Goal: Information Seeking & Learning: Get advice/opinions

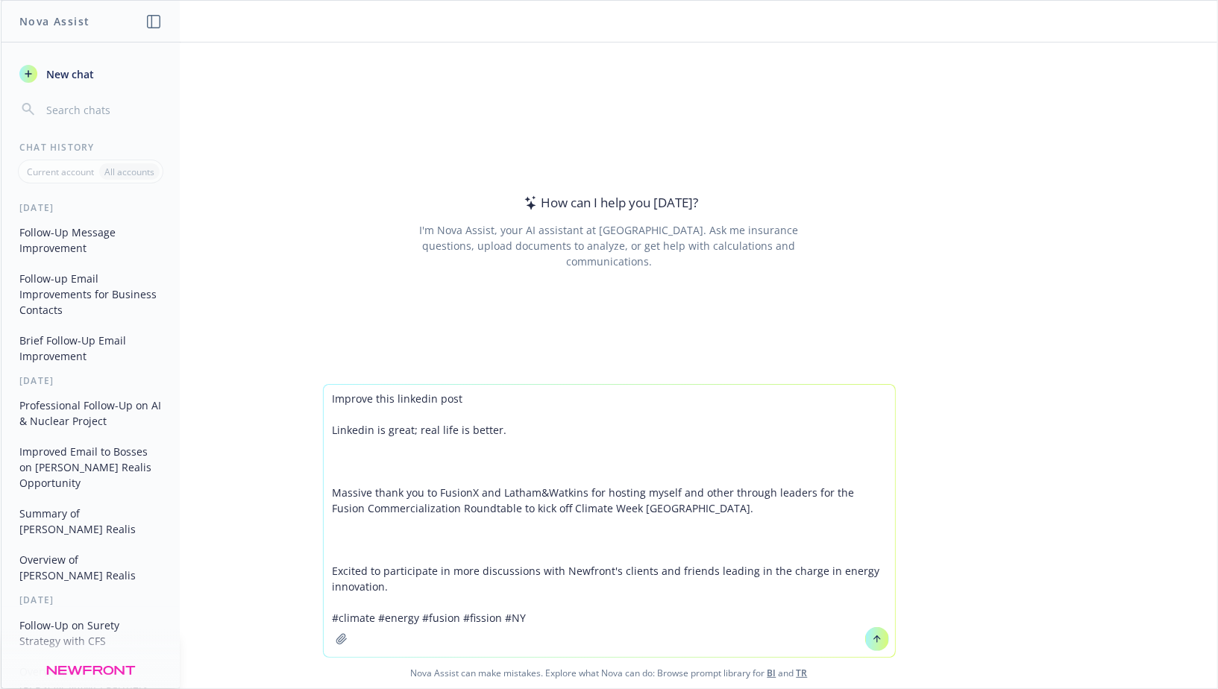
type textarea "Improve this linkedin post Linkedin is great; real life is better. Massive than…"
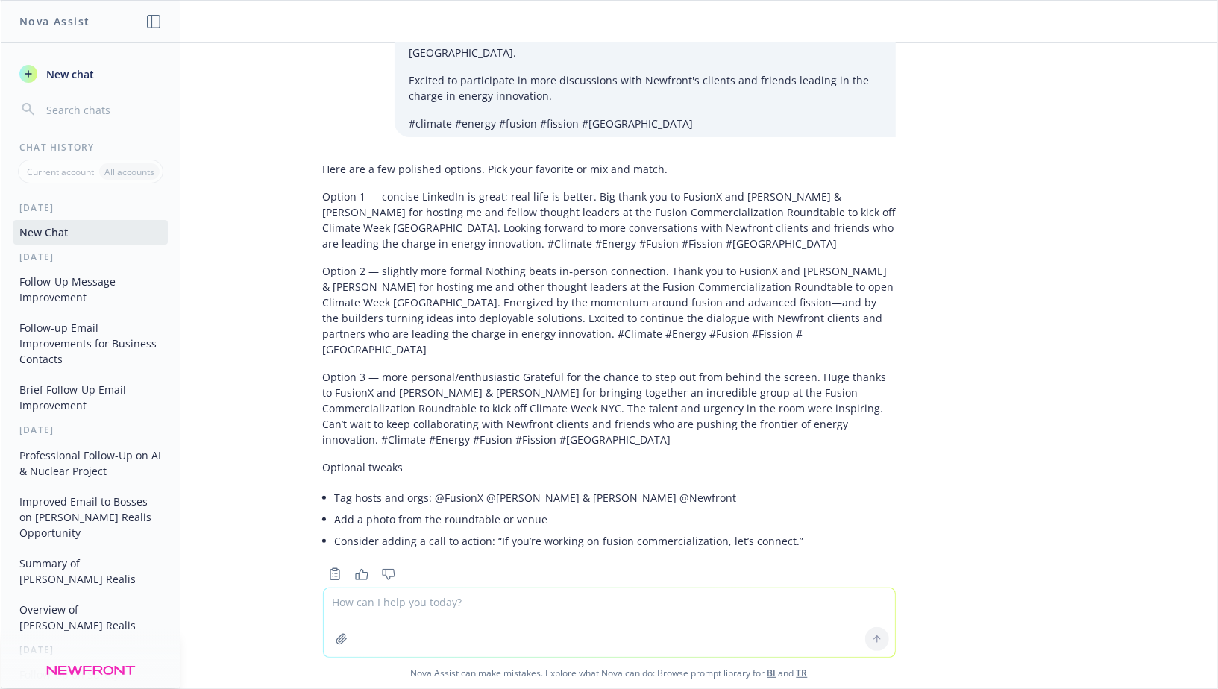
scroll to position [102, 0]
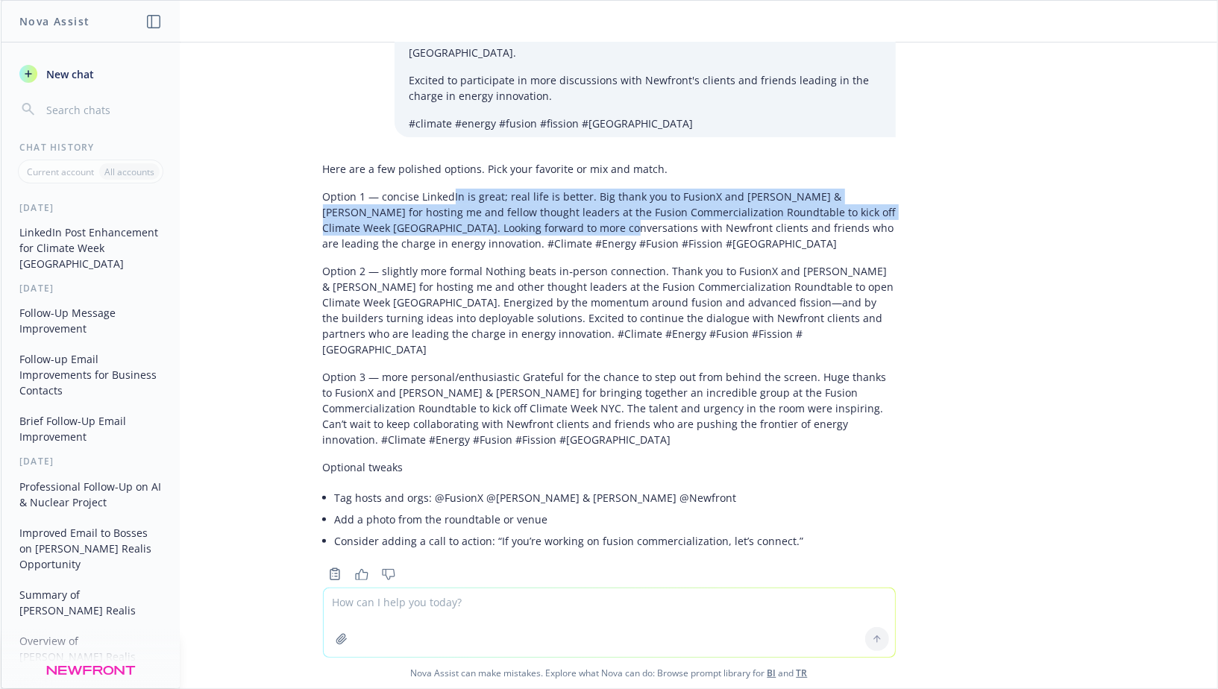
drag, startPoint x: 554, startPoint y: 218, endPoint x: 450, endPoint y: 183, distance: 110.1
click at [450, 189] on p "Option 1 — concise LinkedIn is great; real life is better. Big thank you to Fus…" at bounding box center [609, 220] width 573 height 63
click at [454, 205] on p "Option 1 — concise LinkedIn is great; real life is better. Big thank you to Fus…" at bounding box center [609, 220] width 573 height 63
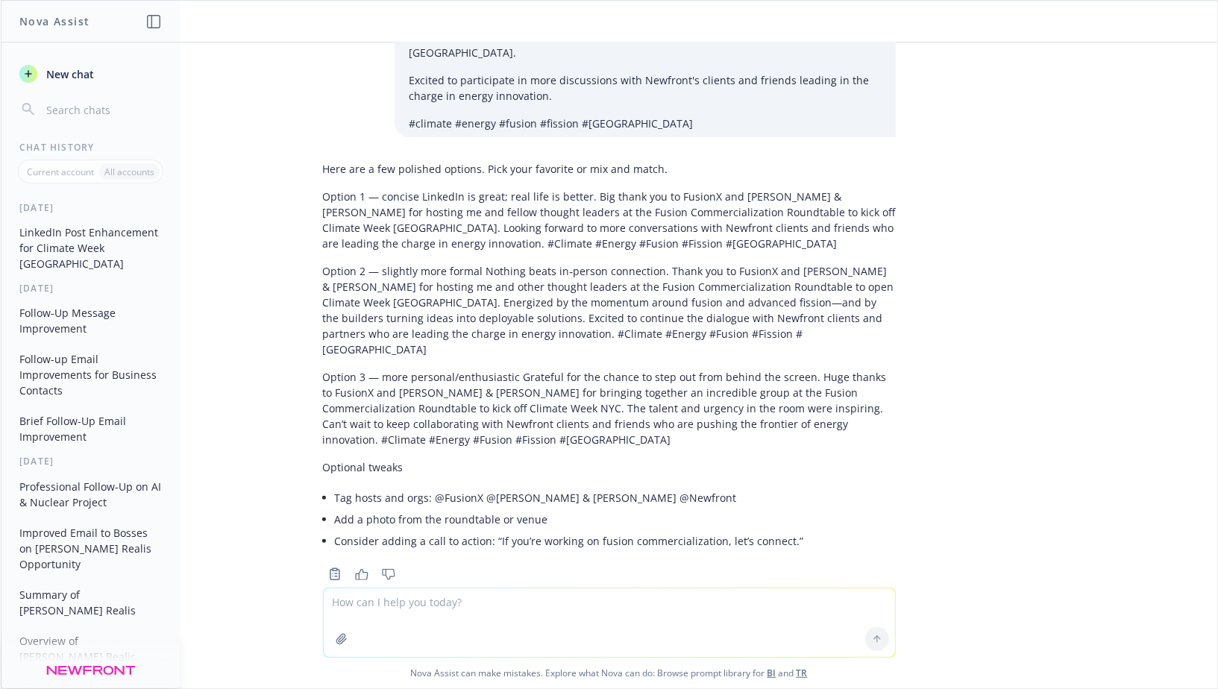
click at [452, 195] on p "Option 1 — concise LinkedIn is great; real life is better. Big thank you to Fus…" at bounding box center [609, 220] width 573 height 63
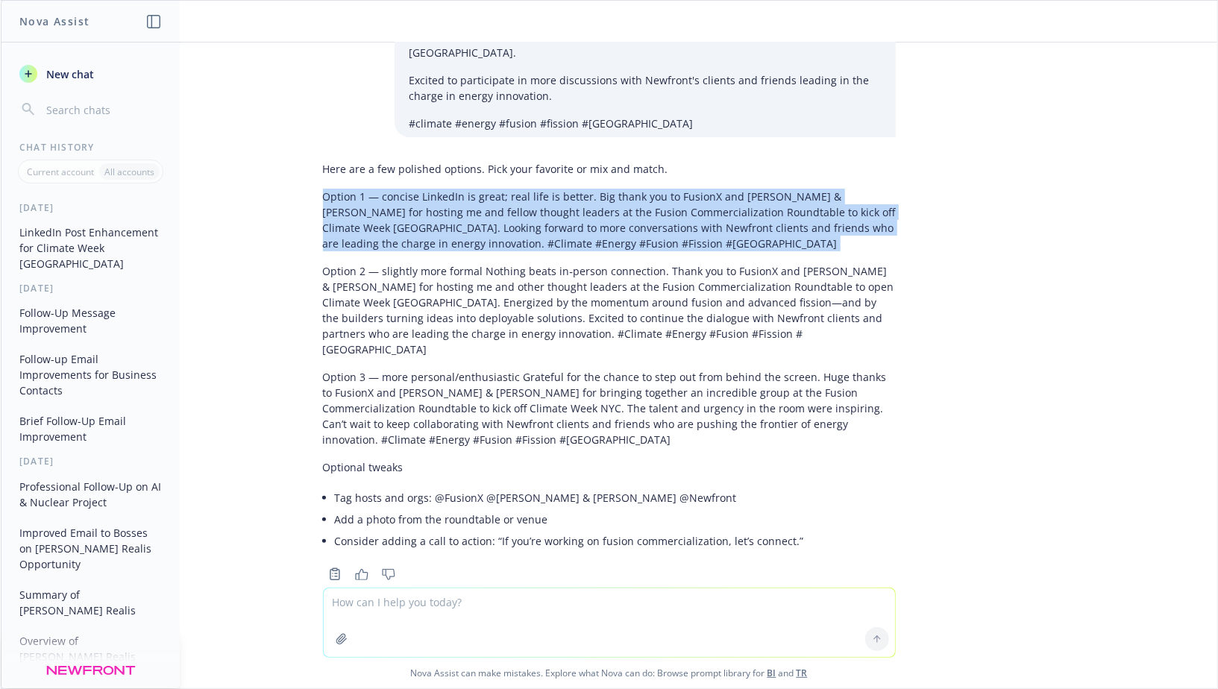
click at [452, 195] on p "Option 1 — concise LinkedIn is great; real life is better. Big thank you to Fus…" at bounding box center [609, 220] width 573 height 63
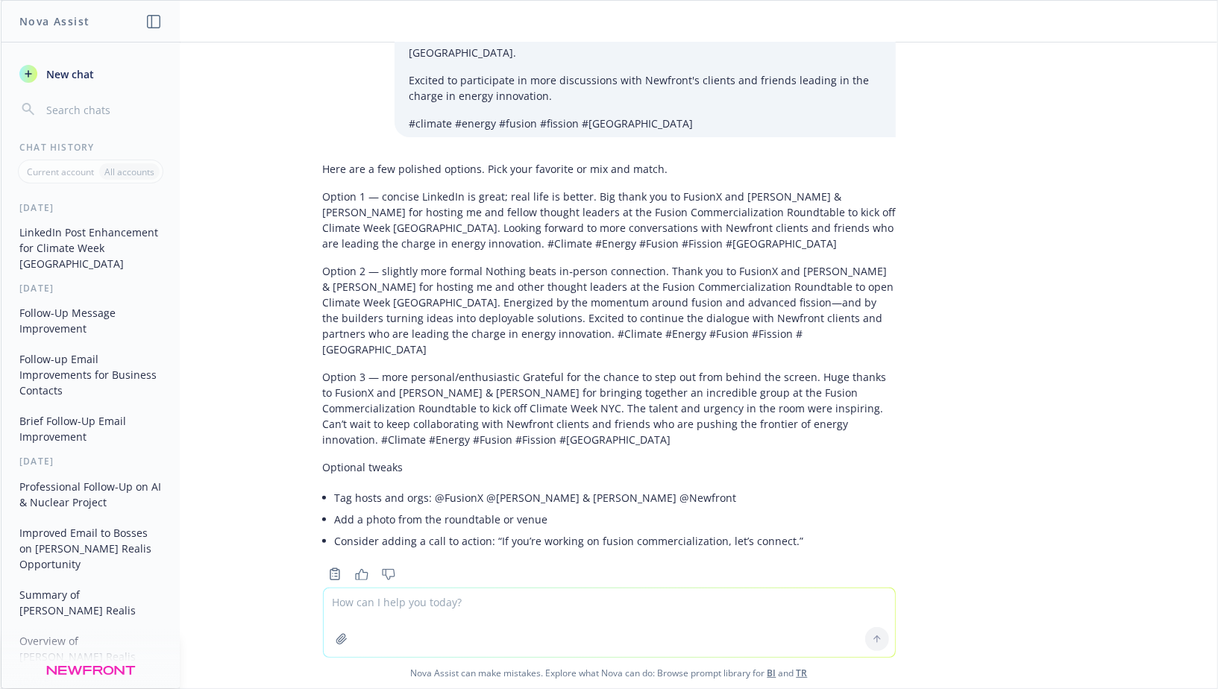
click at [514, 218] on p "Option 1 — concise LinkedIn is great; real life is better. Big thank you to Fus…" at bounding box center [609, 220] width 573 height 63
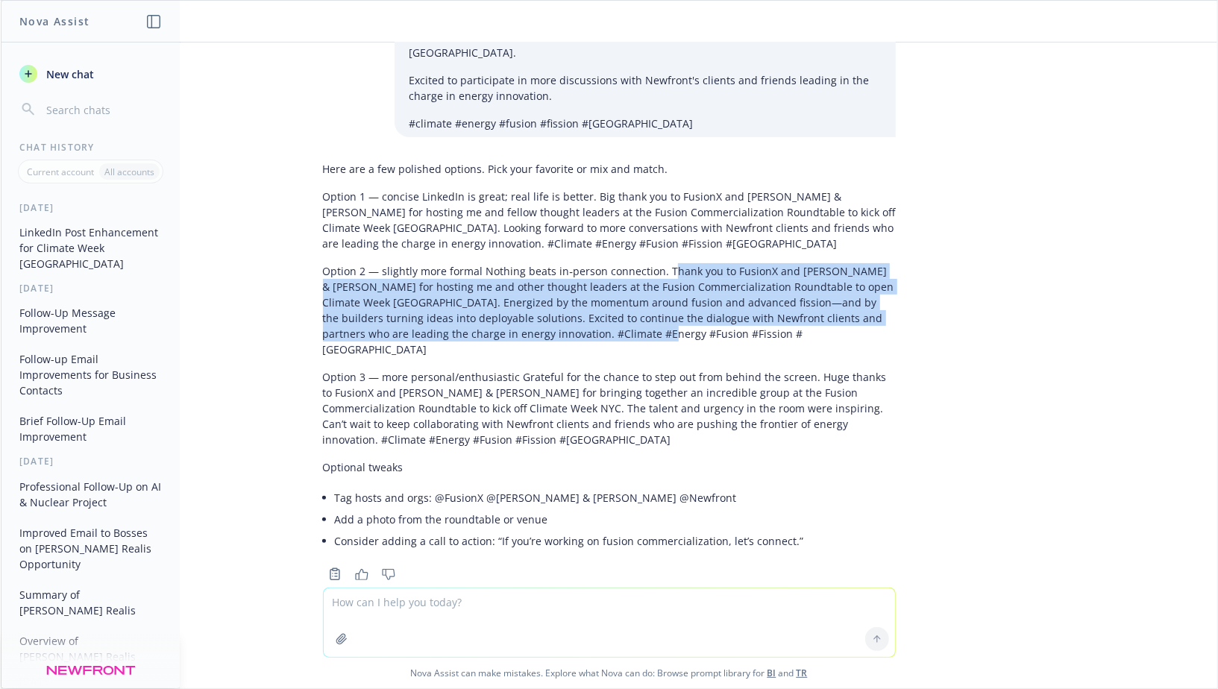
drag, startPoint x: 588, startPoint y: 319, endPoint x: 665, endPoint y: 253, distance: 101.0
click at [665, 263] on p "Option 2 — slightly more formal Nothing beats in‑person connection. Thank you t…" at bounding box center [609, 310] width 573 height 94
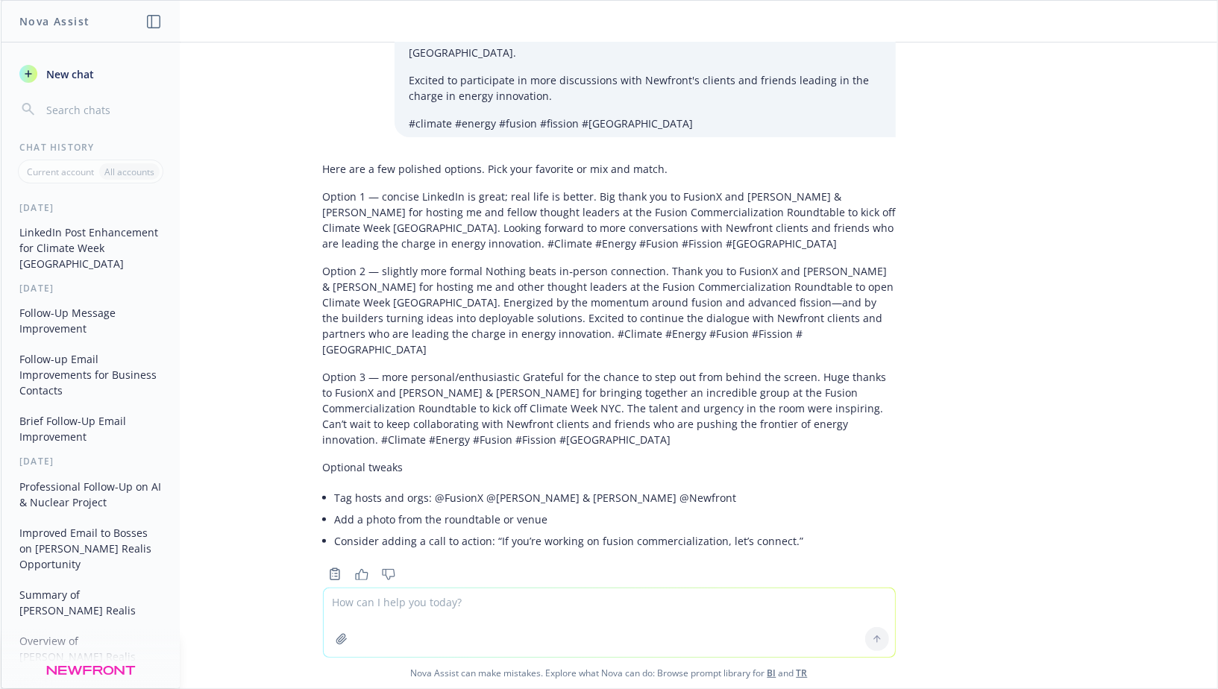
click at [663, 263] on p "Option 2 — slightly more formal Nothing beats in‑person connection. Thank you t…" at bounding box center [609, 310] width 573 height 94
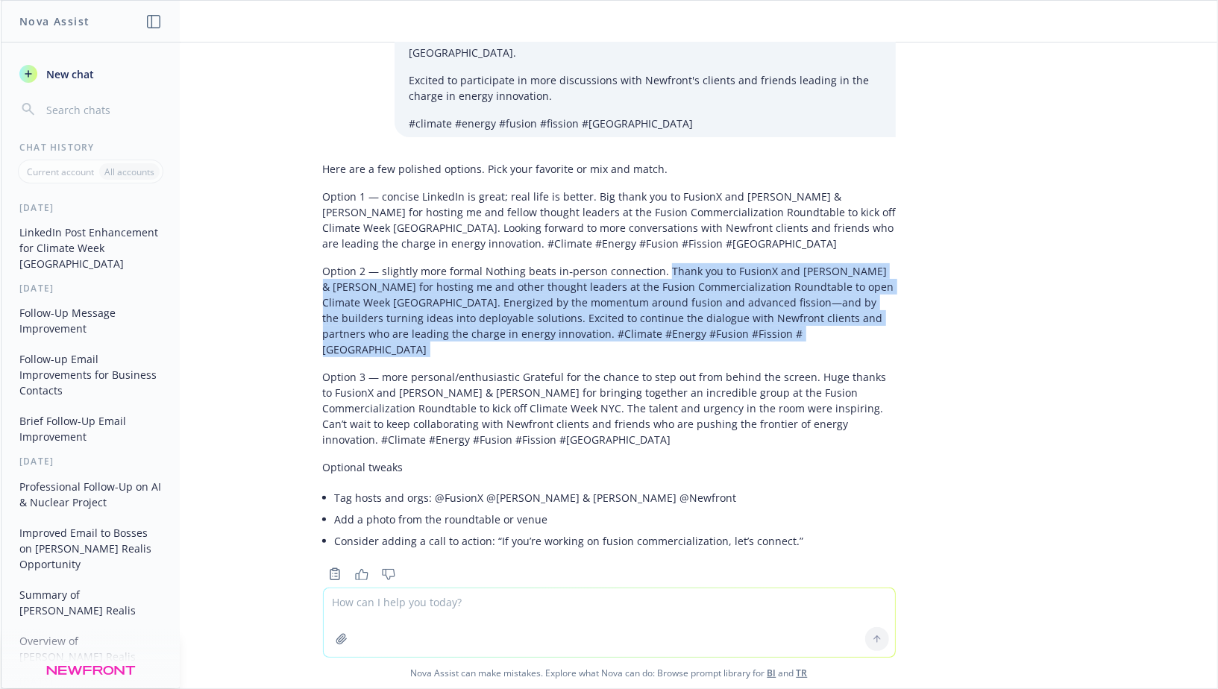
drag, startPoint x: 663, startPoint y: 252, endPoint x: 660, endPoint y: 311, distance: 59.0
click at [660, 310] on p "Option 2 — slightly more formal Nothing beats in‑person connection. Thank you t…" at bounding box center [609, 310] width 573 height 94
copy div "Thank you to FusionX and Latham & Watkins for hosting me and other thought lead…"
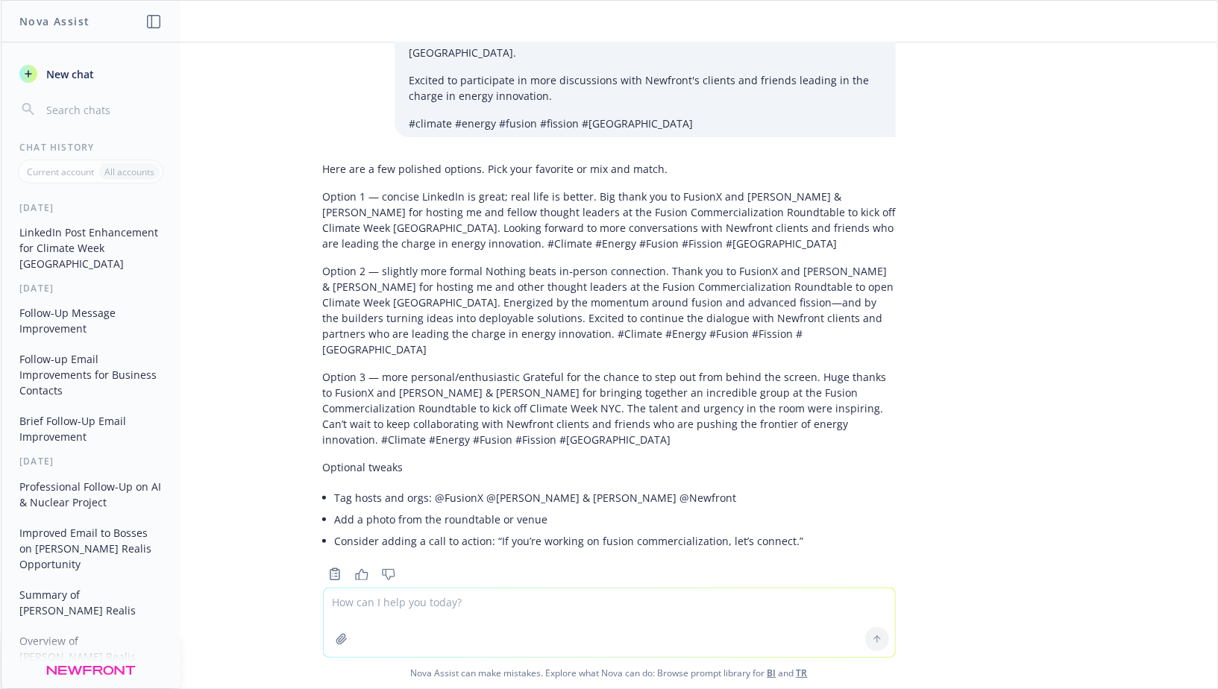
click at [456, 594] on textarea at bounding box center [609, 622] width 571 height 69
paste textarea "Thank you to FusionX and Latham & Watkins for hosting me and other thought lead…"
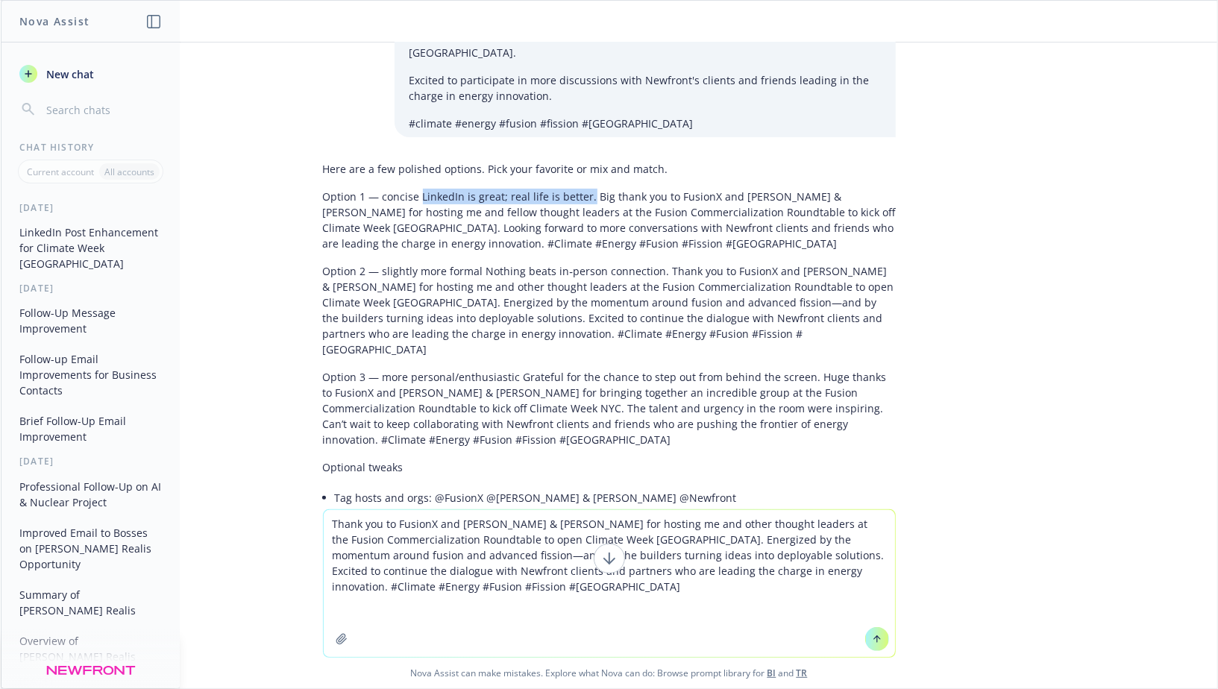
drag, startPoint x: 419, startPoint y: 180, endPoint x: 583, endPoint y: 180, distance: 164.1
click at [585, 189] on p "Option 1 — concise LinkedIn is great; real life is better. Big thank you to Fus…" at bounding box center [609, 220] width 573 height 63
copy p "LinkedIn is great; real life is better"
click at [335, 527] on textarea "Thank you to FusionX and Latham & Watkins for hosting me and other thought lead…" at bounding box center [609, 583] width 571 height 147
paste textarea "LinkedIn is great; real life is better"
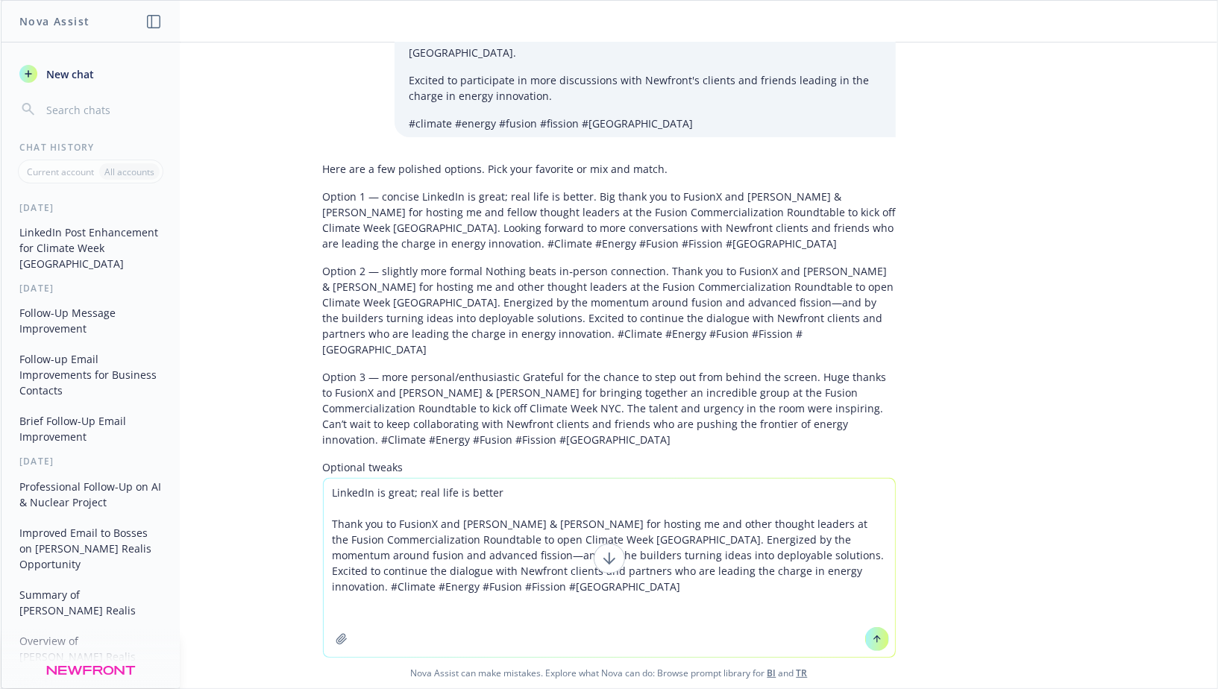
click at [621, 541] on textarea "LinkedIn is great; real life is better Thank you to FusionX and Latham & Watkin…" at bounding box center [609, 568] width 571 height 178
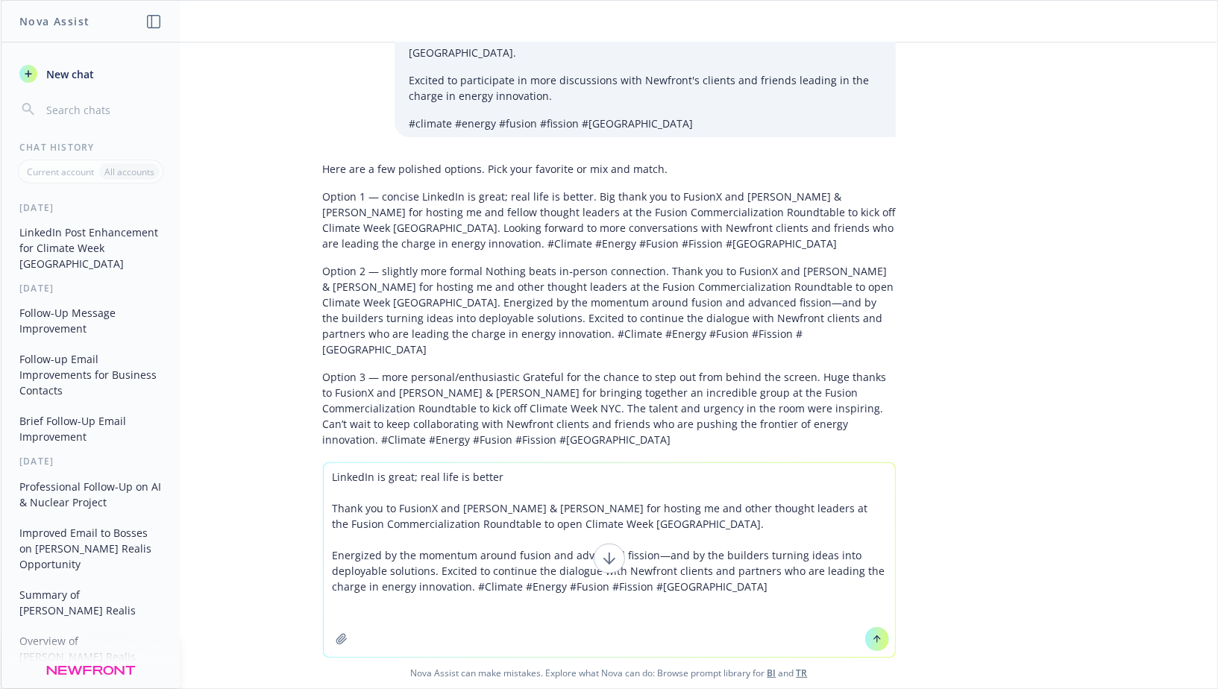
drag, startPoint x: 568, startPoint y: 504, endPoint x: 624, endPoint y: 508, distance: 56.1
click at [624, 509] on textarea "LinkedIn is great; real life is better Thank you to FusionX and Latham & Watkin…" at bounding box center [609, 560] width 571 height 194
click at [619, 508] on textarea "LinkedIn is great; real life is better Thank you to FusionX and Latham & Watkin…" at bounding box center [609, 560] width 571 height 194
drag, startPoint x: 610, startPoint y: 508, endPoint x: 756, endPoint y: 506, distance: 145.5
click at [756, 506] on textarea "LinkedIn is great; real life is better Thank you to FusionX and Latham & Watkin…" at bounding box center [609, 560] width 571 height 194
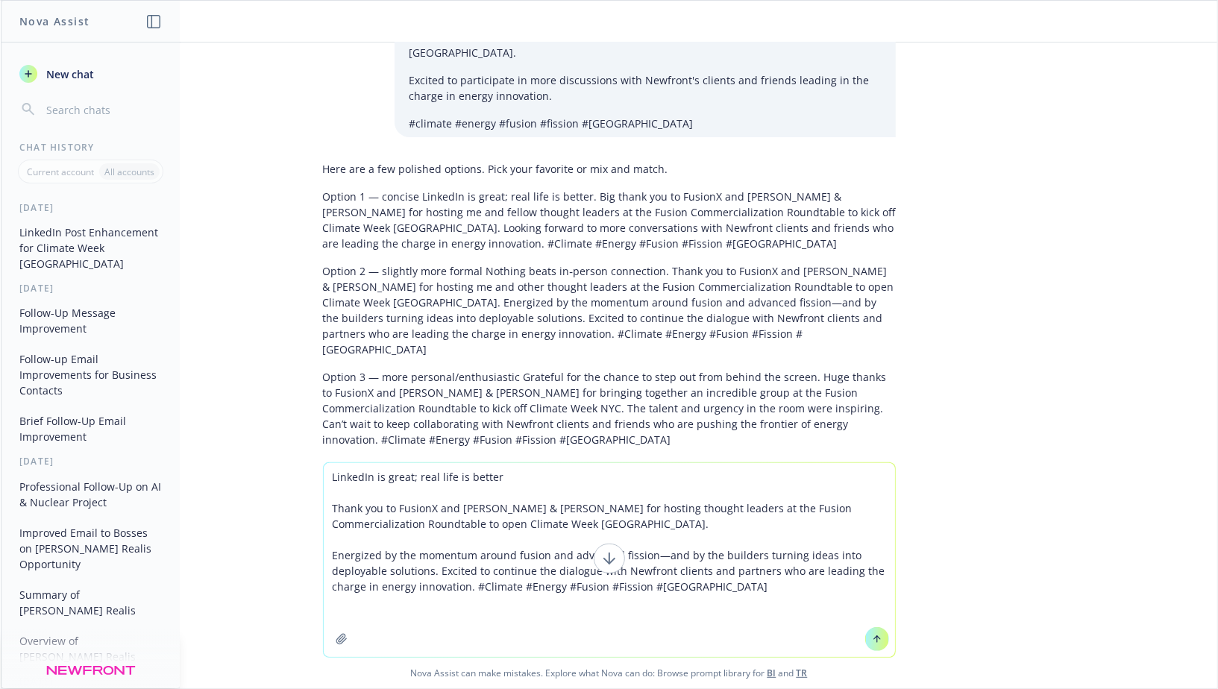
click at [693, 512] on textarea "LinkedIn is great; real life is better Thank you to FusionX and Latham & Watkin…" at bounding box center [609, 560] width 571 height 194
click at [705, 521] on textarea "LinkedIn is great; real life is better Thank you to FusionX and Latham & Watkin…" at bounding box center [609, 560] width 571 height 194
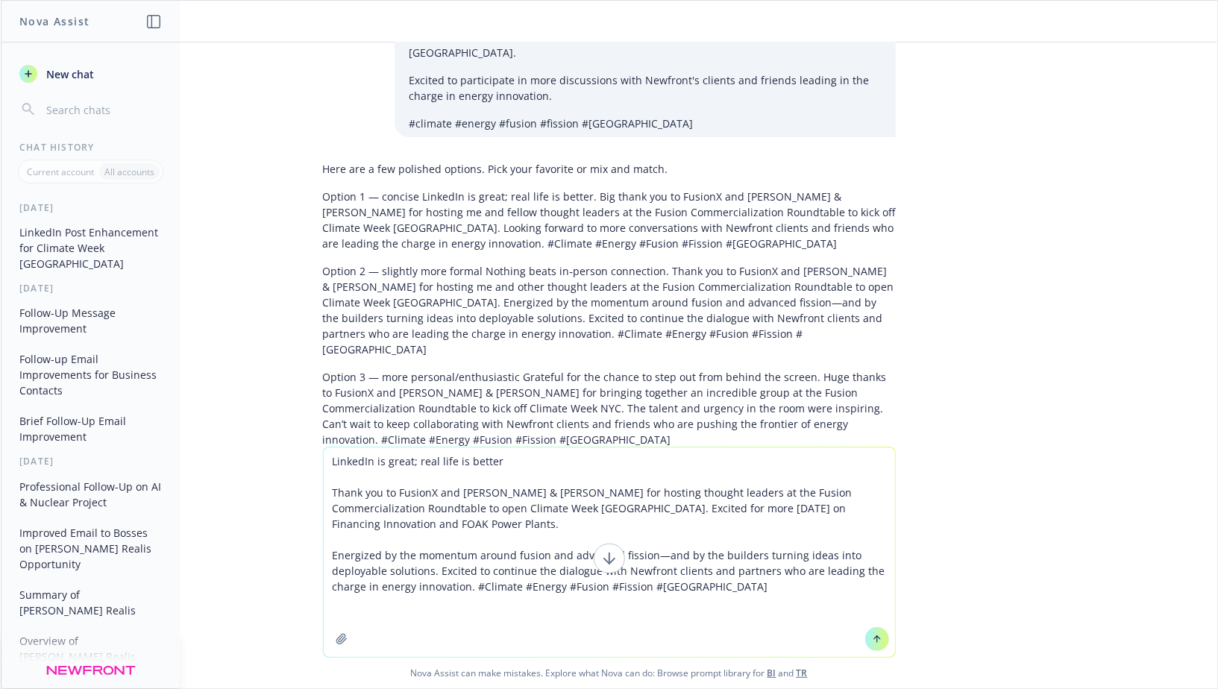
click at [392, 509] on textarea "LinkedIn is great; real life is better Thank you to FusionX and Latham & Watkin…" at bounding box center [609, 553] width 571 height 210
click at [422, 509] on textarea "LinkedIn is great; real life is better Thank you to FusionX and Latham & Watkin…" at bounding box center [609, 553] width 571 height 210
click at [606, 490] on textarea "LinkedIn is great; real life is better Thank you to FusionX and Latham & Watkin…" at bounding box center [609, 553] width 571 height 210
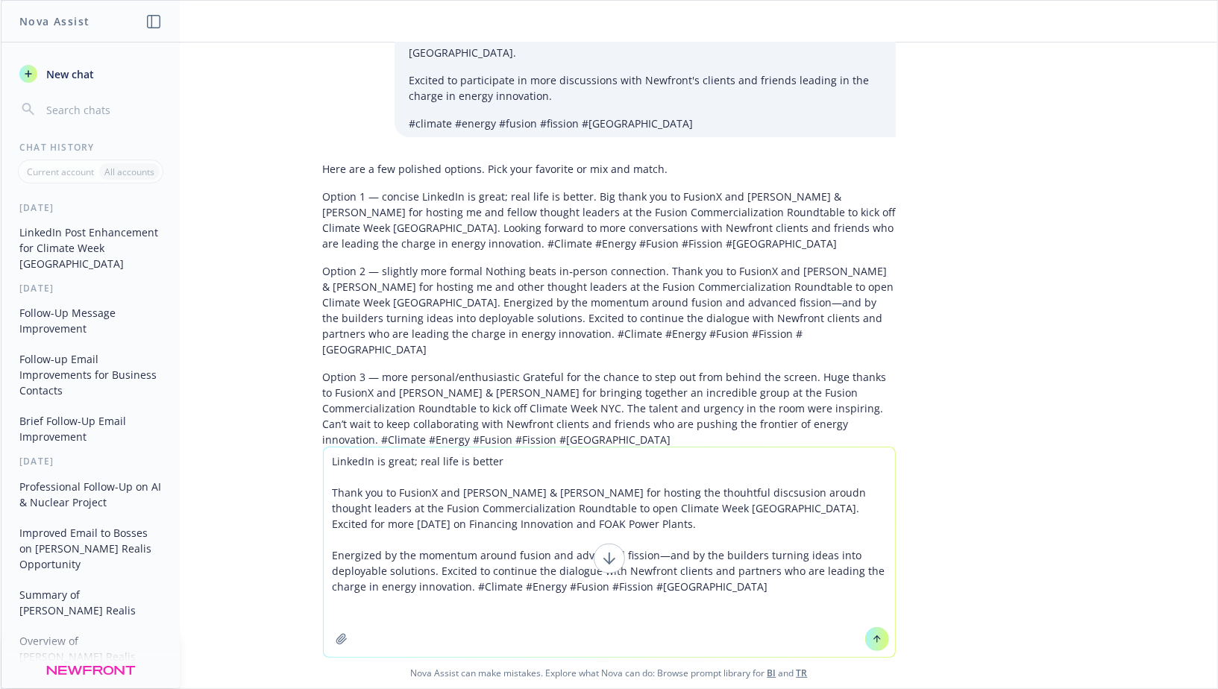
drag, startPoint x: 625, startPoint y: 494, endPoint x: 894, endPoint y: 496, distance: 268.5
click at [894, 496] on textarea "LinkedIn is great; real life is better Thank you to FusionX and Latham & Watkin…" at bounding box center [609, 553] width 571 height 210
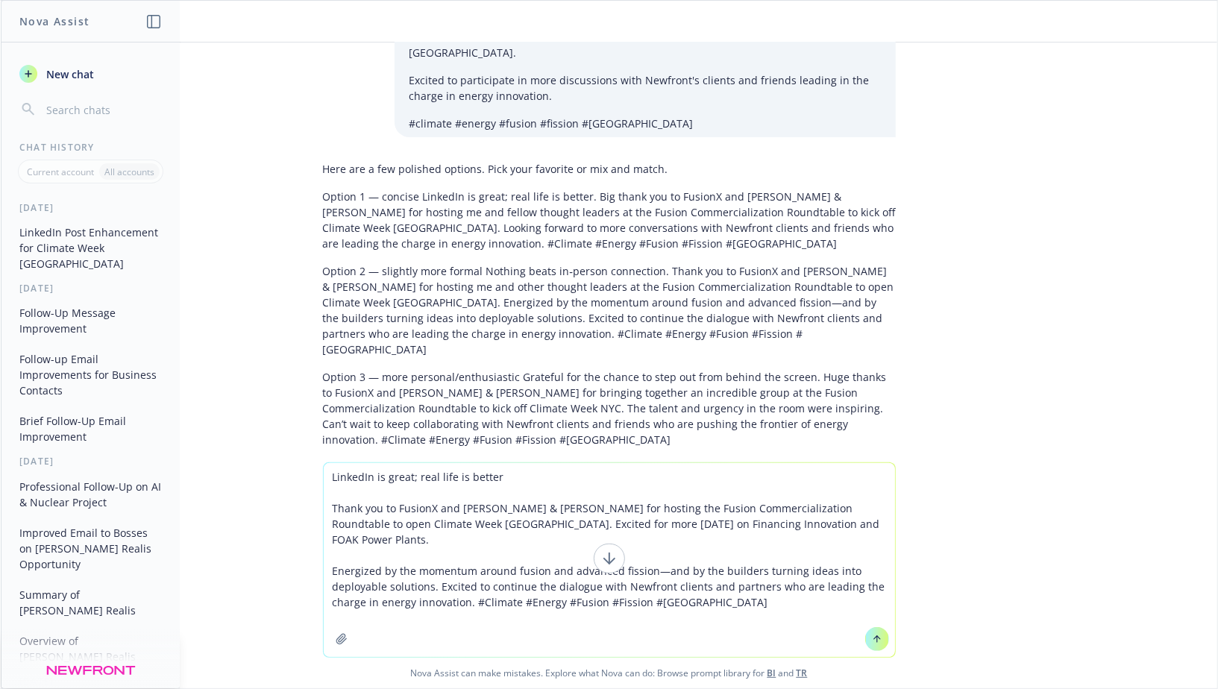
click at [418, 526] on textarea "LinkedIn is great; real life is better Thank you to FusionX and Latham & Watkin…" at bounding box center [609, 560] width 571 height 194
click at [418, 524] on textarea "LinkedIn is great; real life is better Thank you to FusionX and Latham & Watkin…" at bounding box center [609, 560] width 571 height 194
click at [566, 582] on textarea "LinkedIn is great; real life is better Thank you to FusionX and Latham & Watkin…" at bounding box center [609, 560] width 571 height 194
drag, startPoint x: 648, startPoint y: 557, endPoint x: 549, endPoint y: 550, distance: 99.5
click at [549, 550] on textarea "LinkedIn is great; real life is better Thank you to FusionX and Latham & Watkin…" at bounding box center [609, 560] width 571 height 194
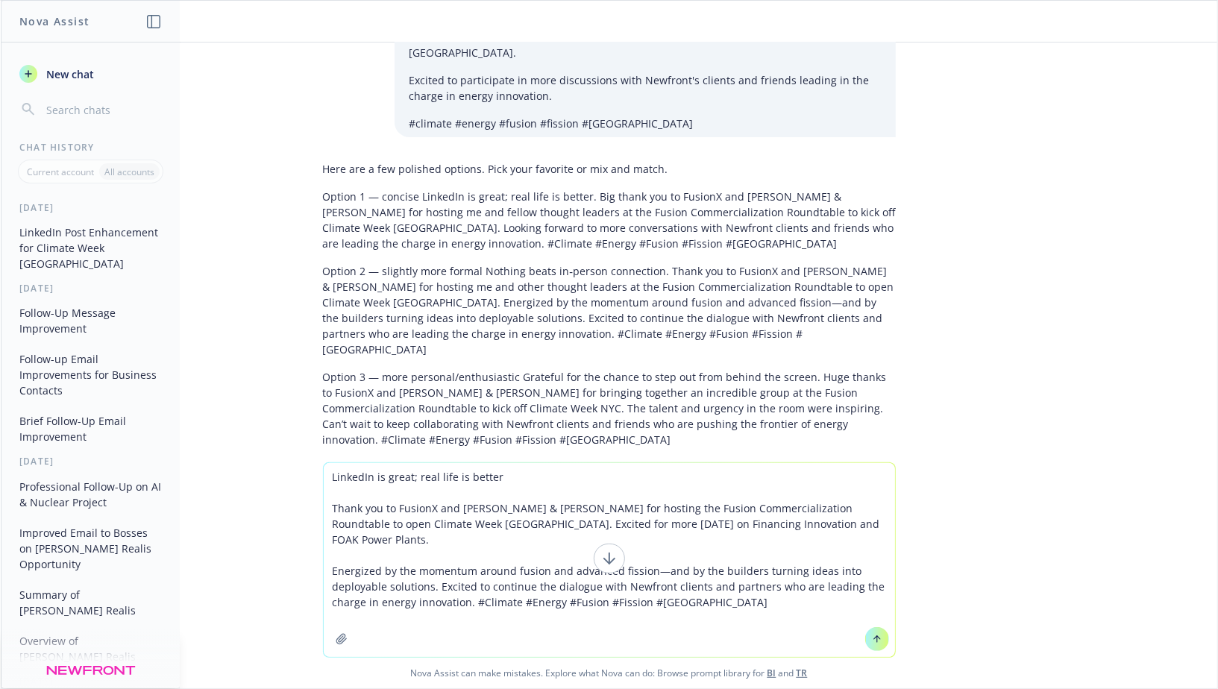
drag, startPoint x: 477, startPoint y: 556, endPoint x: 659, endPoint y: 557, distance: 181.2
click at [659, 557] on textarea "LinkedIn is great; real life is better Thank you to FusionX and Latham & Watkin…" at bounding box center [609, 560] width 571 height 194
drag, startPoint x: 576, startPoint y: 588, endPoint x: 465, endPoint y: 555, distance: 115.4
click at [465, 555] on textarea "LinkedIn is great; real life is better Thank you to FusionX and Latham & Watkin…" at bounding box center [609, 560] width 571 height 194
click at [503, 576] on textarea "LinkedIn is great; real life is better Thank you to FusionX and Latham & Watkin…" at bounding box center [609, 560] width 571 height 194
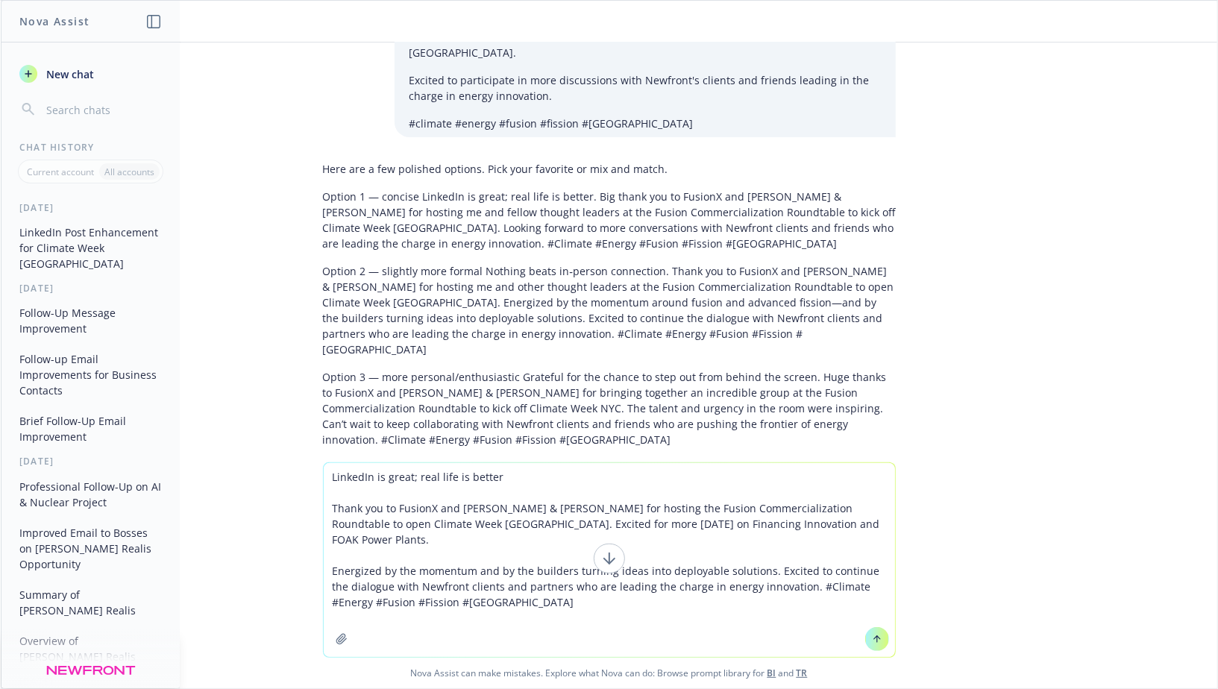
drag, startPoint x: 535, startPoint y: 585, endPoint x: 500, endPoint y: 541, distance: 56.3
click at [500, 541] on textarea "LinkedIn is great; real life is better Thank you to FusionX and Latham & Watkin…" at bounding box center [609, 560] width 571 height 194
click at [538, 572] on textarea "LinkedIn is great; real life is better Thank you to FusionX and Latham & Watkin…" at bounding box center [609, 560] width 571 height 194
click at [790, 571] on textarea "LinkedIn is great; real life is better Thank you to FusionX and Latham & Watkin…" at bounding box center [609, 560] width 571 height 194
type textarea "LinkedIn is great; real life is better Thank you to FusionX and Latham & Watkin…"
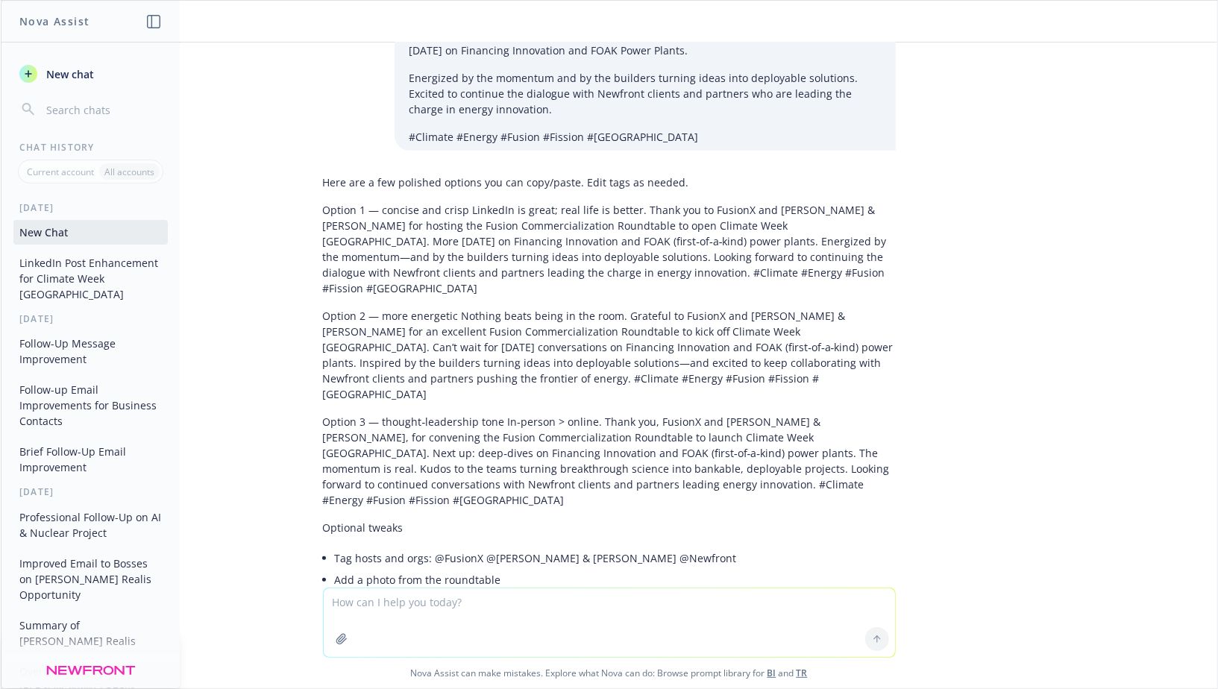
scroll to position [741, 0]
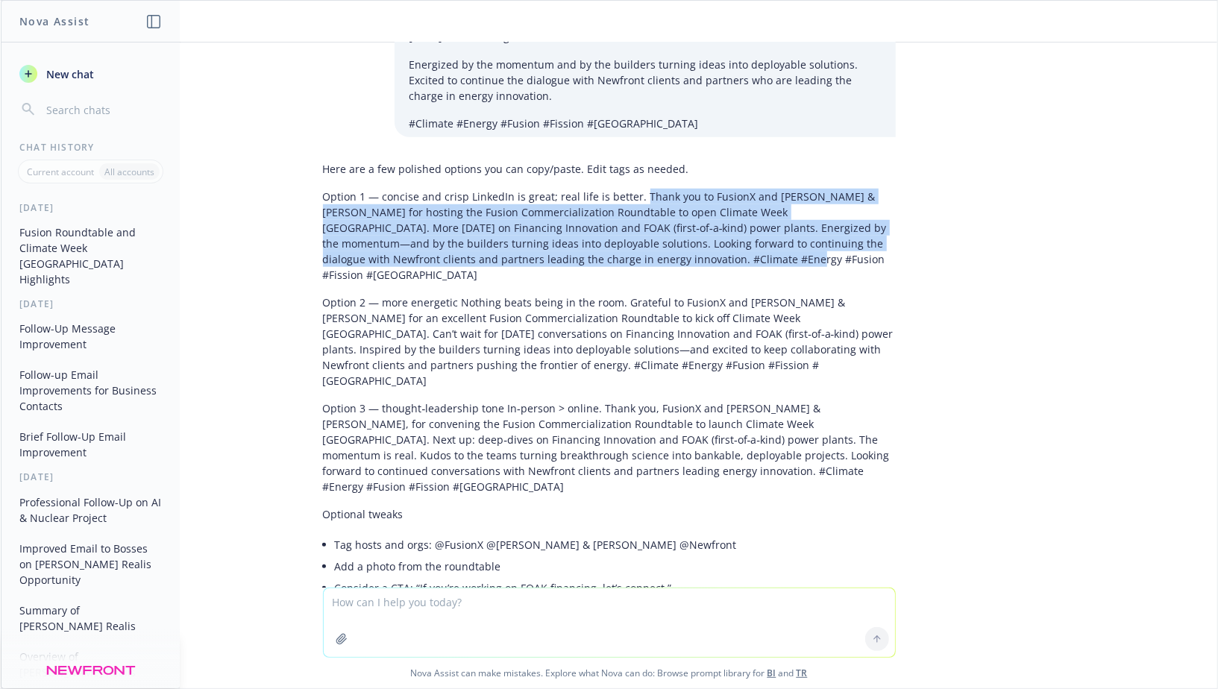
drag, startPoint x: 638, startPoint y: 164, endPoint x: 698, endPoint y: 235, distance: 92.6
click at [700, 236] on div "Here are a few polished options you can copy/paste. Edit tags as needed. Option…" at bounding box center [609, 380] width 573 height 450
copy p "Thank you to FusionX and Latham & Watkins for hosting the Fusion Commercializat…"
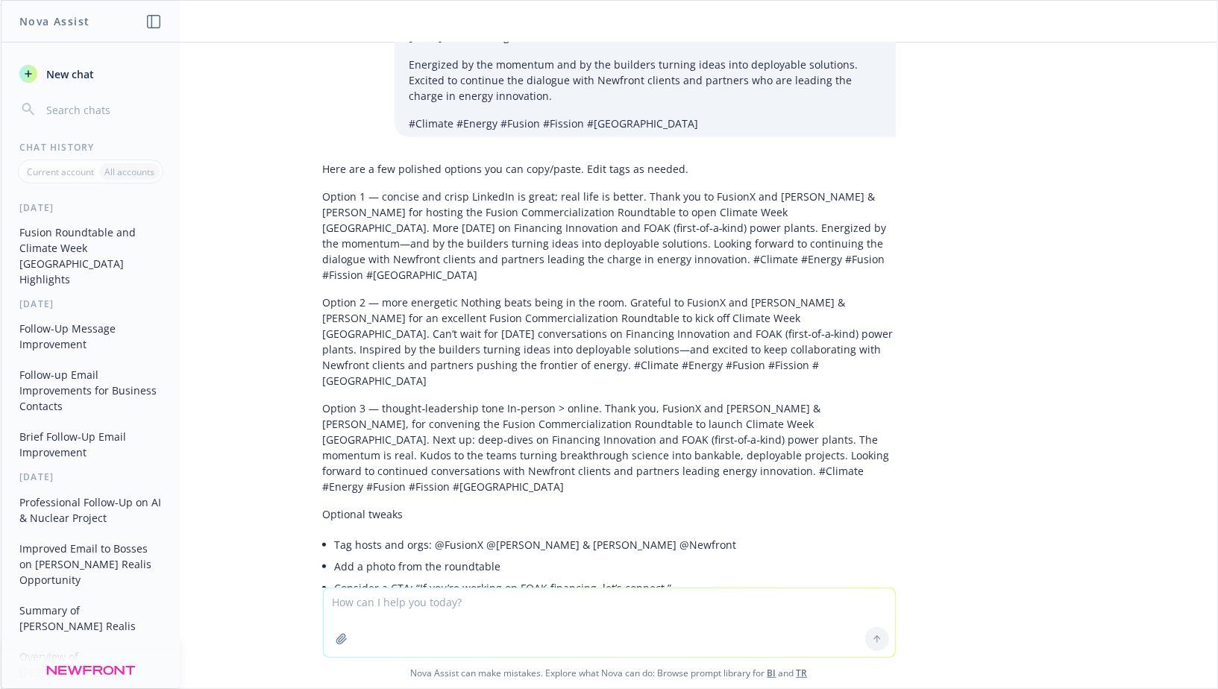
click at [415, 223] on p "Option 1 — concise and crisp LinkedIn is great; real life is better. Thank you …" at bounding box center [609, 236] width 573 height 94
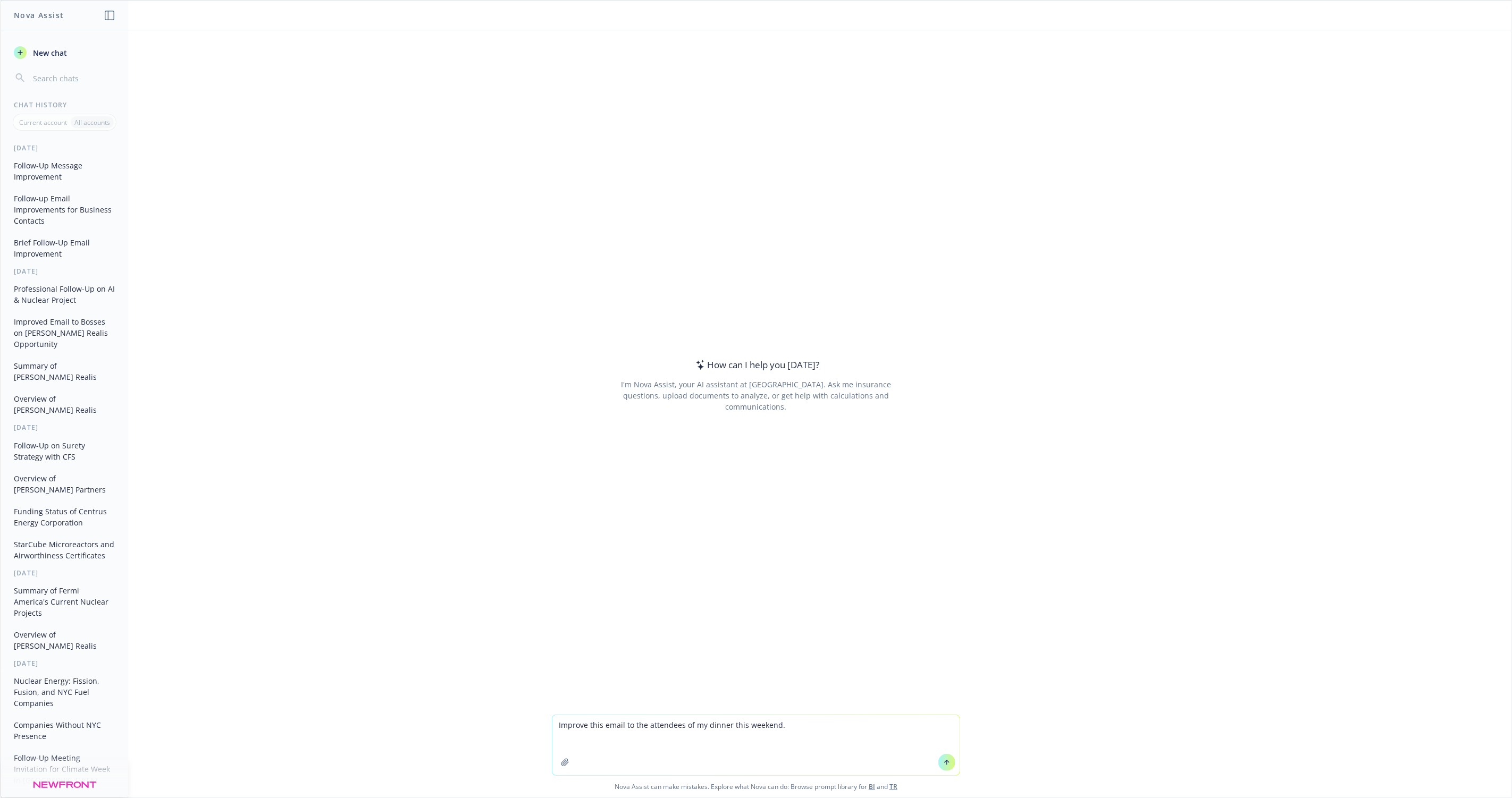
click at [752, 727] on textarea "Improve this email to the attendees of my dinner this weekend." at bounding box center [756, 745] width 407 height 60
click at [697, 742] on textarea "Improve this email to the attendees of my dinner this week." at bounding box center [756, 745] width 407 height 60
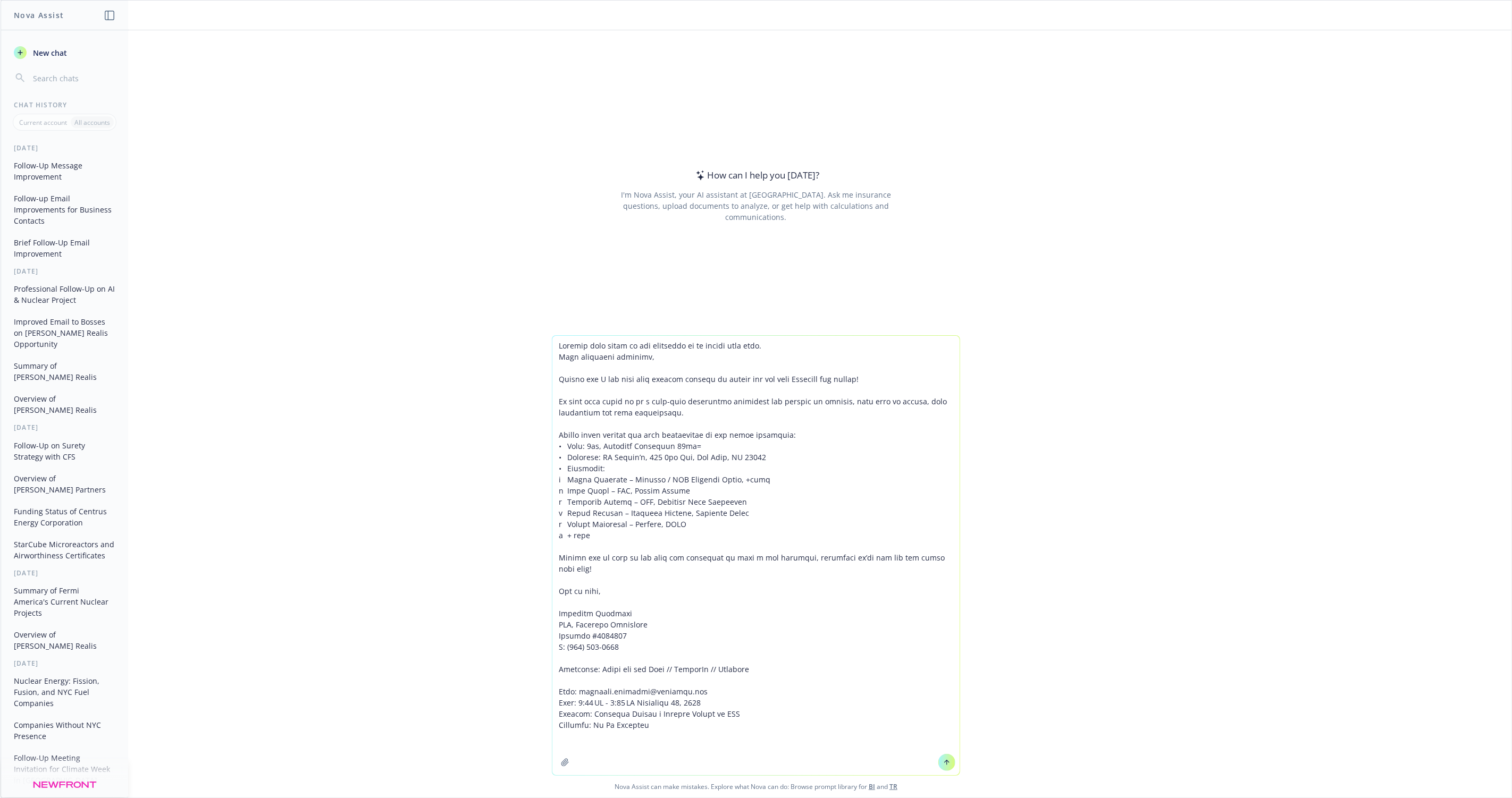
click at [718, 411] on textarea at bounding box center [756, 555] width 407 height 440
type textarea "Improve this email to the attendees of my dinner this week. Good afternoon ever…"
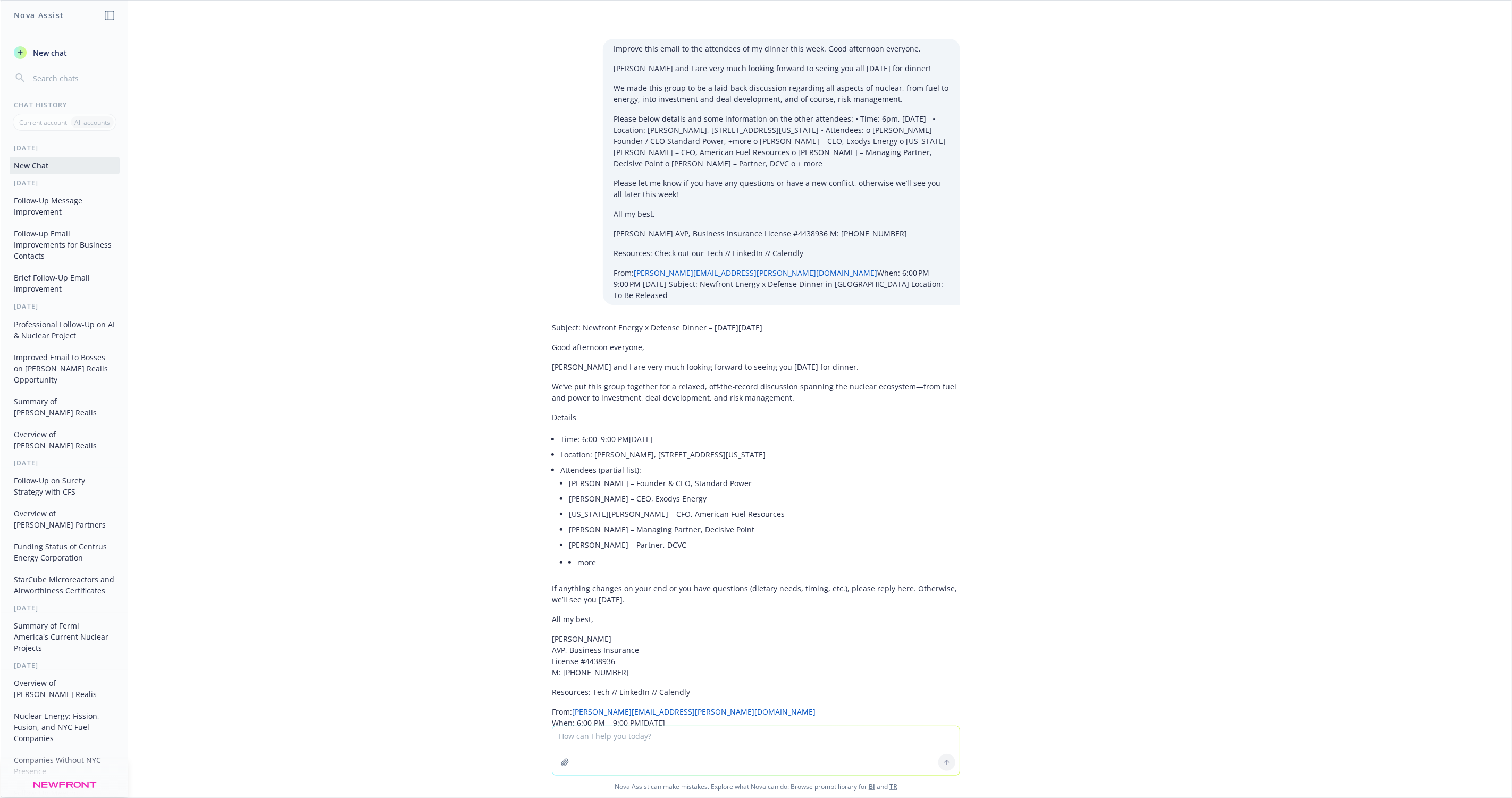
scroll to position [62, 0]
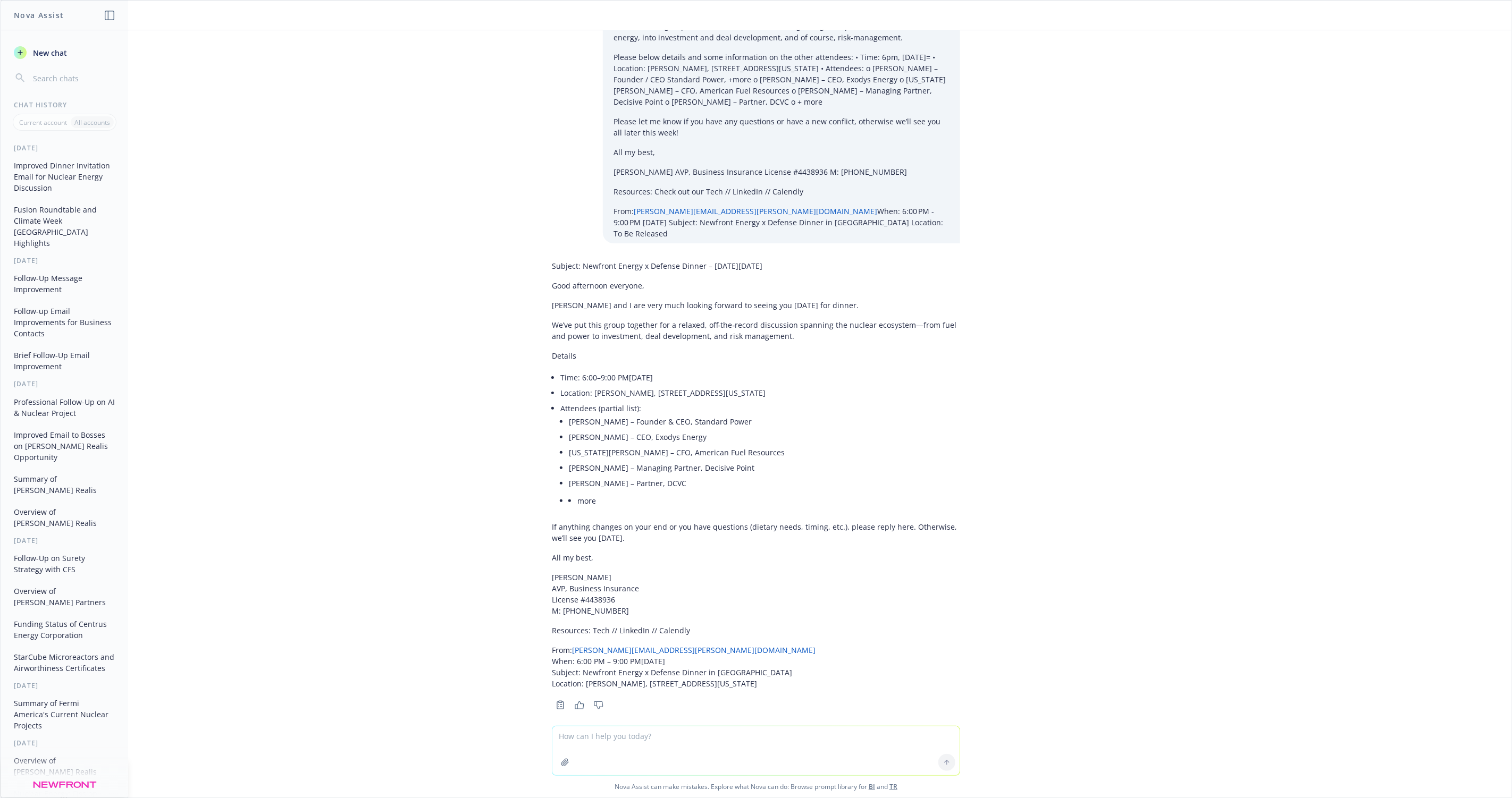
drag, startPoint x: 654, startPoint y: 524, endPoint x: 550, endPoint y: 517, distance: 104.2
click at [550, 517] on div "Subject: Newfront Energy x Defense Dinner – This Thursday, September 25 Good af…" at bounding box center [756, 484] width 426 height 457
copy p "If anything changes on your end or you have questions (dietary needs, timing, e…"
click at [600, 323] on p "We’ve put this group together for a relaxed, off‑the‑record discussion spanning…" at bounding box center [756, 330] width 408 height 22
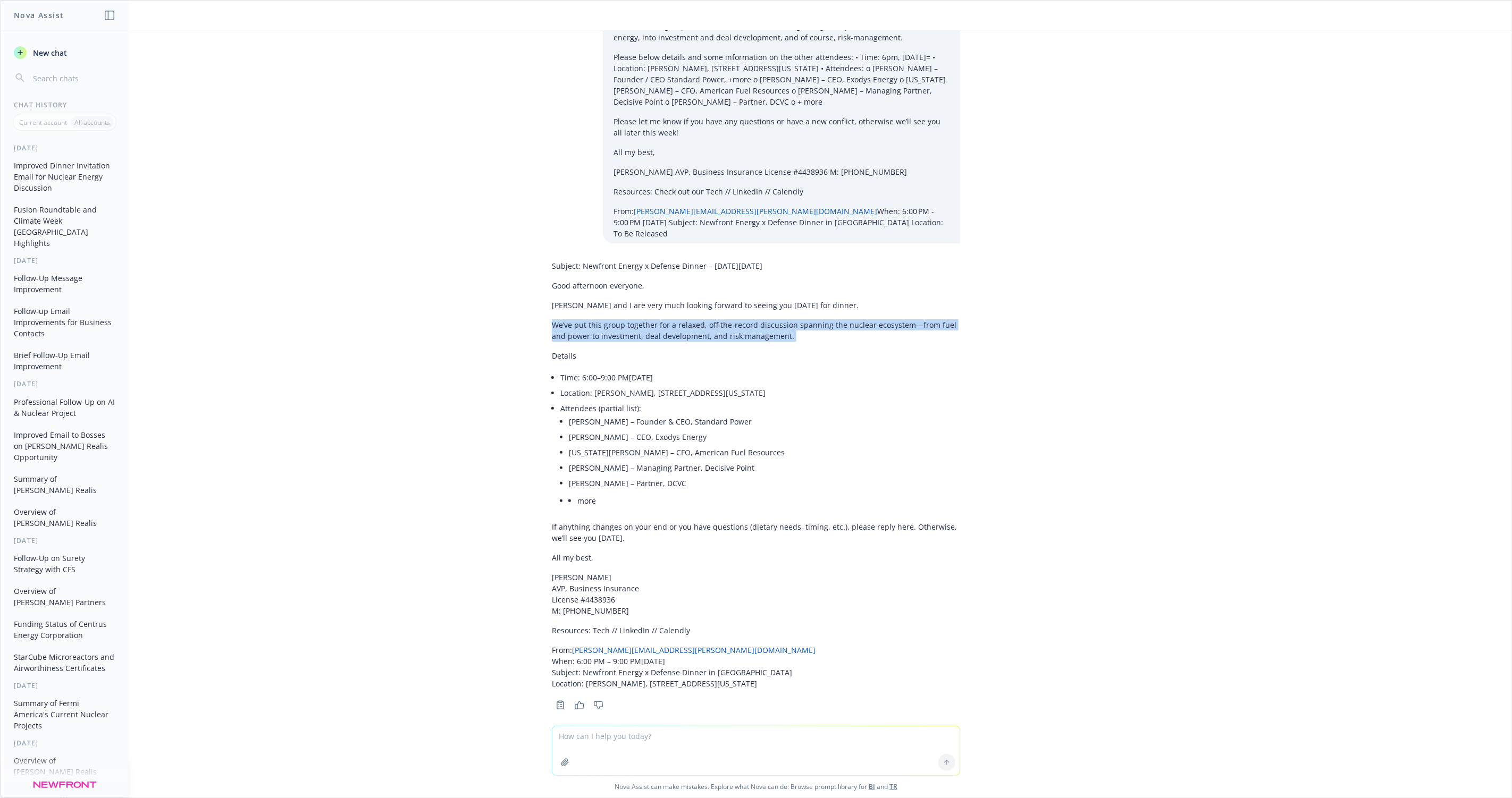
click at [600, 323] on p "We’ve put this group together for a relaxed, off‑the‑record discussion spanning…" at bounding box center [756, 330] width 408 height 22
copy div "We’ve put this group together for a relaxed, off‑the‑record discussion spanning…"
click at [633, 321] on p "We’ve put this group together for a relaxed, off‑the‑record discussion spanning…" at bounding box center [756, 330] width 408 height 22
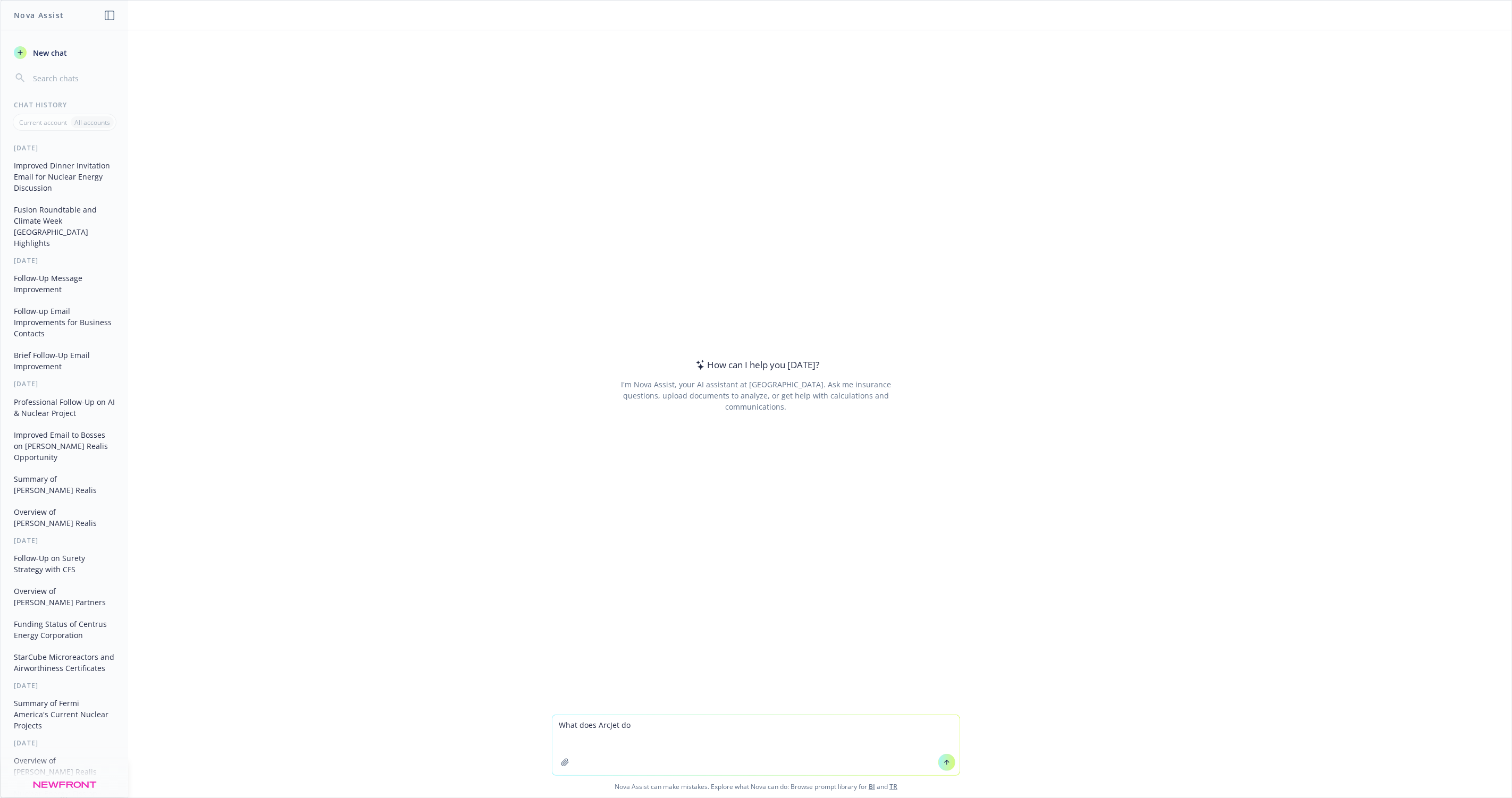
paste textarea "[URL][DOMAIN_NAME]"
type textarea "What does ArcJet do [URL][DOMAIN_NAME]"
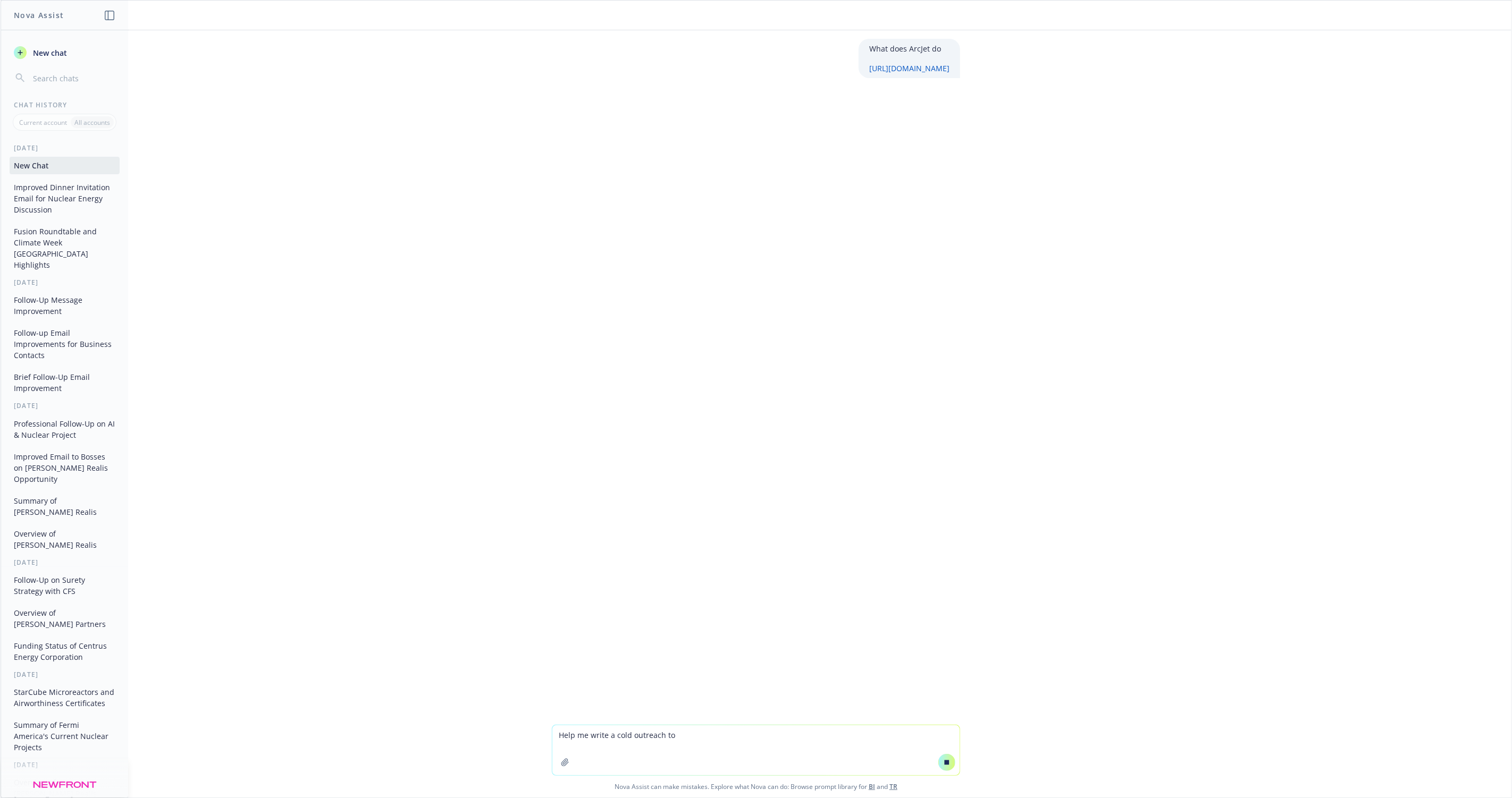
click at [679, 731] on textarea "Help me write a cold outreach to" at bounding box center [756, 750] width 407 height 50
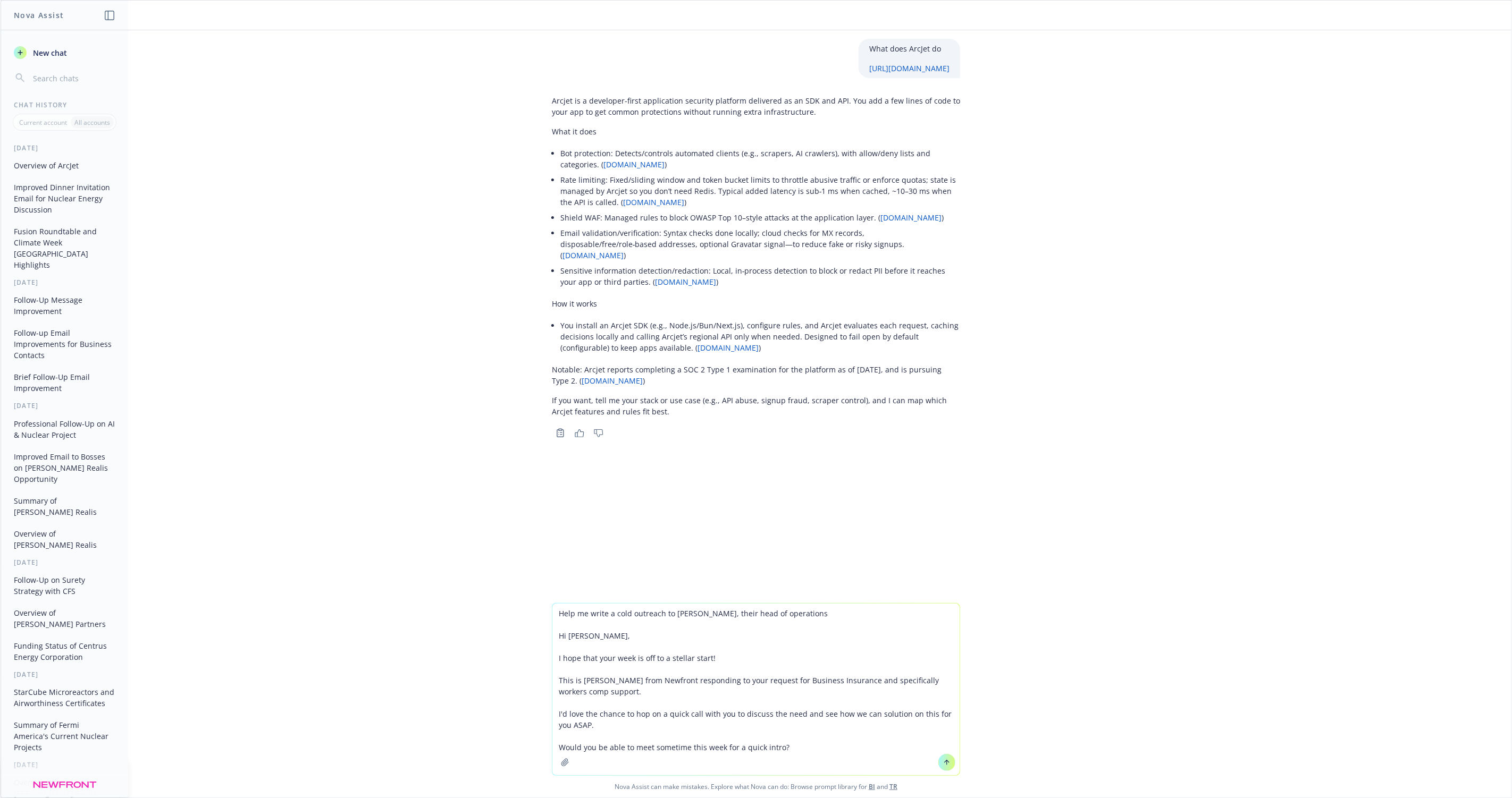
type textarea "Help me write a cold outreach to Caleigh Smith, their head of operations Hi Cal…"
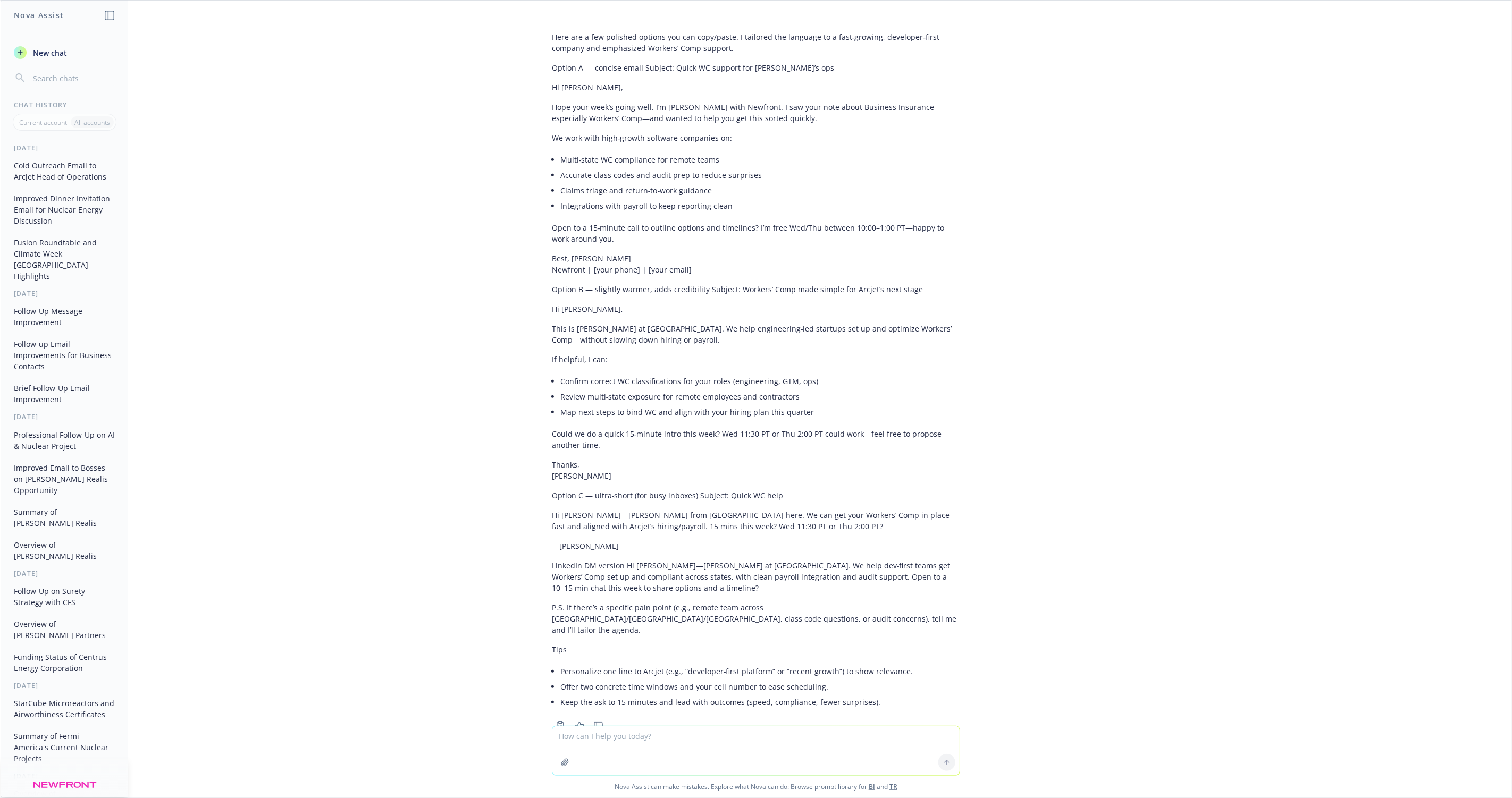
scroll to position [589, 0]
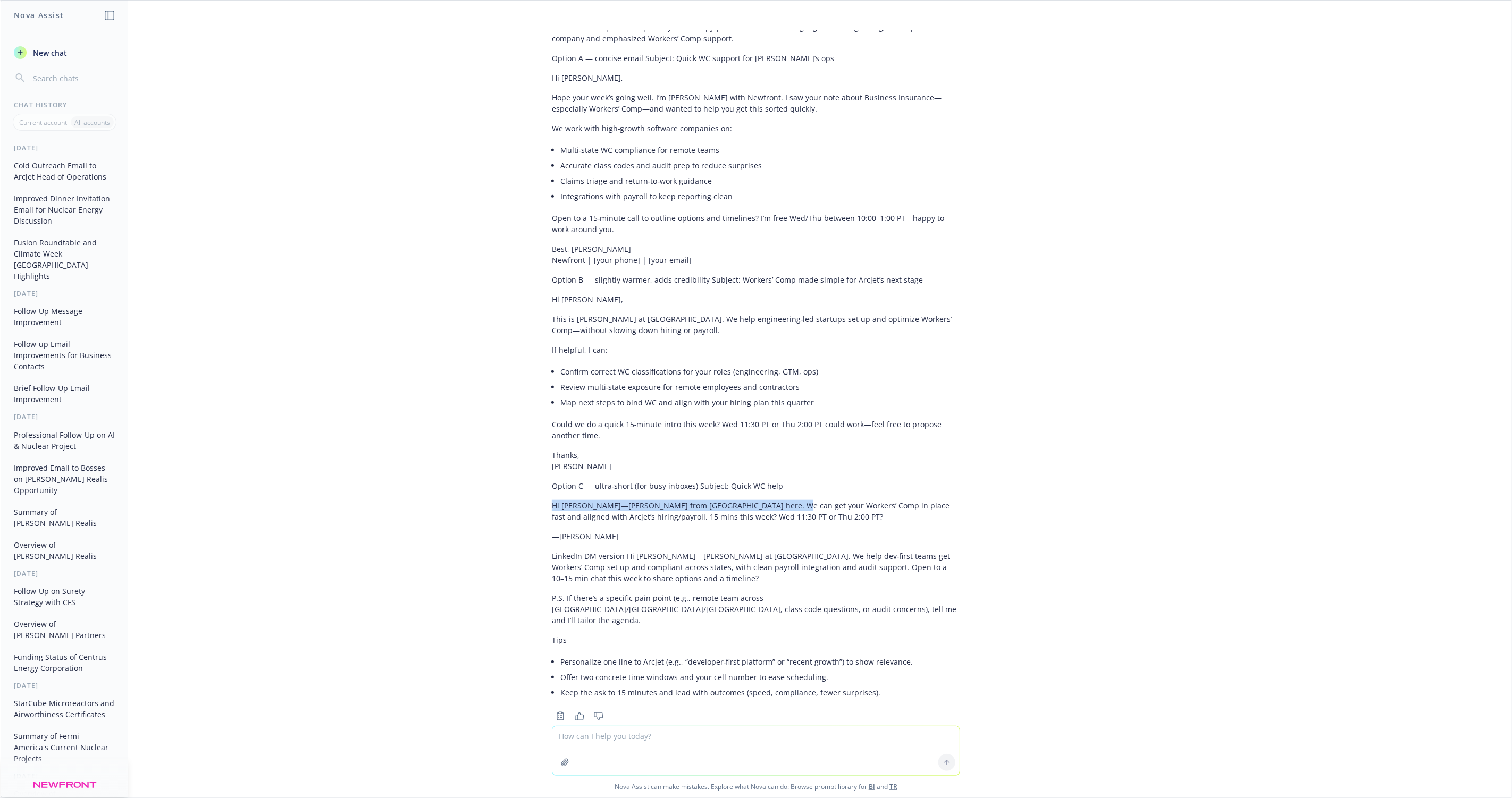
drag, startPoint x: 552, startPoint y: 495, endPoint x: 781, endPoint y: 493, distance: 229.0
click at [781, 500] on p "Hi Caleigh—Marshall from Newfront here. We can get your Workers’ Comp in place …" at bounding box center [756, 511] width 408 height 22
click at [777, 504] on p "Hi Caleigh—Marshall from Newfront here. We can get your Workers’ Comp in place …" at bounding box center [756, 511] width 408 height 22
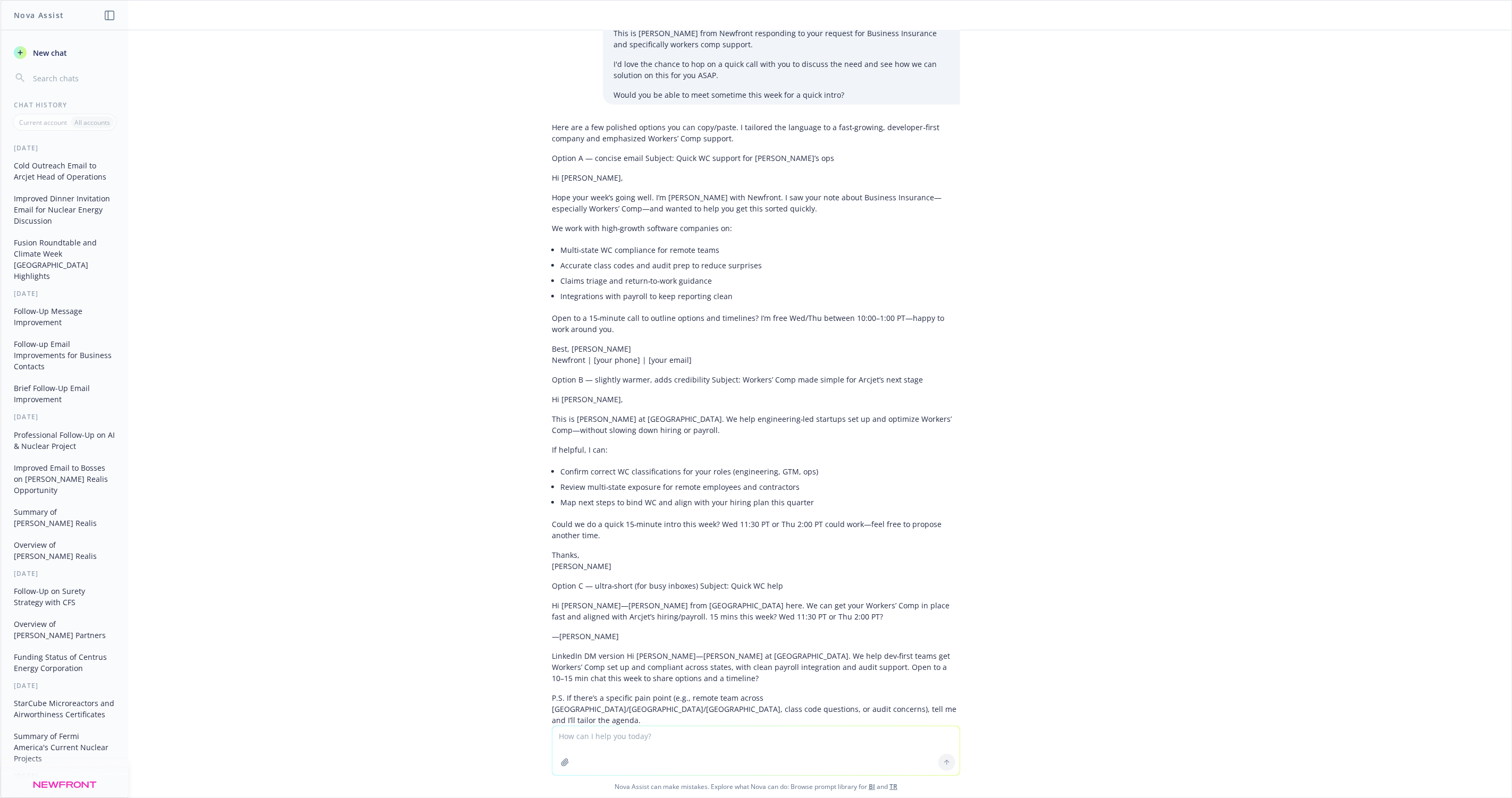
scroll to position [487, 0]
click at [660, 481] on li "Review multi‑state exposure for remote employees and contractors" at bounding box center [760, 489] width 400 height 16
click at [651, 481] on li "Review multi‑state exposure for remote employees and contractors" at bounding box center [760, 489] width 400 height 16
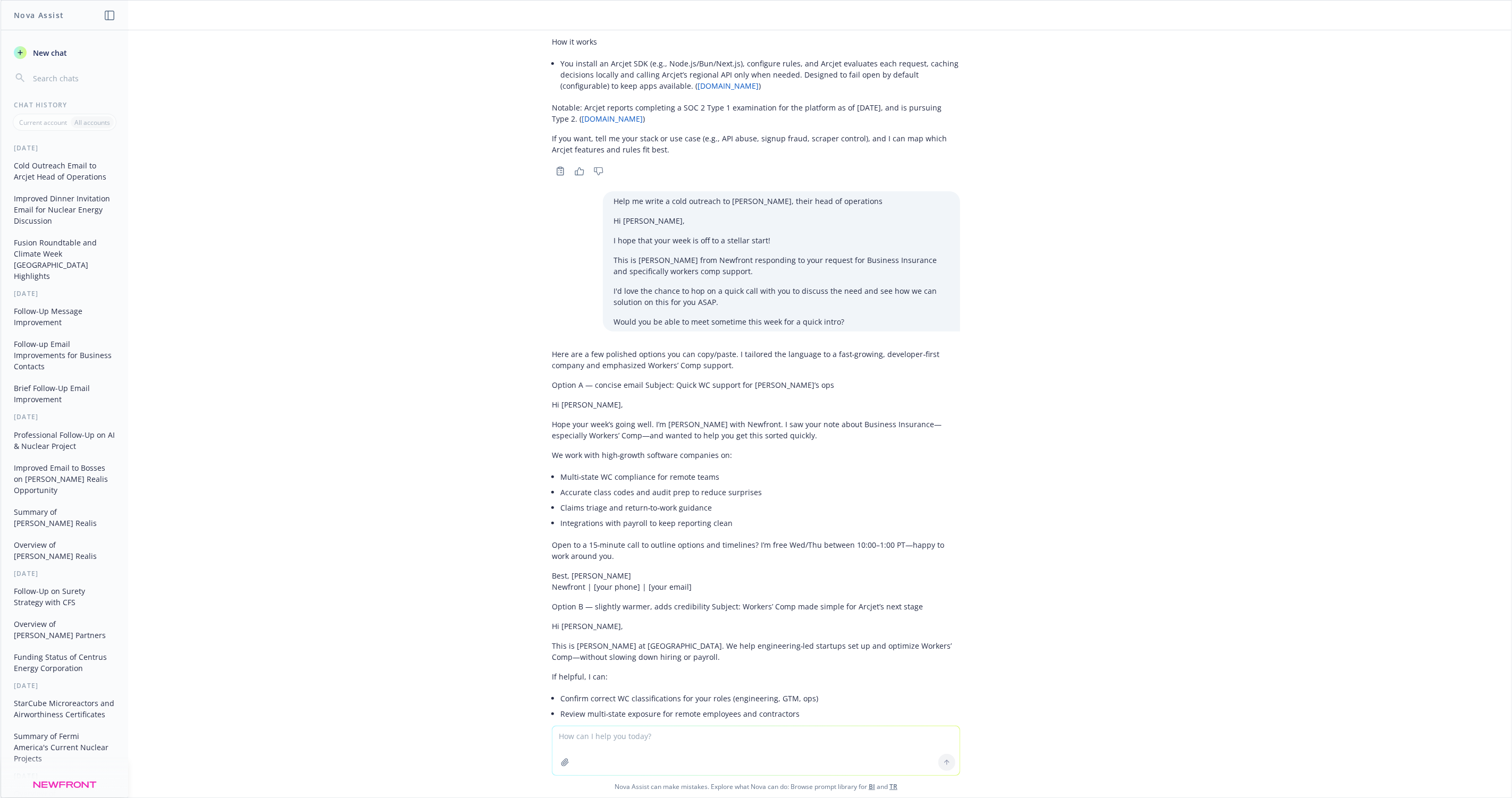
scroll to position [260, 0]
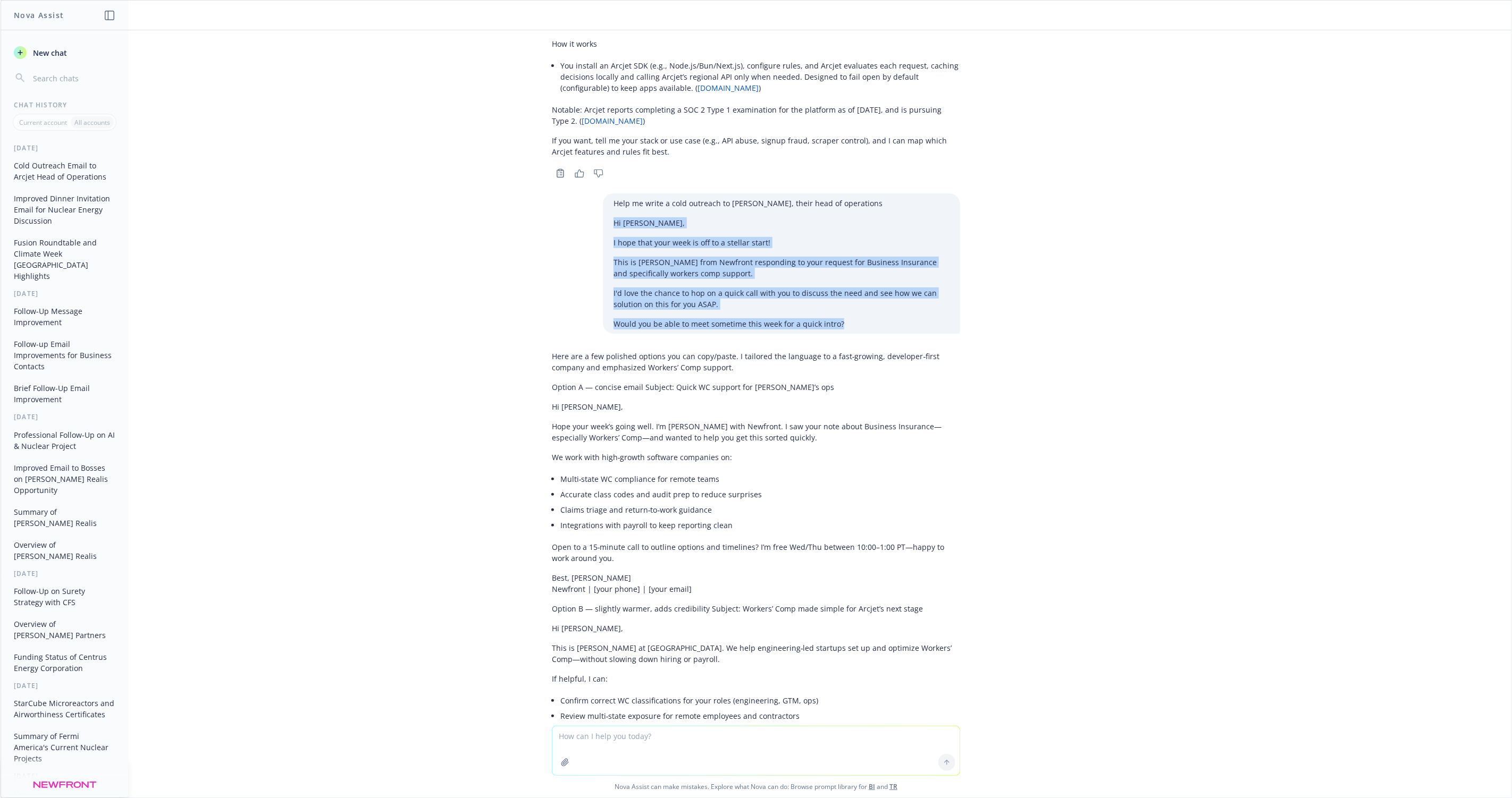
drag, startPoint x: 855, startPoint y: 310, endPoint x: 612, endPoint y: 208, distance: 263.5
click at [612, 208] on div "Help me write a cold outreach to Caleigh Smith, their head of operations Hi Cal…" at bounding box center [781, 263] width 357 height 140
copy div "Hi Caleigh, I hope that your week is off to a stellar start! This is Marshall W…"
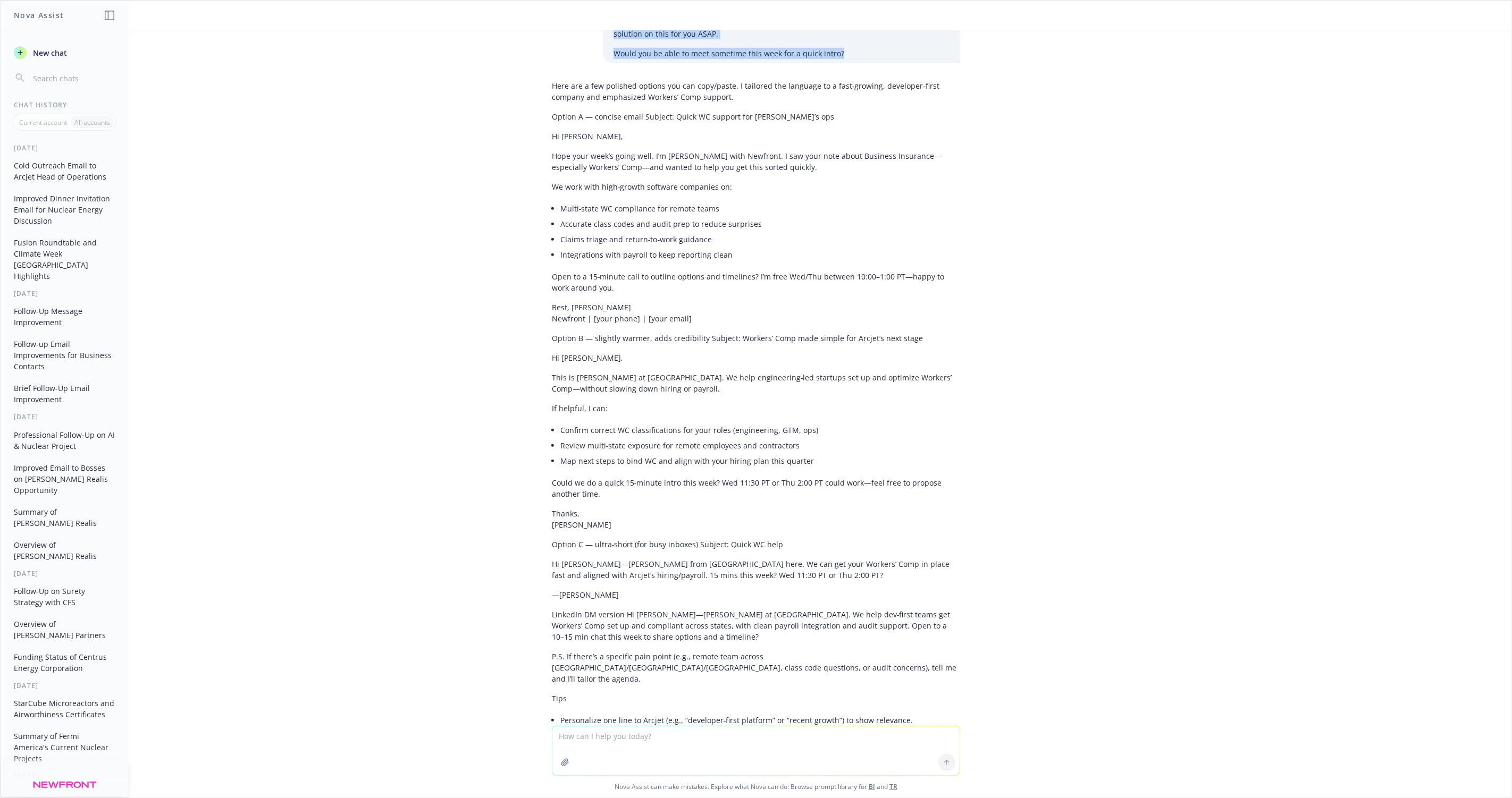
scroll to position [589, 0]
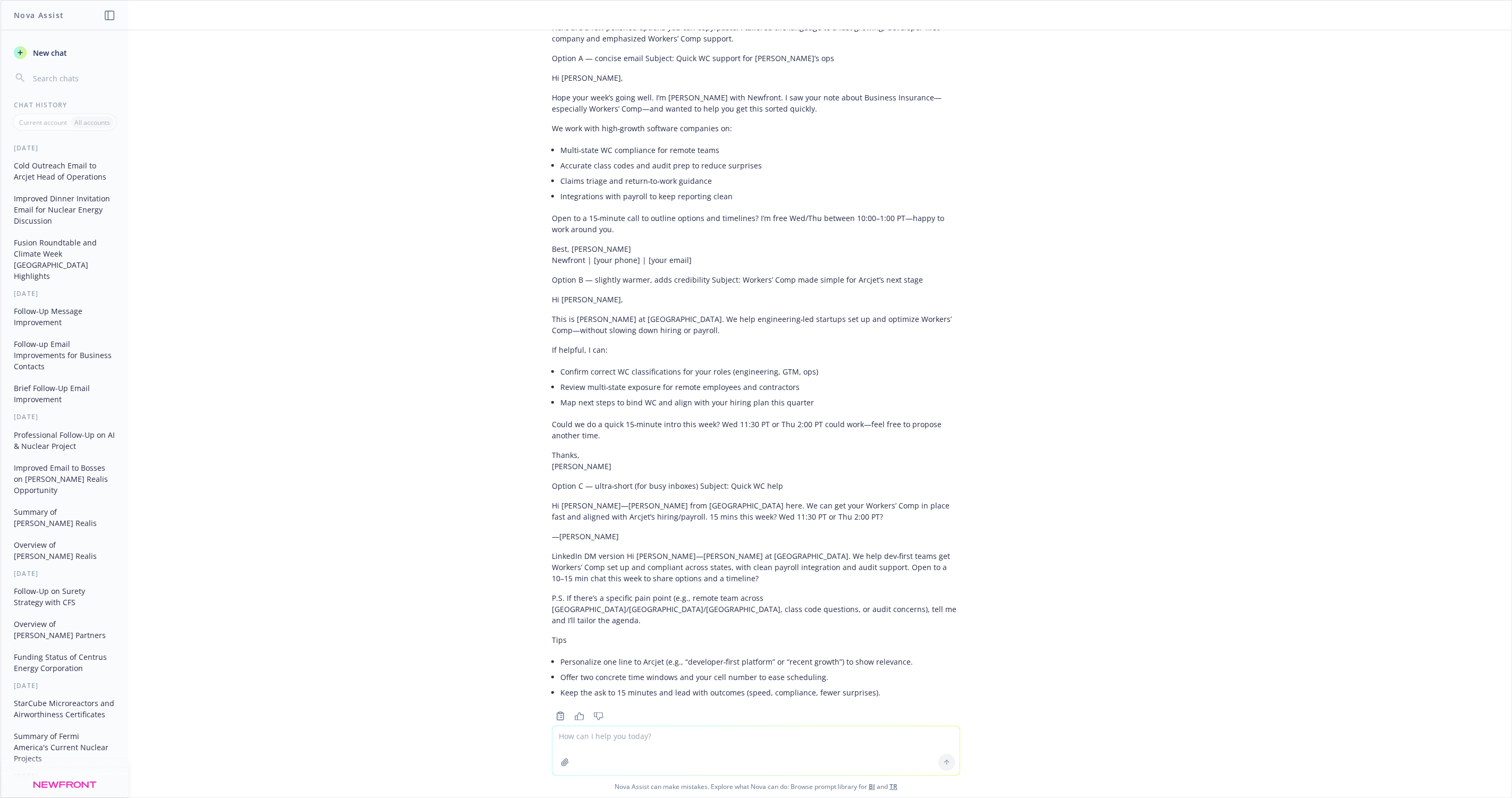
click at [617, 738] on textarea at bounding box center [756, 751] width 407 height 49
paste textarea "Hi Caleigh, I hope that your week is off to a stellar start! This is Marshall W…"
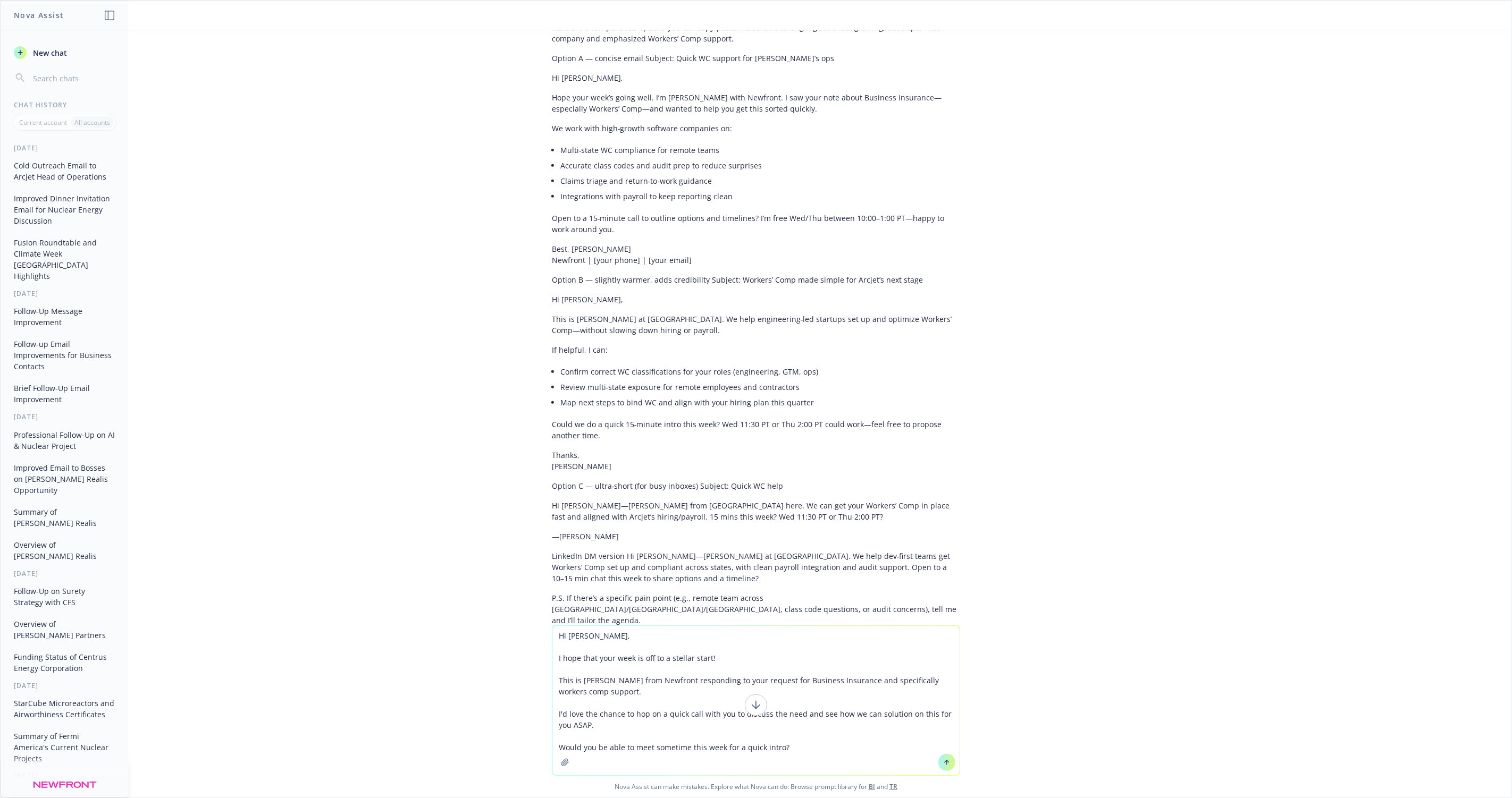
click at [696, 693] on textarea "Hi Caleigh, I hope that your week is off to a stellar start! This is Marshall W…" at bounding box center [756, 701] width 407 height 150
click at [670, 692] on textarea "Hi Caleigh, I hope that your week is off to a stellar start! This is Marshall W…" at bounding box center [756, 701] width 407 height 150
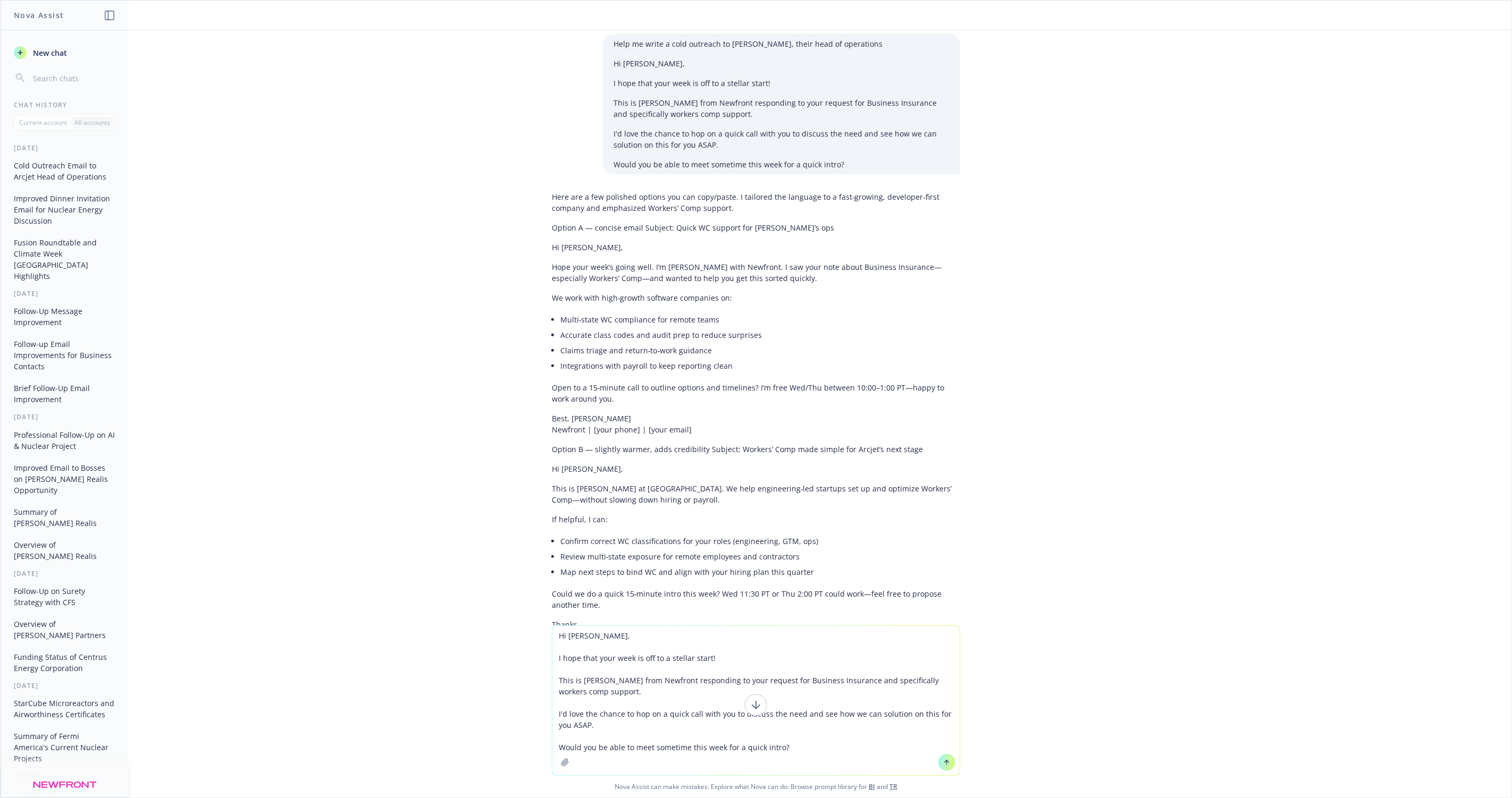
scroll to position [418, 0]
drag, startPoint x: 825, startPoint y: 267, endPoint x: 782, endPoint y: 258, distance: 43.9
click at [782, 262] on p "Hope your week’s going well. I’m Marshall Williams with Newfront. I saw your no…" at bounding box center [756, 273] width 408 height 22
copy p "I saw your note about Business Insurance—especially Workers’ Comp—and wanted to…"
click at [590, 688] on textarea "Hi Caleigh, I hope that your week is off to a stellar start! This is Marshall W…" at bounding box center [756, 701] width 407 height 150
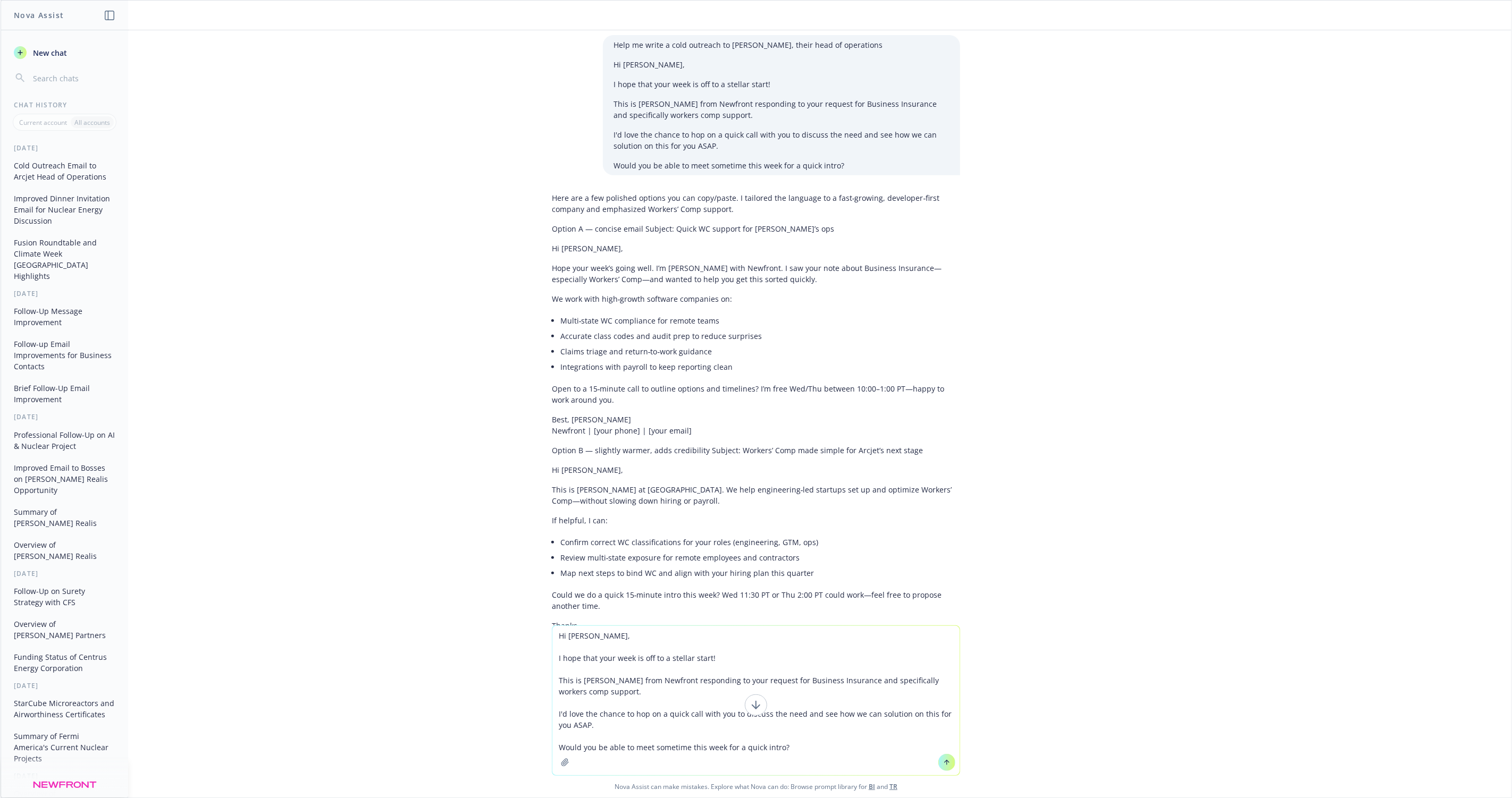
click at [590, 688] on textarea "Hi Caleigh, I hope that your week is off to a stellar start! This is Marshall W…" at bounding box center [756, 701] width 407 height 150
paste textarea "I saw your note about Business Insurance—especially Workers’ Comp—and wanted to…"
click at [714, 693] on textarea "Hi Caleigh, I hope that your week is off to a stellar start! This is Marshall W…" at bounding box center [756, 701] width 407 height 150
drag, startPoint x: 909, startPoint y: 692, endPoint x: 699, endPoint y: 683, distance: 210.2
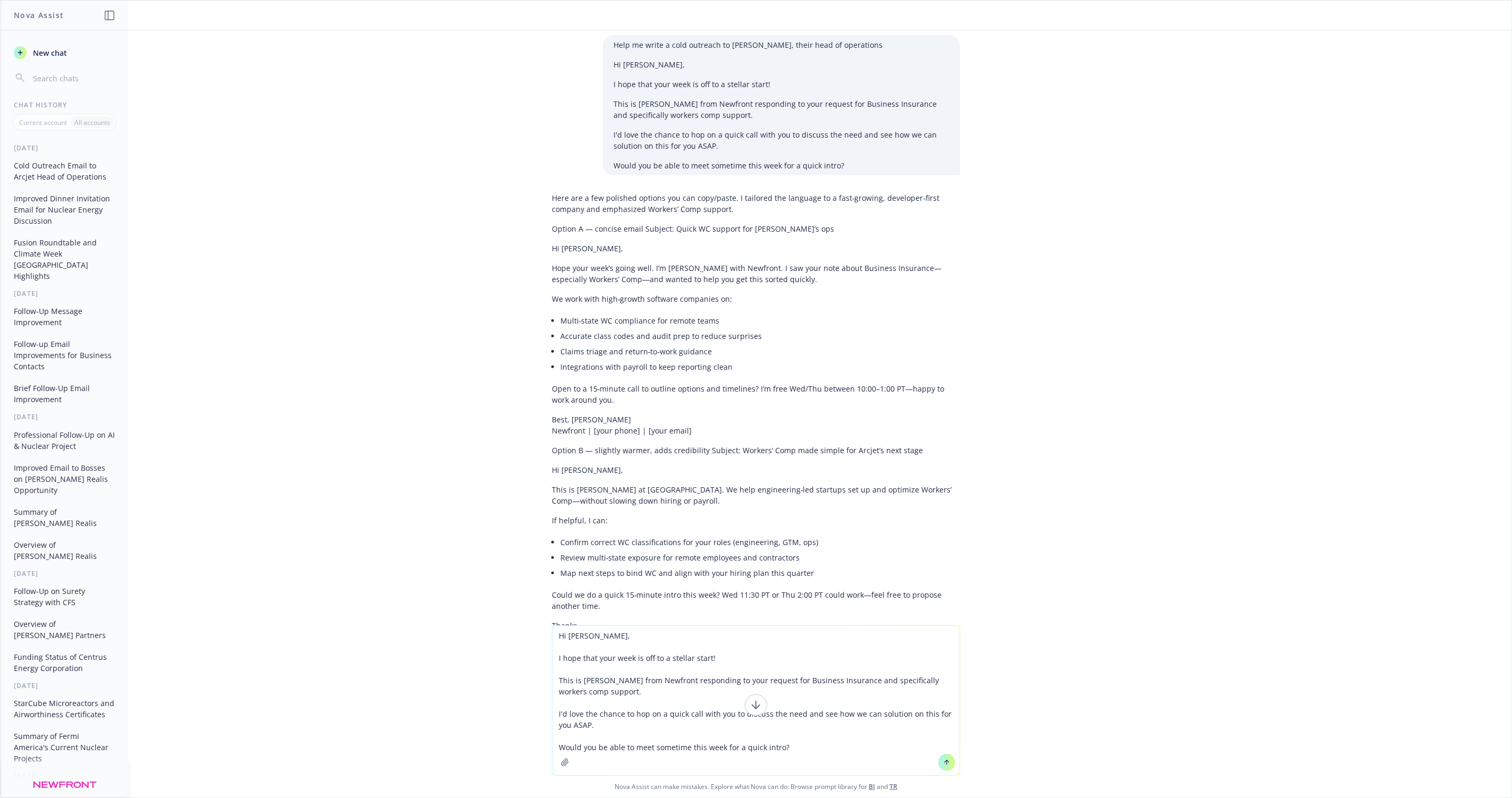
click at [699, 683] on textarea "Hi Caleigh, I hope that your week is off to a stellar start! This is Marshall W…" at bounding box center [756, 701] width 407 height 150
paste textarea "I saw your note about Business Insurance—especially Workers’ Comp—and wanted to…"
click at [853, 681] on textarea "Hi Caleigh, I hope that your week is off to a stellar start! This is Marshall W…" at bounding box center [756, 701] width 407 height 150
click at [944, 680] on textarea "Hi Caleigh, I hope that your week is off to a stellar start! This is Marshall W…" at bounding box center [756, 701] width 407 height 150
click at [712, 685] on textarea "Hi Caleigh, I hope that your week is off to a stellar start! This is Marshall W…" at bounding box center [756, 701] width 407 height 150
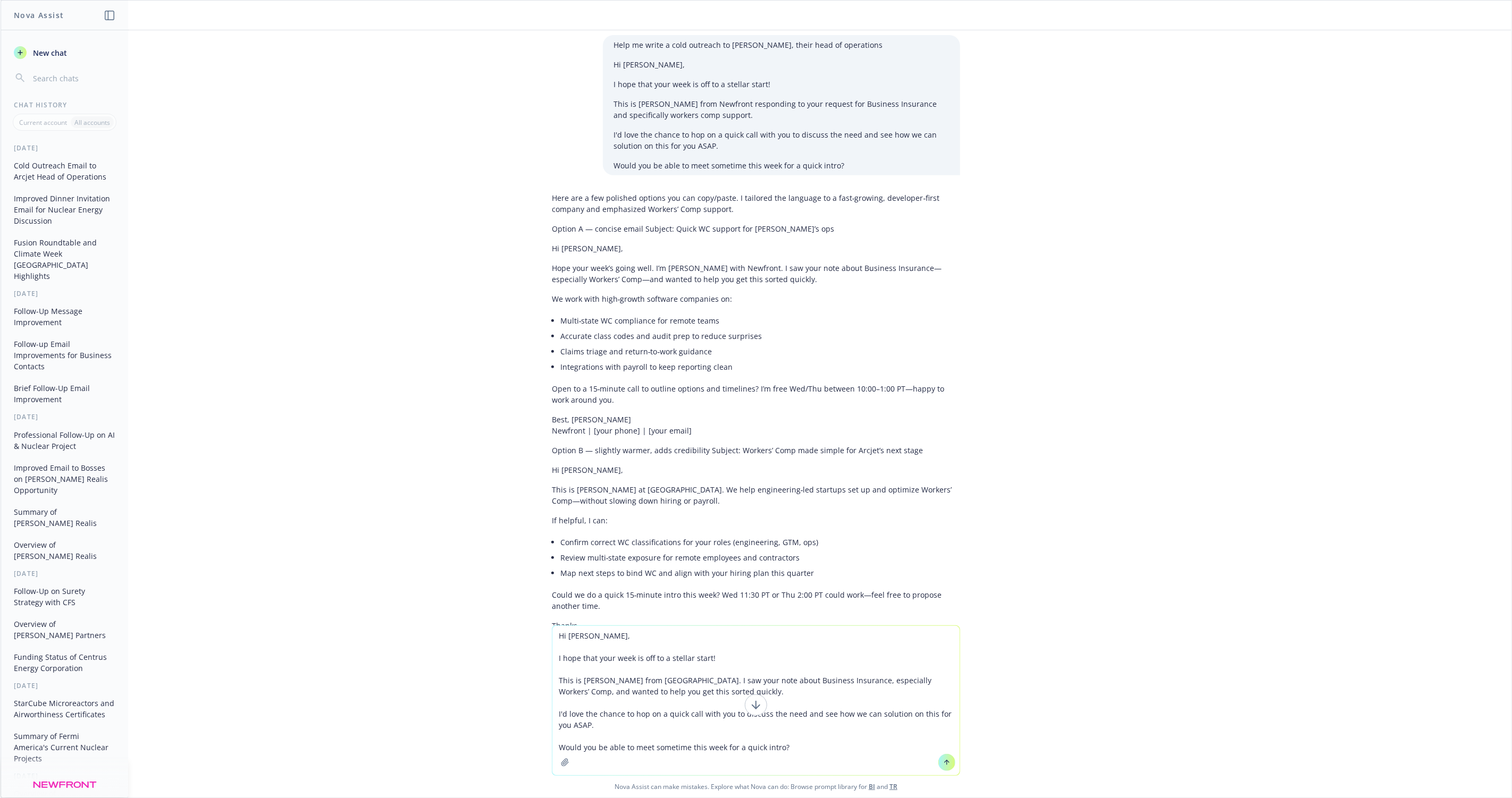
click at [711, 719] on textarea "Hi Caleigh, I hope that your week is off to a stellar start! This is Marshall W…" at bounding box center [756, 701] width 407 height 150
drag, startPoint x: 796, startPoint y: 743, endPoint x: 627, endPoint y: 701, distance: 174.1
click at [627, 701] on textarea "Hi Caleigh, I hope that your week is off to a stellar start! This is Marshall W…" at bounding box center [756, 701] width 407 height 150
click at [671, 722] on textarea "Hi Caleigh, I hope that your week is off to a stellar start! This is Marshall W…" at bounding box center [756, 701] width 407 height 150
click at [675, 720] on textarea "Hi Caleigh, I hope that your week is off to a stellar start! This is Marshall W…" at bounding box center [756, 701] width 407 height 150
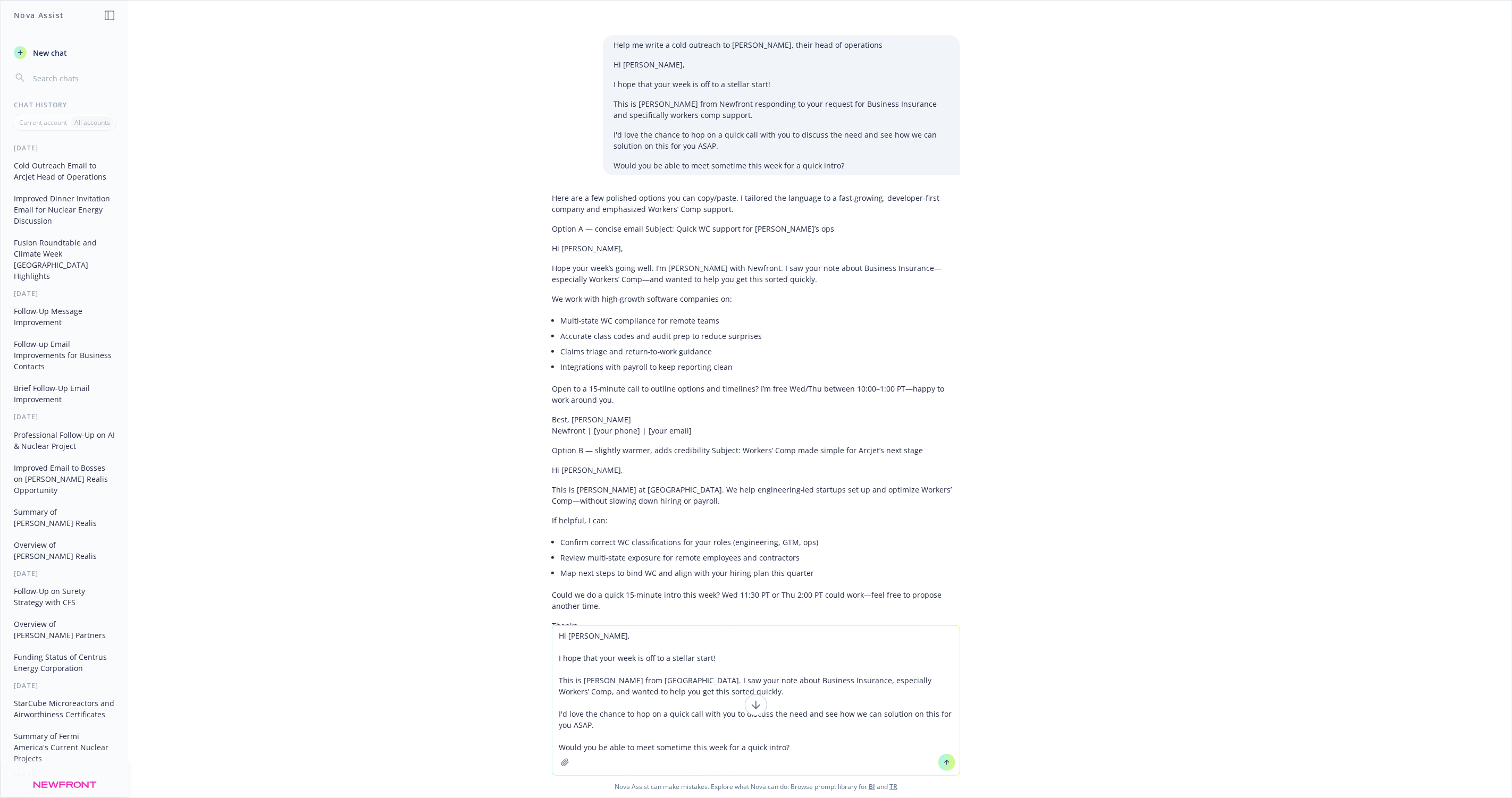
click at [676, 714] on textarea "Hi Caleigh, I hope that your week is off to a stellar start! This is Marshall W…" at bounding box center [756, 701] width 407 height 150
click at [685, 750] on textarea "Hi Caleigh, I hope that your week is off to a stellar start! This is Marshall W…" at bounding box center [756, 701] width 407 height 150
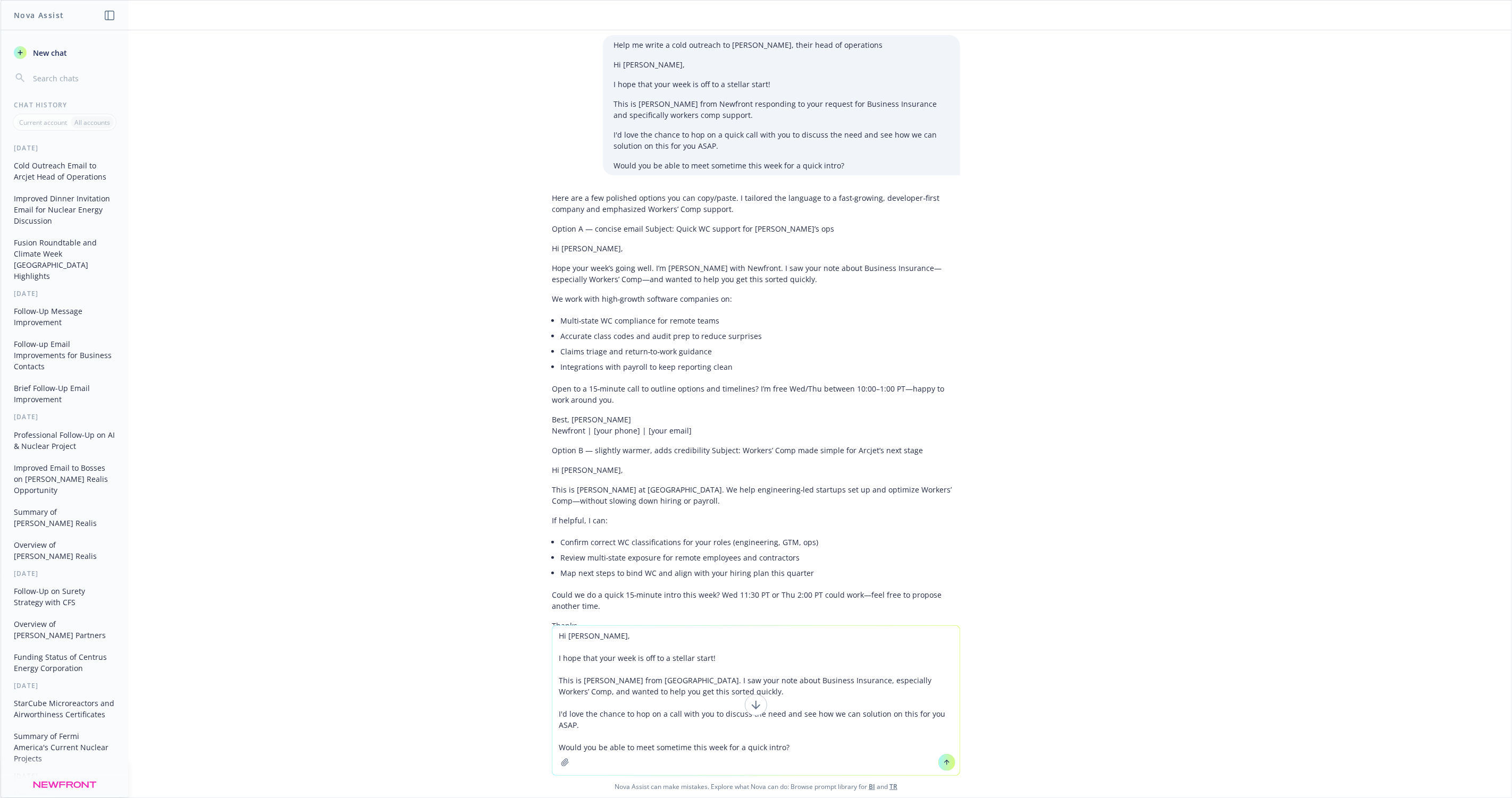
click at [781, 750] on textarea "Hi Caleigh, I hope that your week is off to a stellar start! This is Marshall W…" at bounding box center [756, 701] width 407 height 150
click at [803, 749] on textarea "Hi Caleigh, I hope that your week is off to a stellar start! This is Marshall W…" at bounding box center [756, 701] width 407 height 150
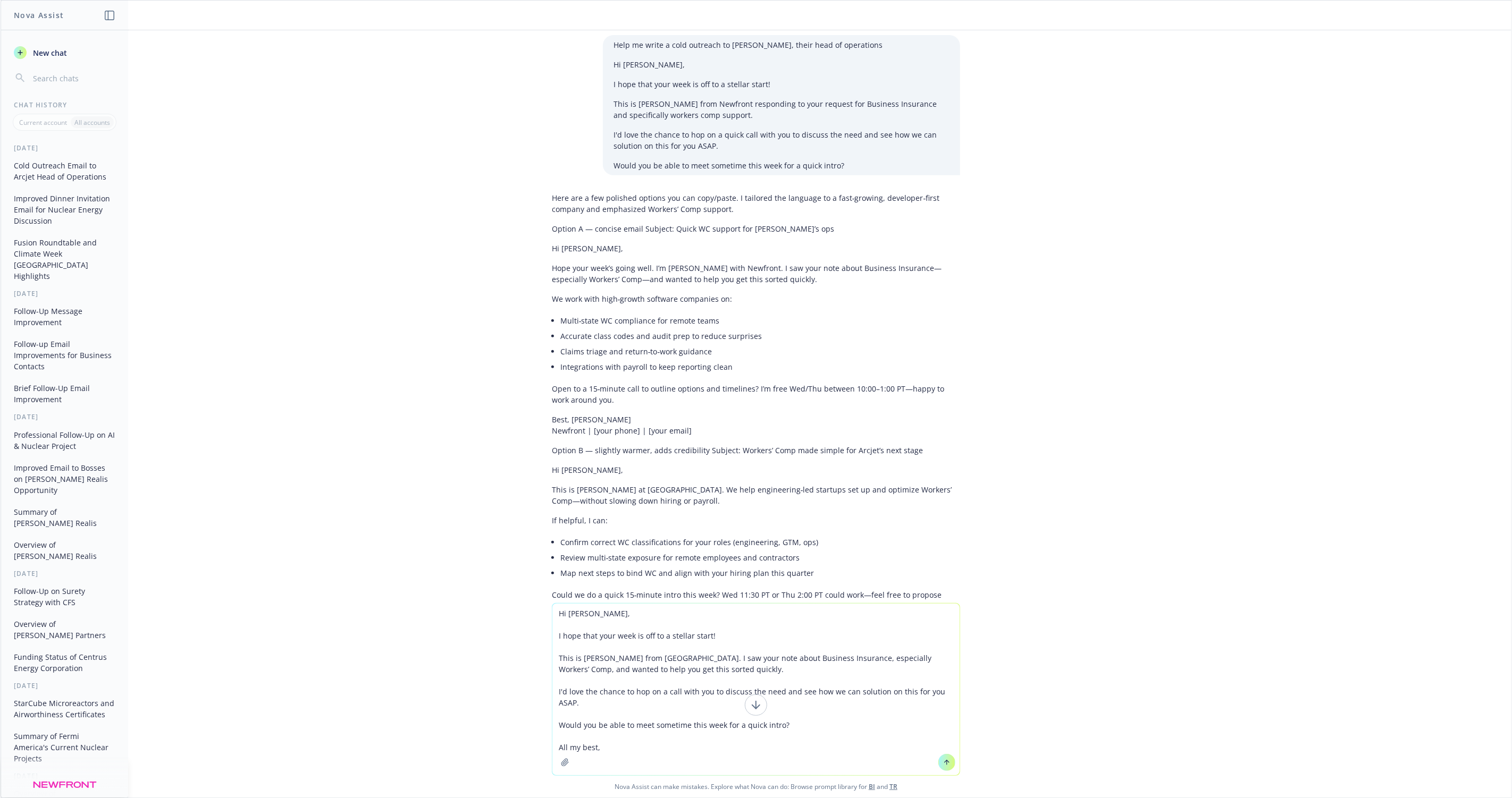
click at [793, 726] on textarea "Hi Caleigh, I hope that your week is off to a stellar start! This is Marshall W…" at bounding box center [756, 689] width 407 height 172
click at [799, 725] on textarea "Hi Caleigh, I hope that your week is off to a stellar start! This is Marshall W…" at bounding box center [756, 689] width 407 height 172
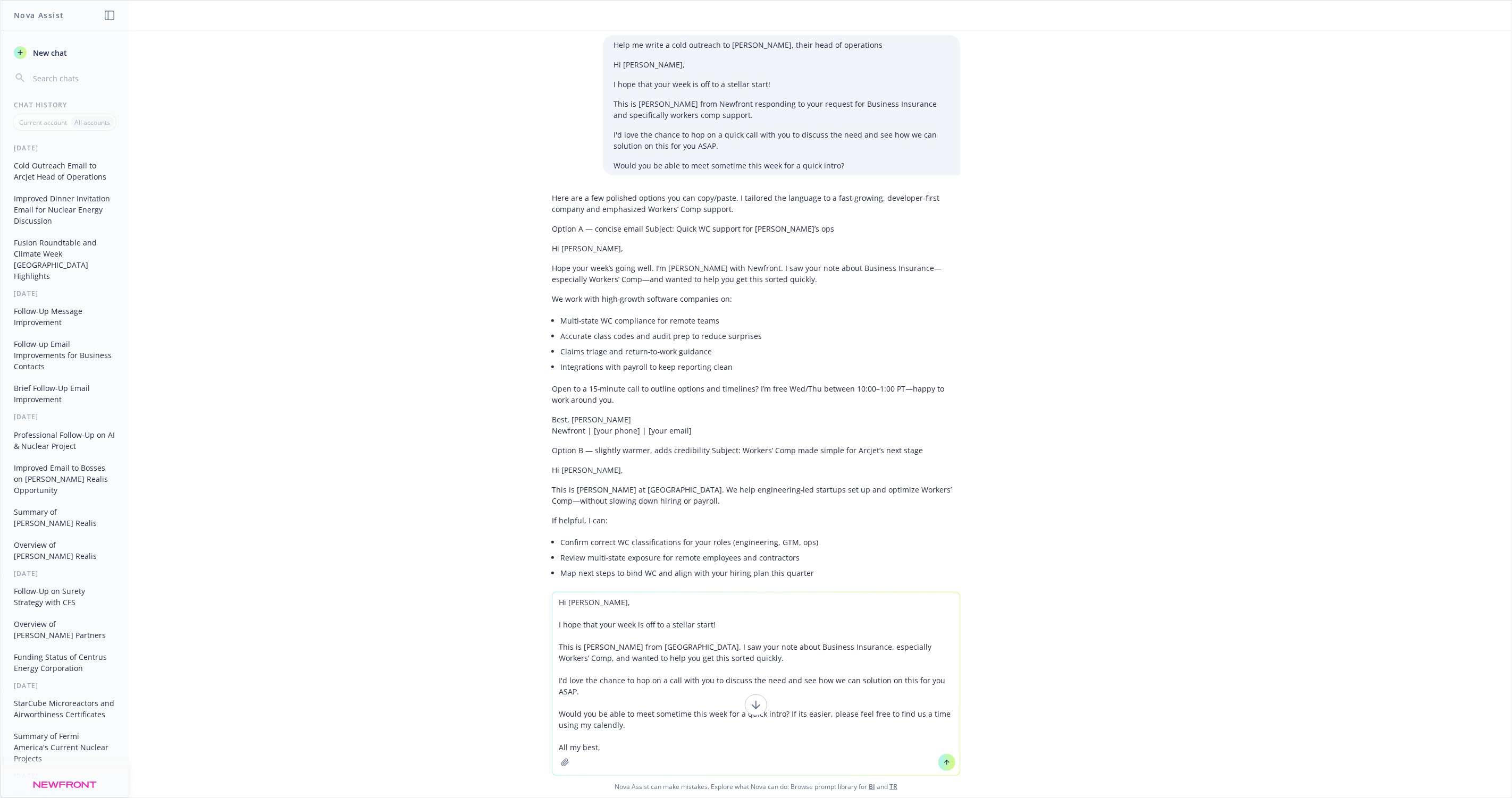
click at [595, 728] on textarea "Hi Caleigh, I hope that your week is off to a stellar start! This is Marshall W…" at bounding box center [756, 684] width 407 height 183
type textarea "Hi Caleigh, I hope that your week is off to a stellar start! This is Marshall W…"
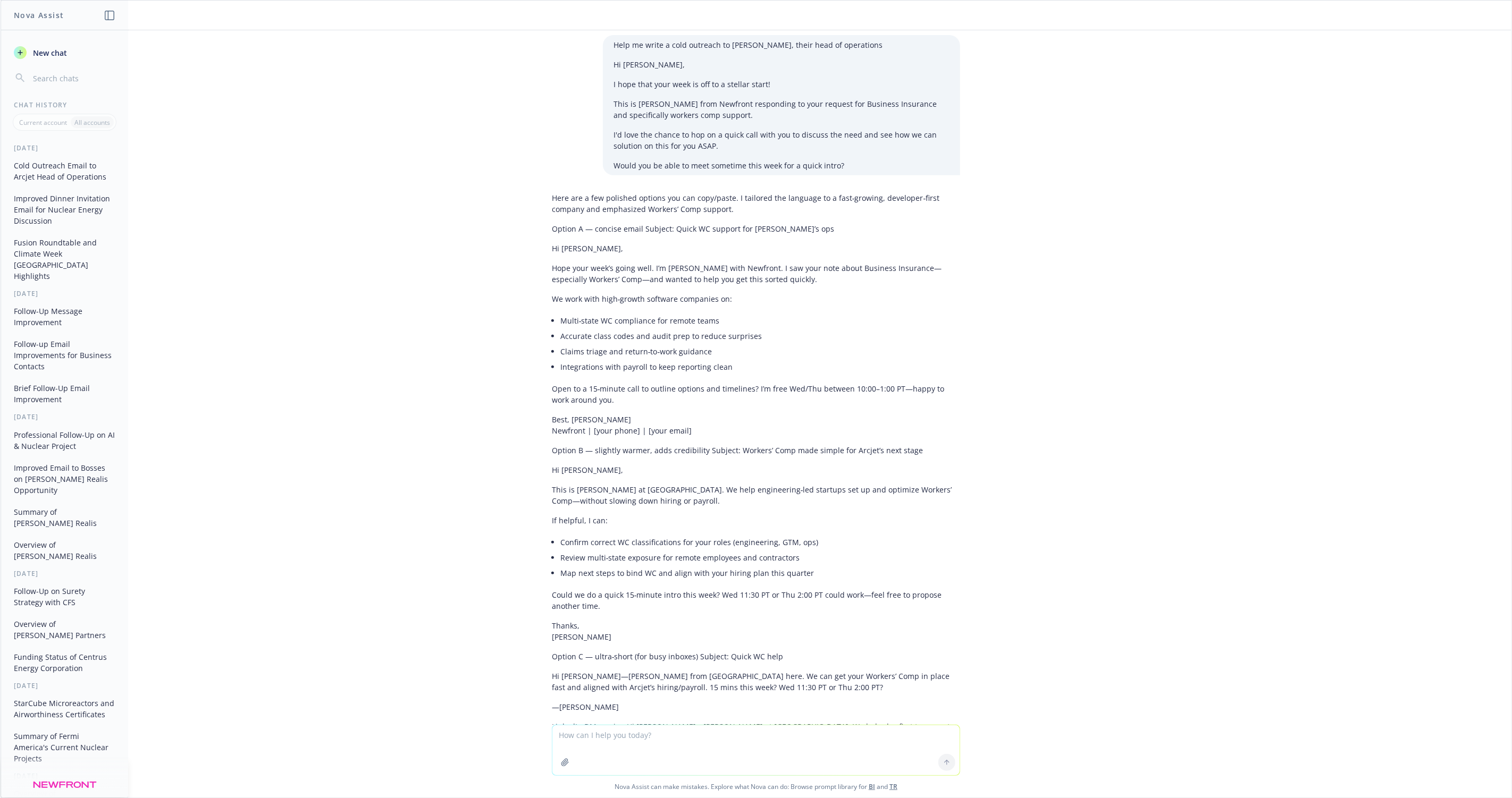
click at [583, 739] on textarea at bounding box center [756, 750] width 407 height 50
paste textarea "Hi Caleigh, I hope that your week is off to a stellar start! This is Marshall W…"
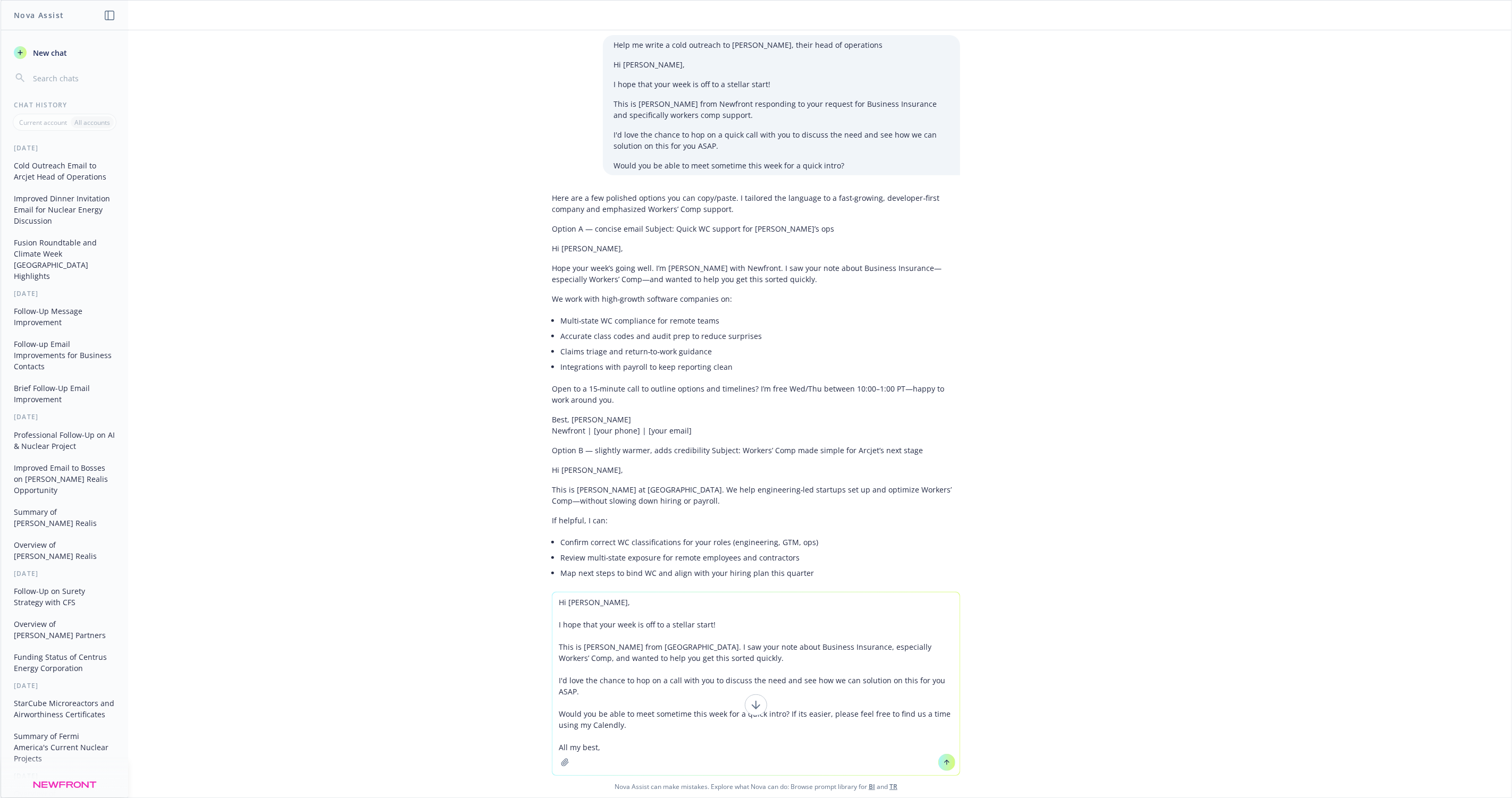
click at [563, 603] on textarea "Hi Caleigh, I hope that your week is off to a stellar start! This is Marshall W…" at bounding box center [756, 684] width 407 height 183
type textarea "Keep what I have, just add something about arcjet's mission Hi Caleigh, I hope …"
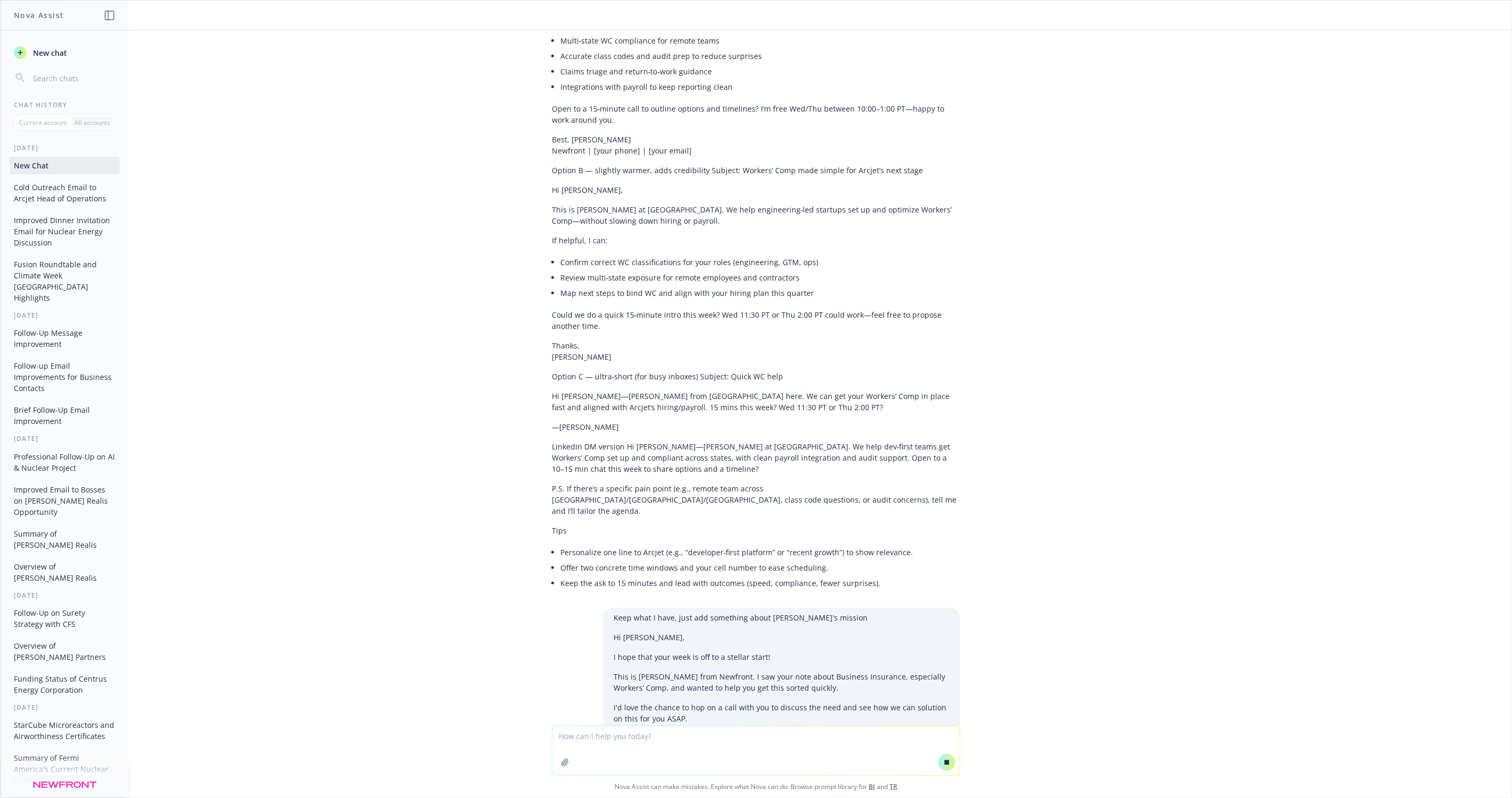
scroll to position [765, 0]
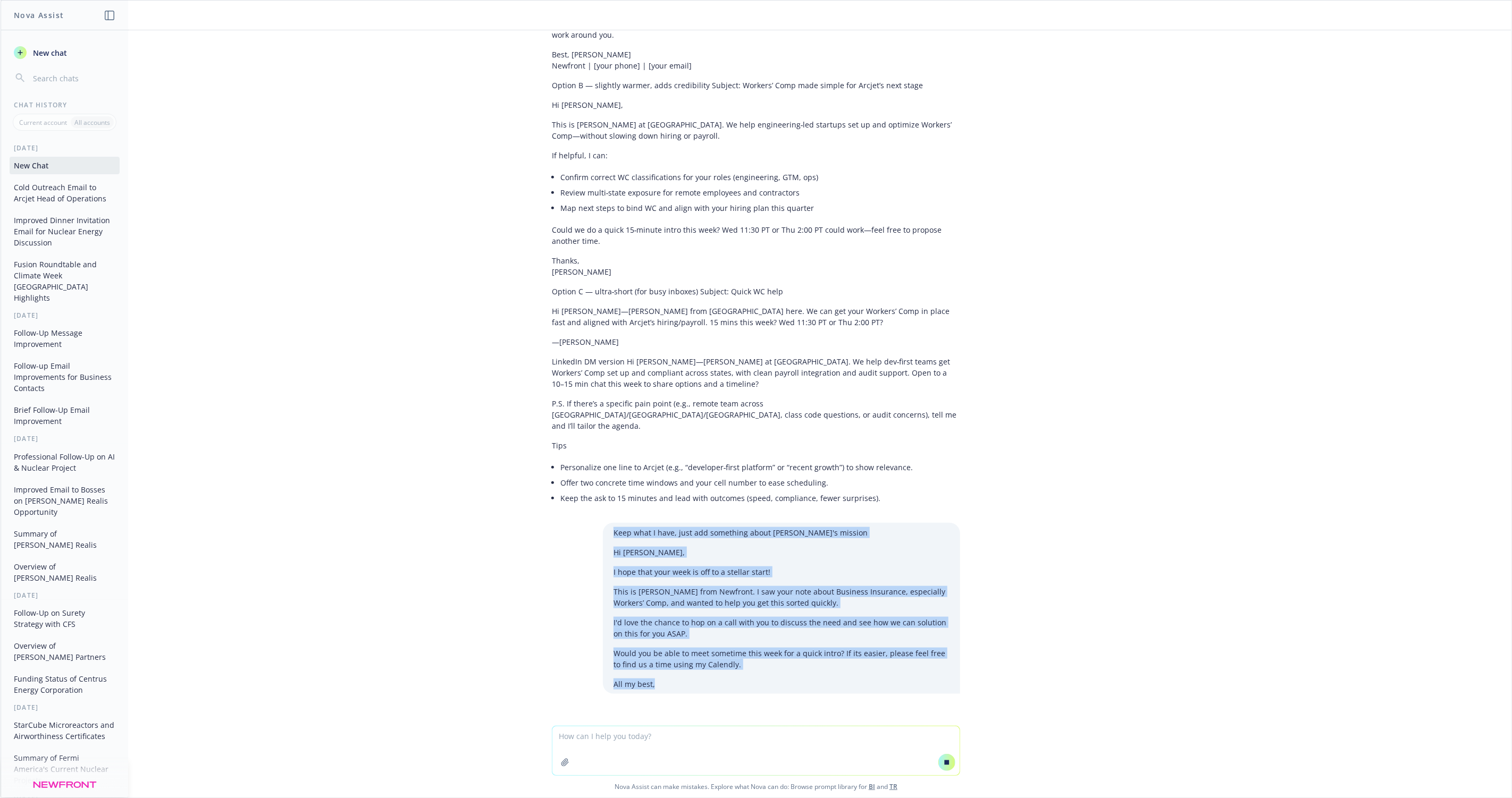
drag, startPoint x: 660, startPoint y: 663, endPoint x: 605, endPoint y: 502, distance: 170.1
click at [605, 523] on div "Keep what I have, just add something about arcjet's mission Hi Caleigh, I hope …" at bounding box center [781, 608] width 357 height 171
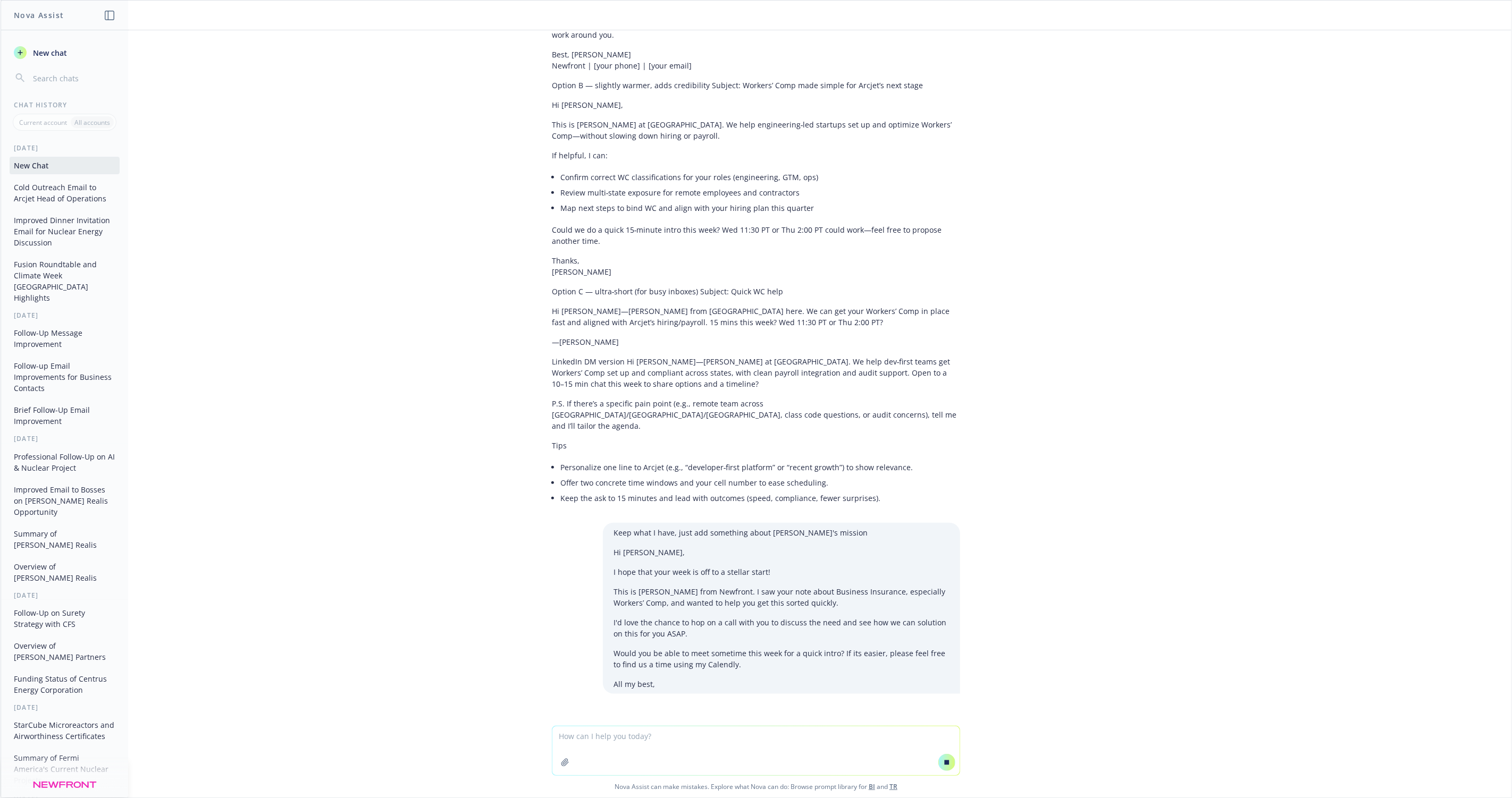
click at [632, 555] on div "Keep what I have, just add something about arcjet's mission Hi Caleigh, I hope …" at bounding box center [781, 608] width 357 height 171
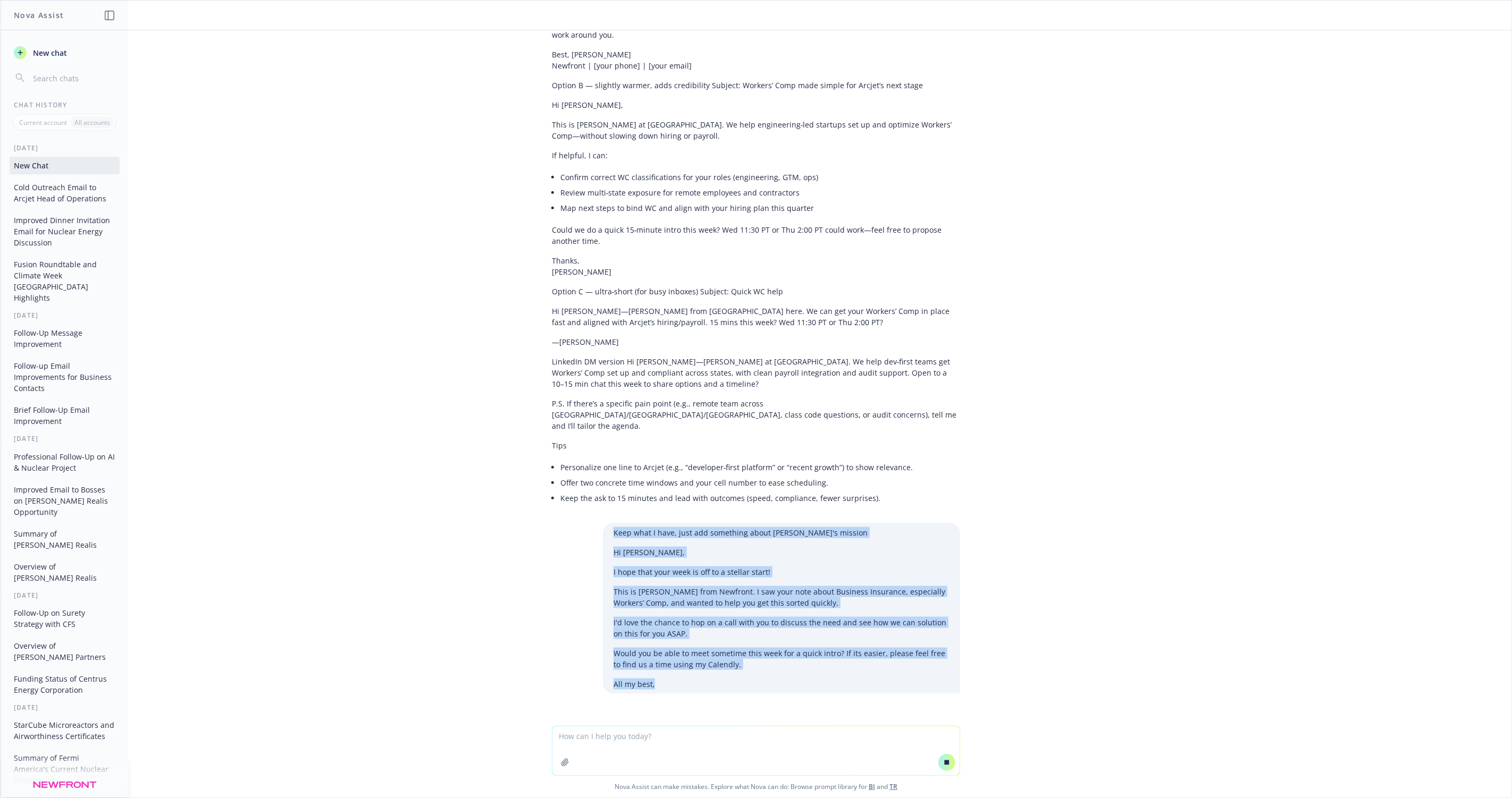
drag, startPoint x: 614, startPoint y: 512, endPoint x: 688, endPoint y: 662, distance: 167.3
click at [688, 662] on div "Keep what I have, just add something about arcjet's mission Hi Caleigh, I hope …" at bounding box center [781, 608] width 357 height 171
click at [688, 678] on p "All my best," at bounding box center [781, 684] width 336 height 11
drag, startPoint x: 679, startPoint y: 660, endPoint x: 581, endPoint y: 507, distance: 181.7
click at [580, 523] on div "Keep what I have, just add something about arcjet's mission Hi Caleigh, I hope …" at bounding box center [756, 608] width 426 height 171
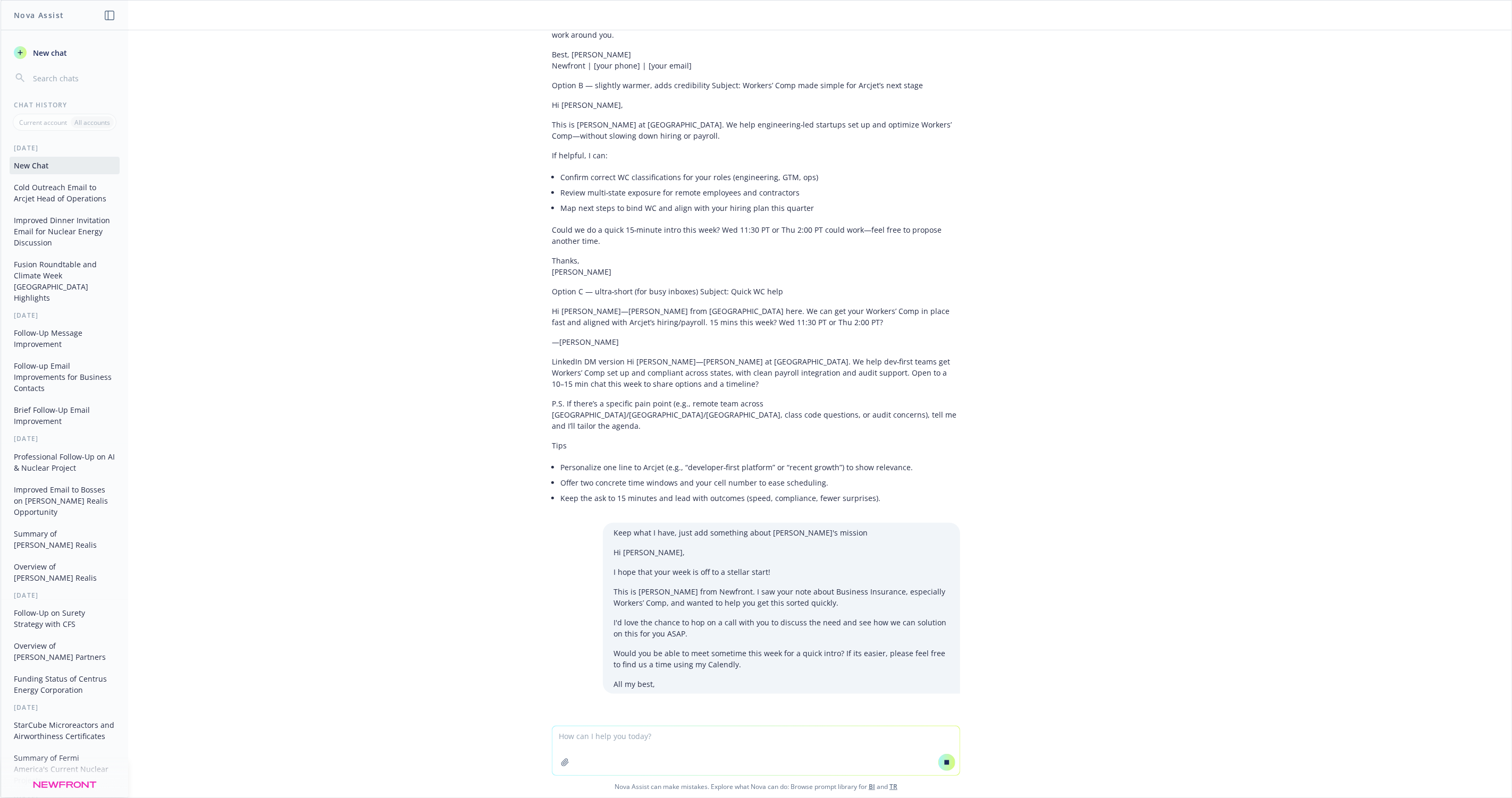
click at [616, 566] on p "I hope that your week is off to a stellar start!" at bounding box center [781, 572] width 336 height 11
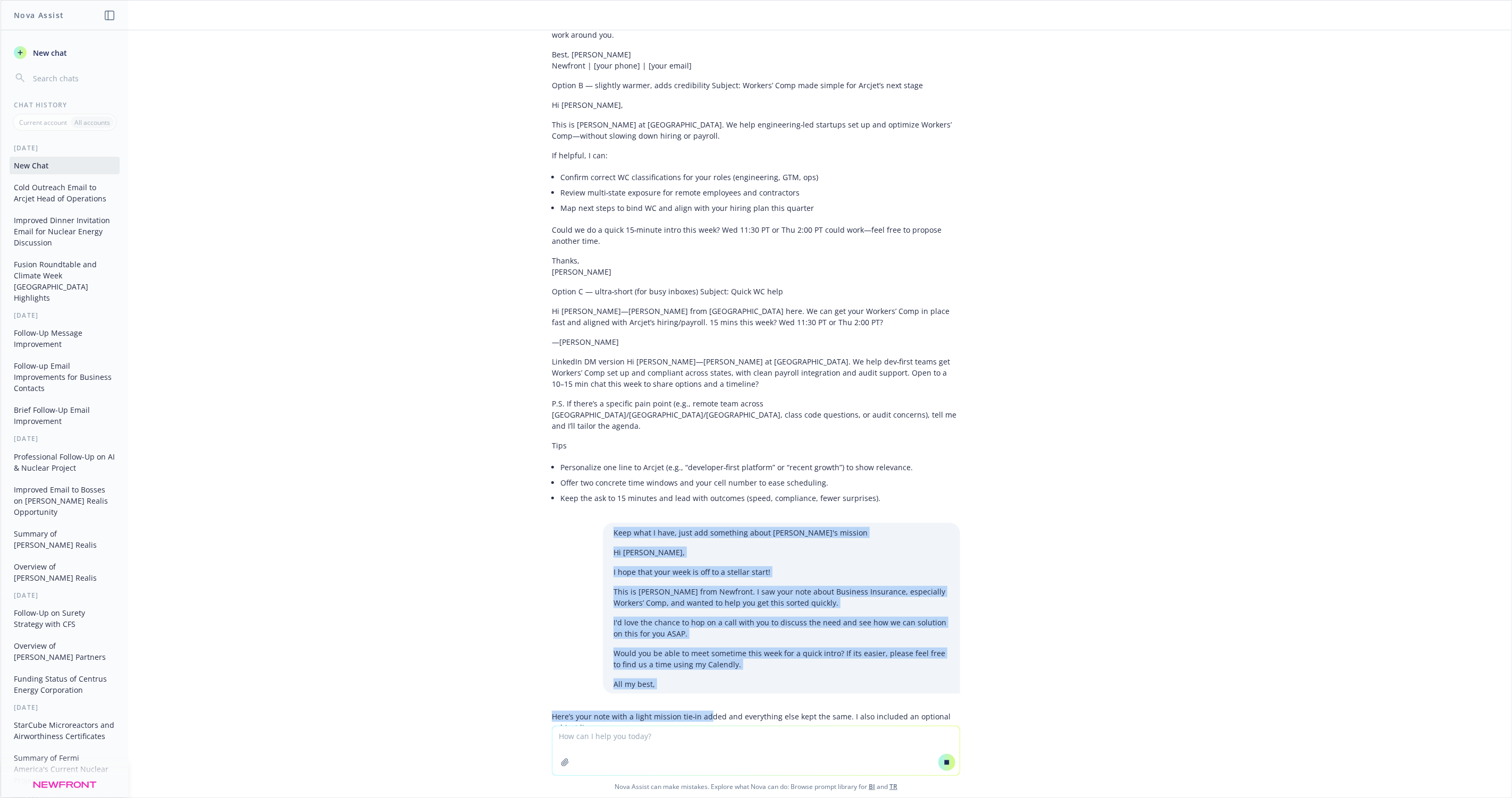
drag, startPoint x: 616, startPoint y: 507, endPoint x: 707, endPoint y: 695, distance: 208.9
click at [708, 696] on div "What does ArcJet do https://arcjet.com/ Arcjet is a developer-first application…" at bounding box center [756, 378] width 1511 height 695
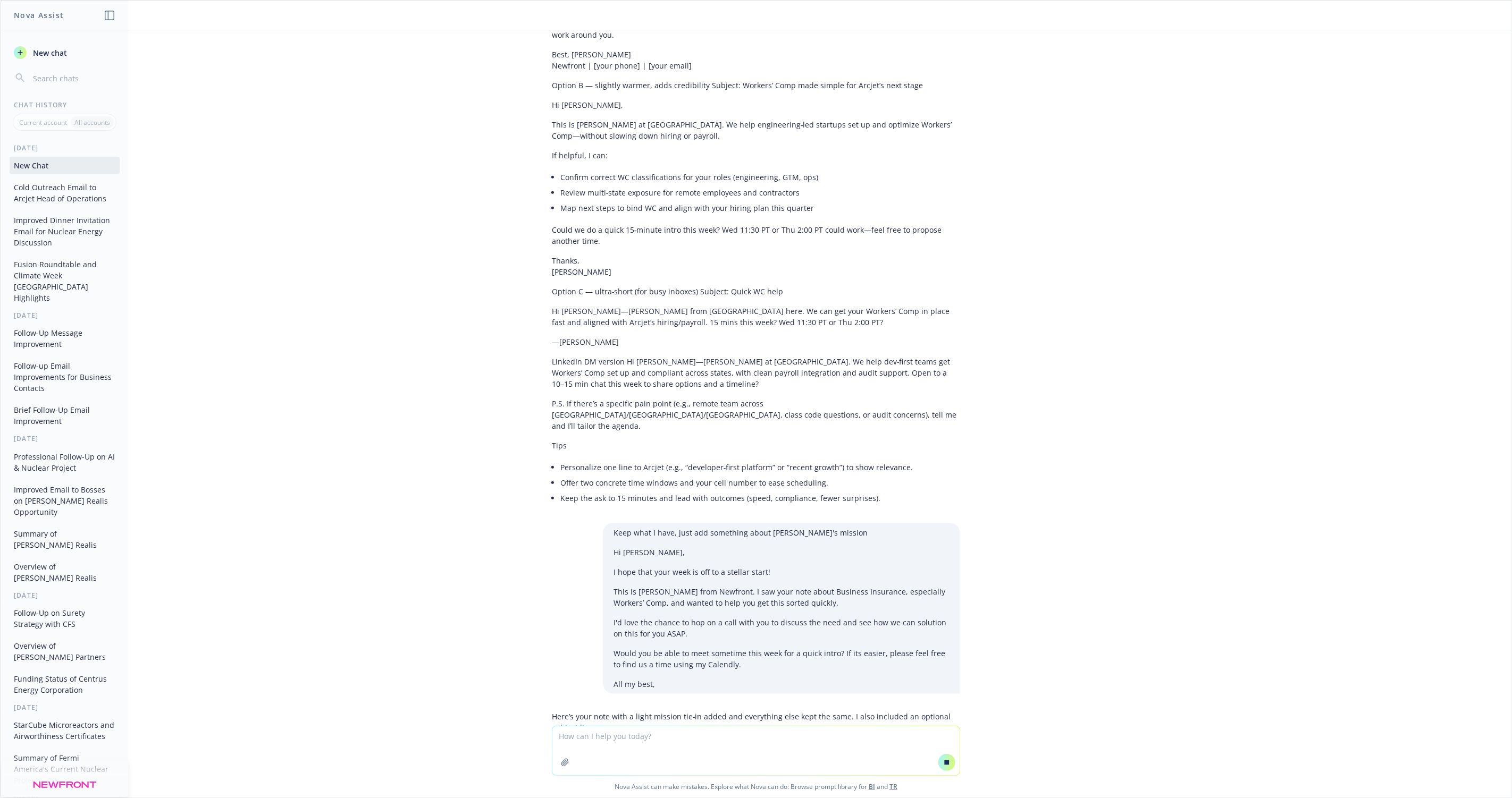
click at [688, 678] on p "All my best," at bounding box center [781, 684] width 336 height 11
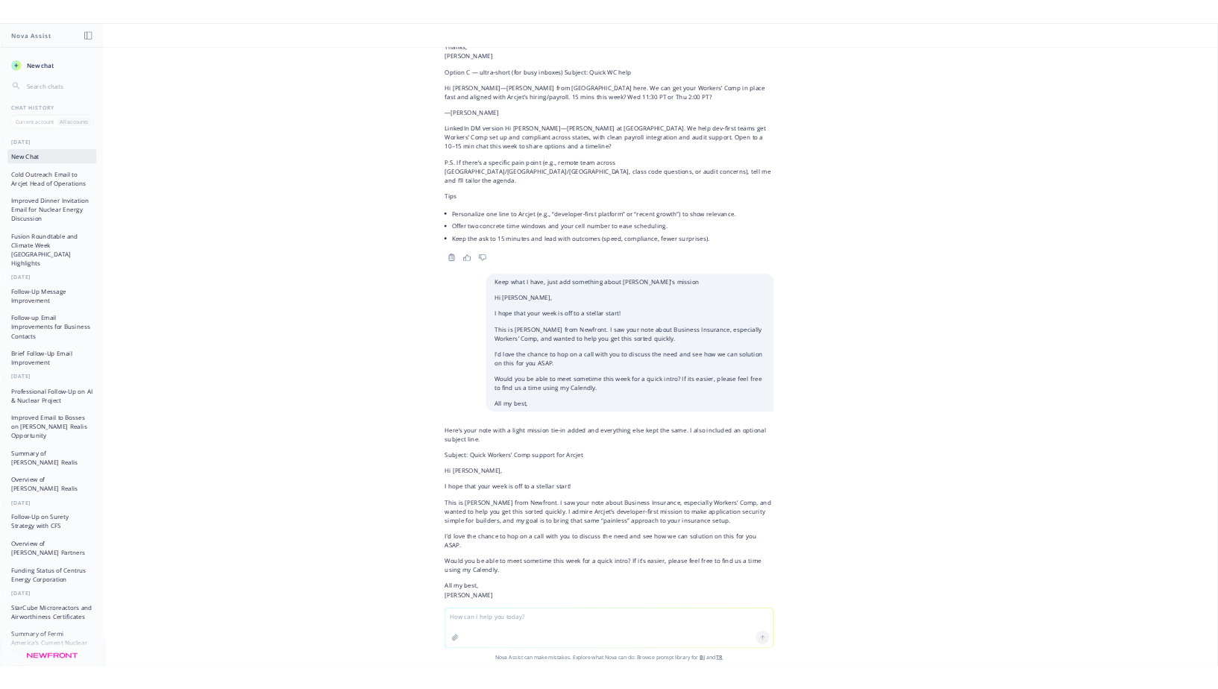
scroll to position [1428, 0]
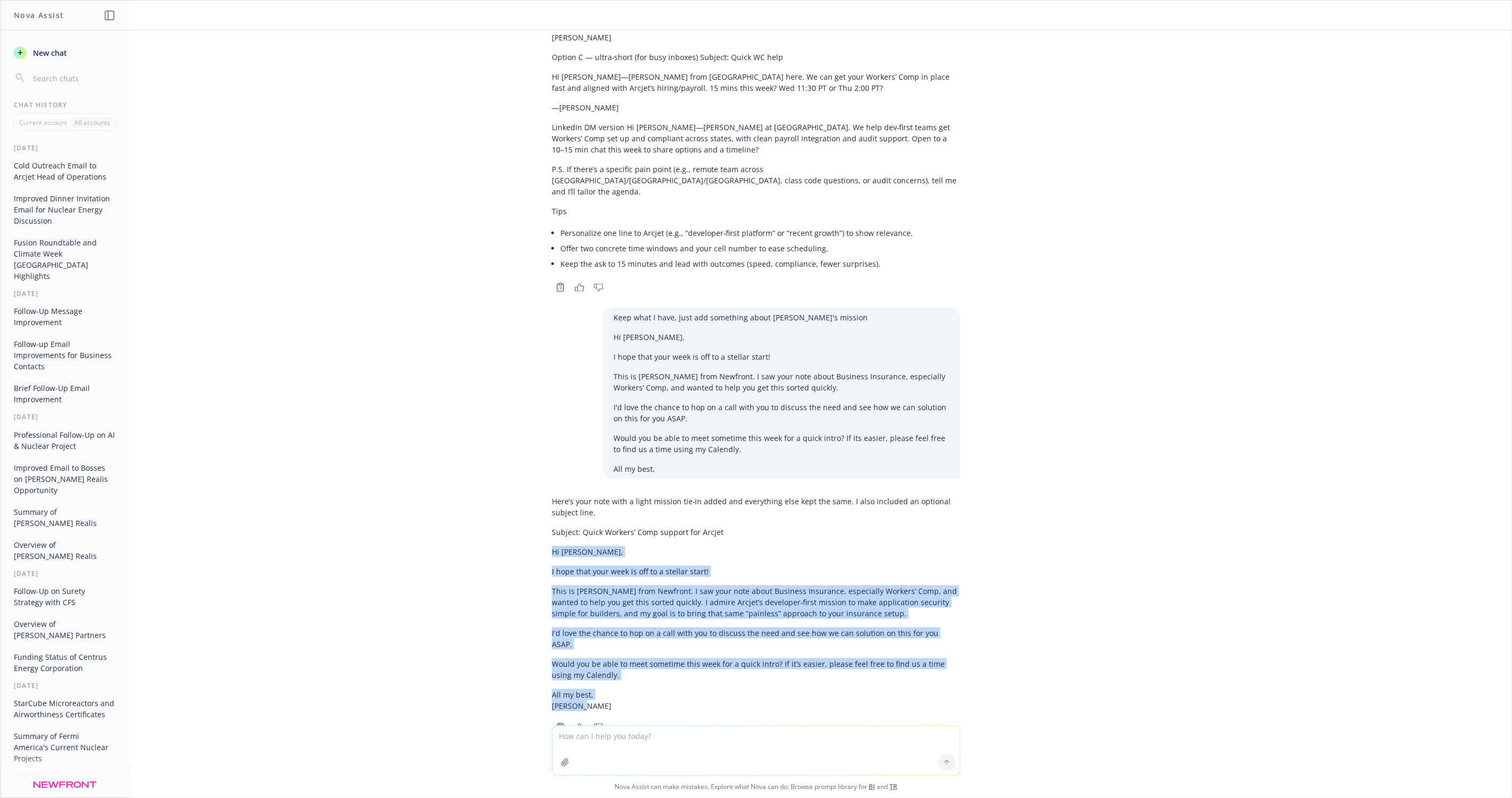
drag, startPoint x: 551, startPoint y: 526, endPoint x: 610, endPoint y: 667, distance: 152.8
click at [610, 667] on div "Here’s your note with a light mission tie‑in added and everything else kept the…" at bounding box center [756, 613] width 426 height 244
copy div "Hi Caleigh, I hope that your week is off to a stellar start! This is Marshall W…"
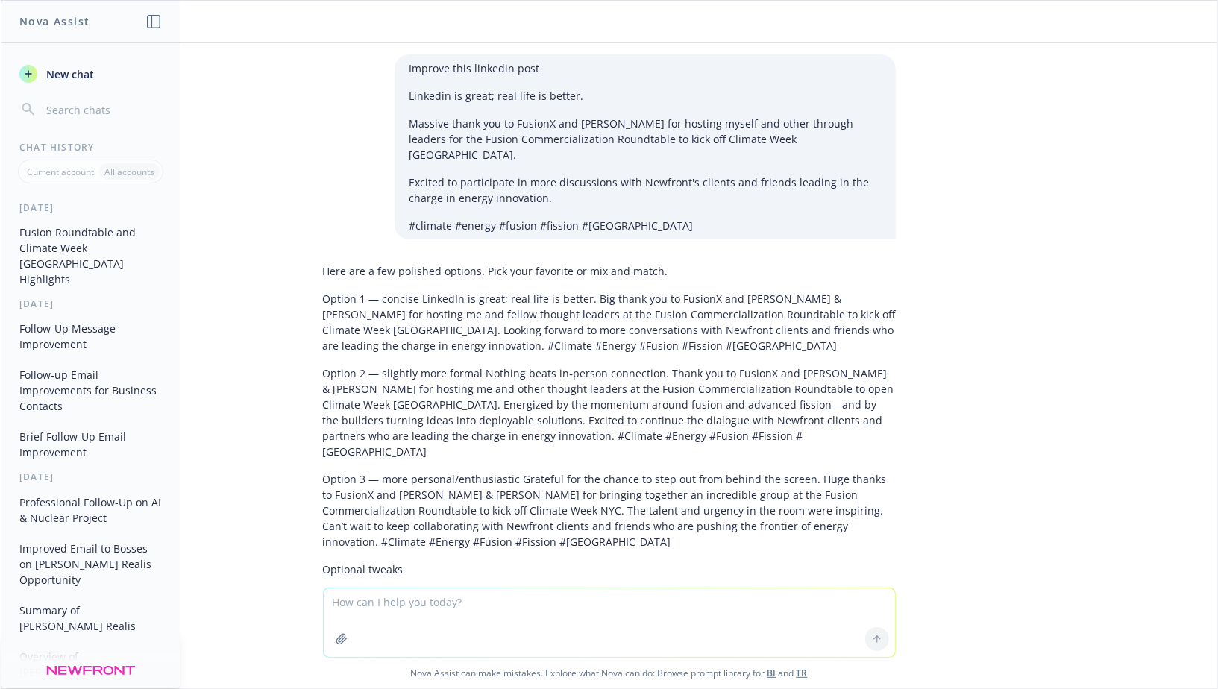
scroll to position [741, 0]
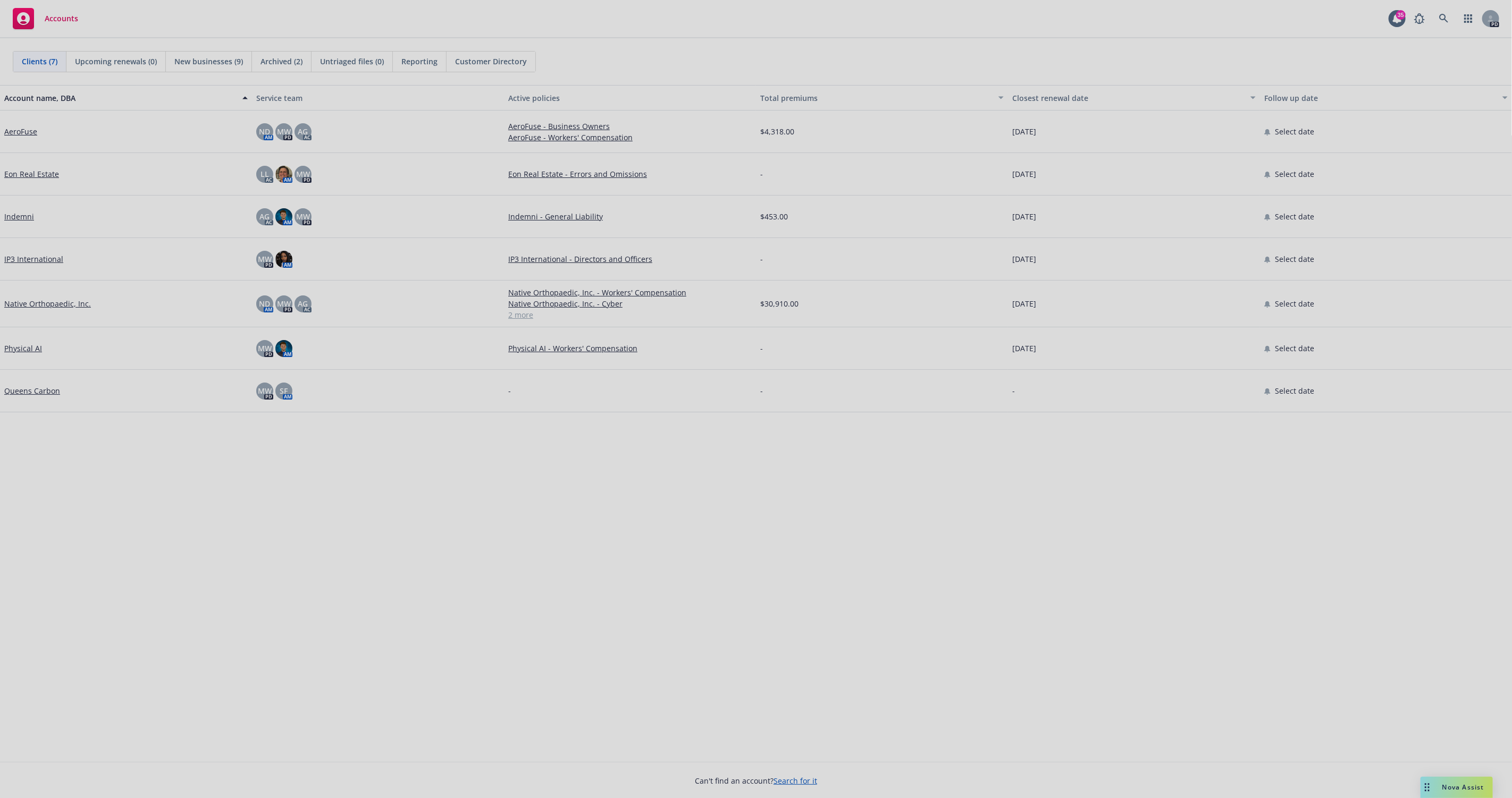
click at [150, 483] on div at bounding box center [756, 399] width 1512 height 798
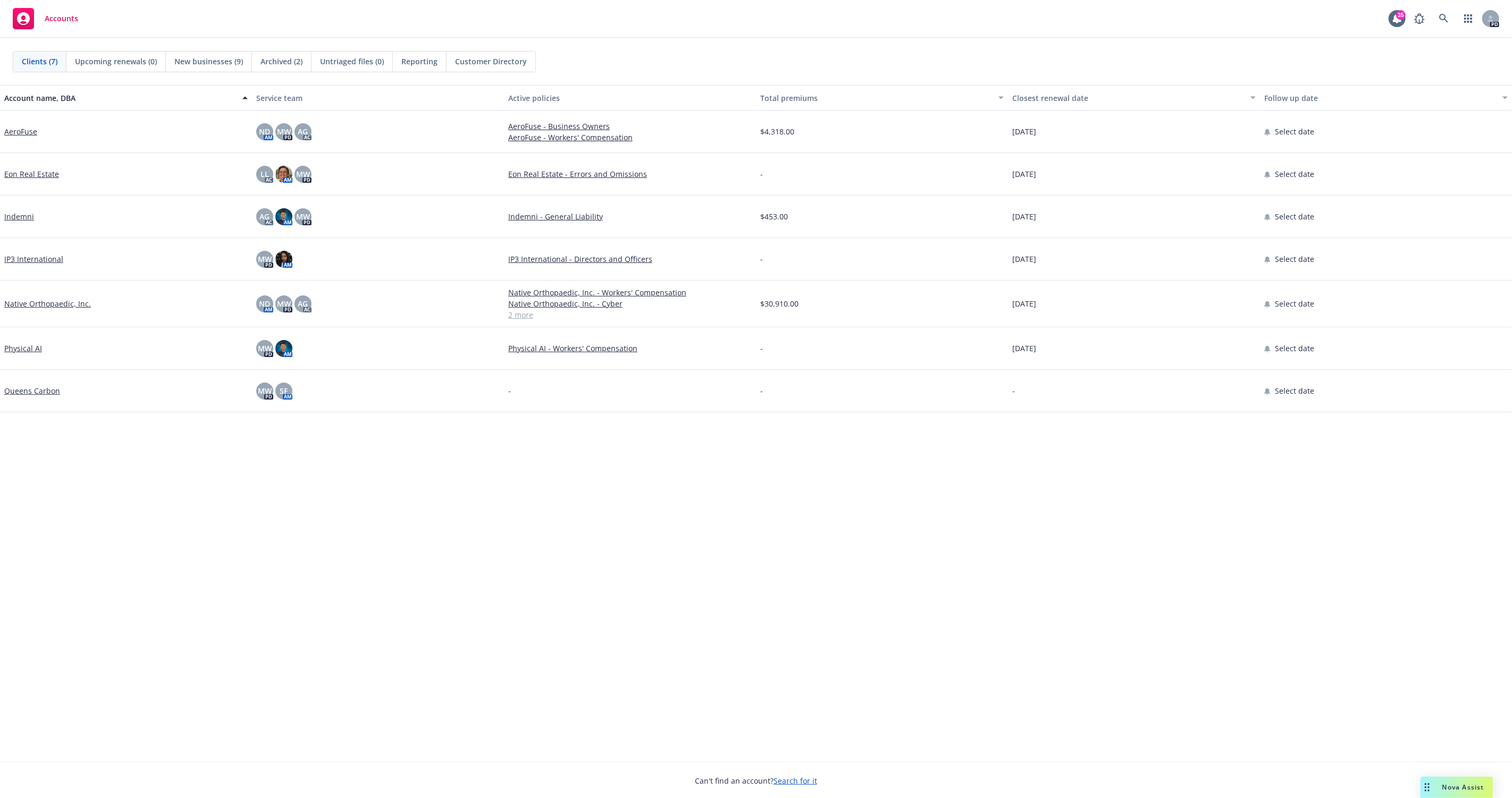
click at [542, 492] on div "Account name, DBA Service team Active policies Total premiums Closest renewal d…" at bounding box center [756, 423] width 1512 height 677
click at [210, 59] on span "New businesses (9)" at bounding box center [209, 61] width 68 height 11
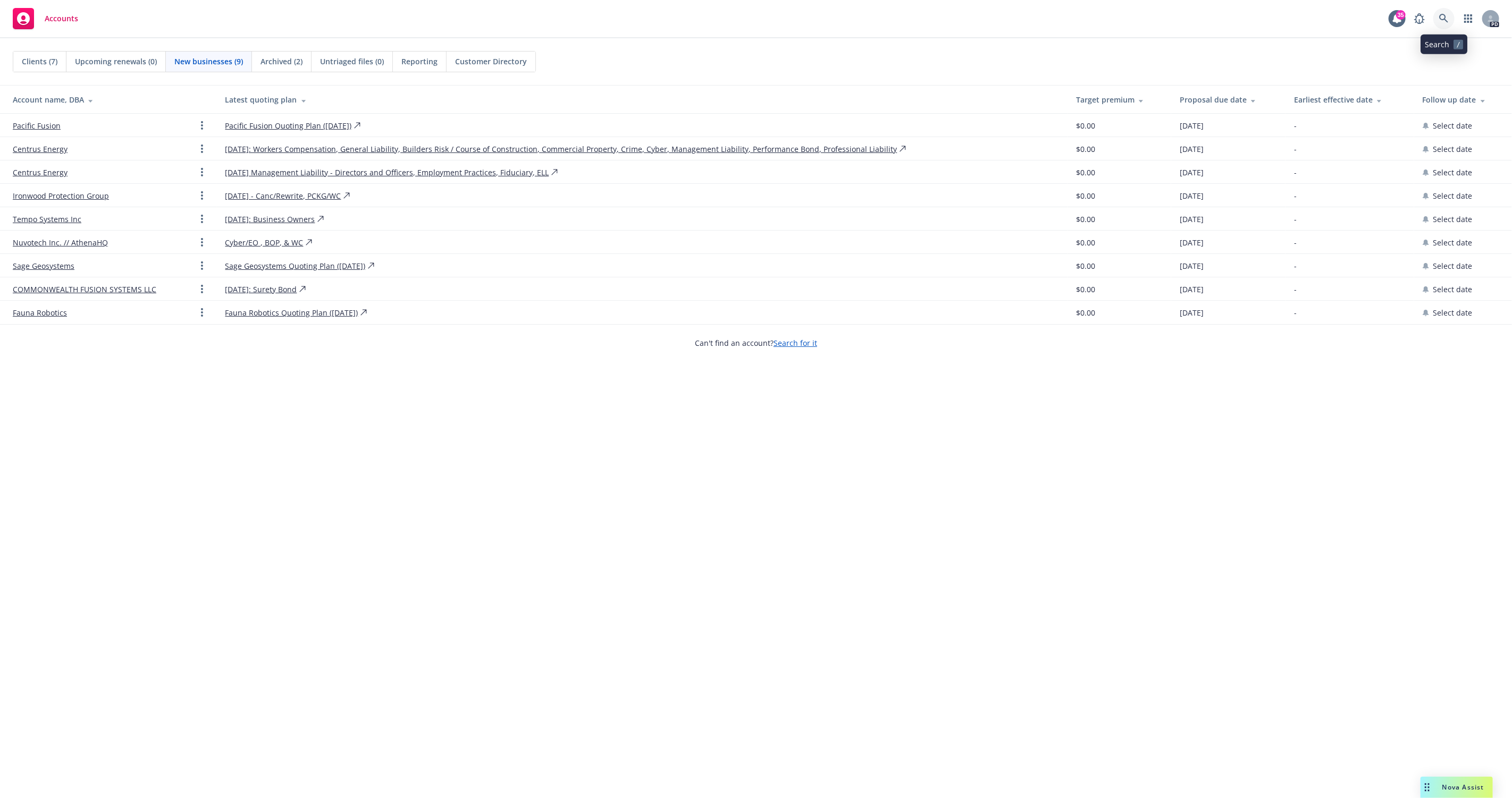
click at [1446, 19] on icon at bounding box center [1444, 18] width 9 height 9
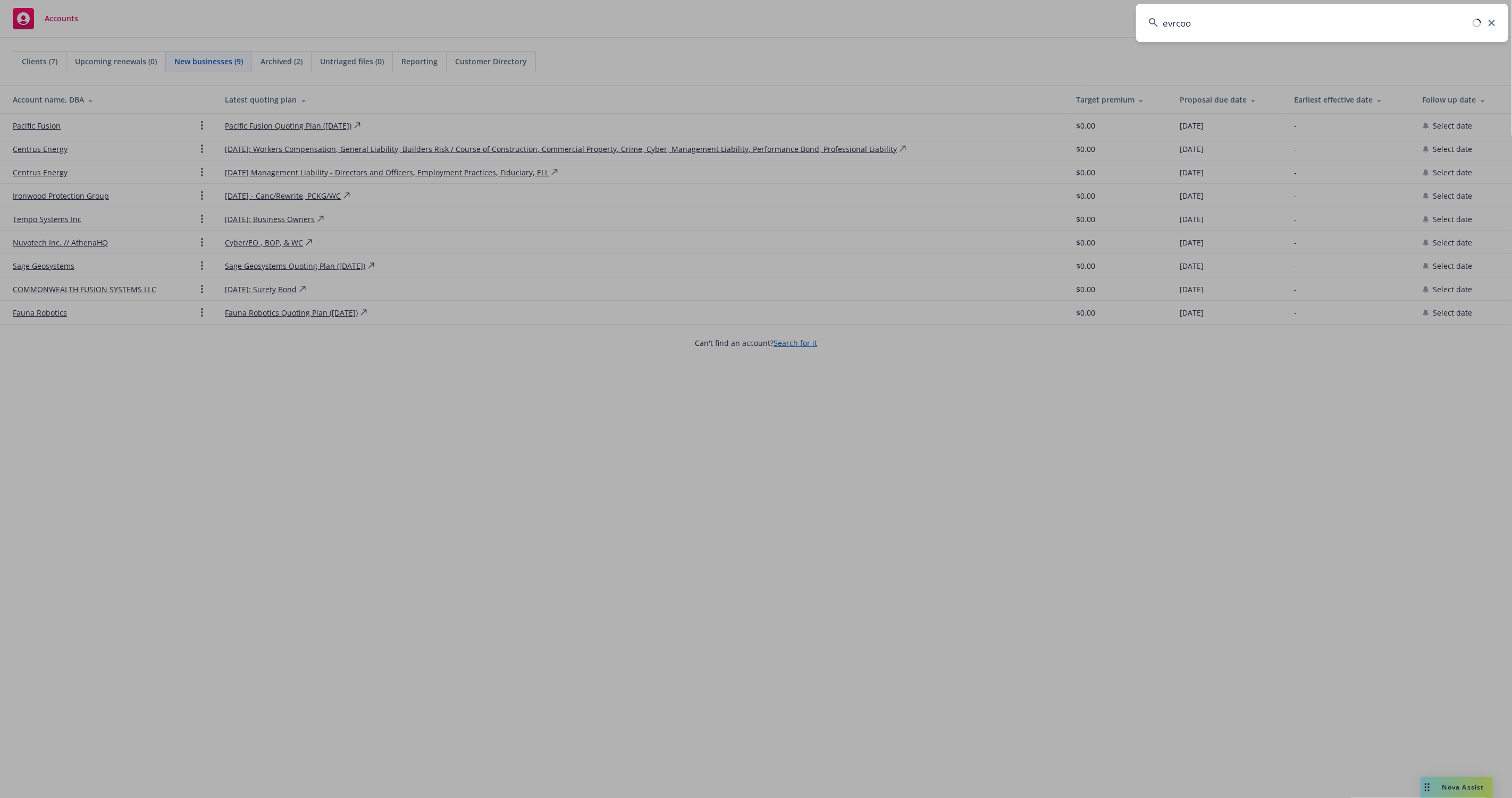
type input "evrcool"
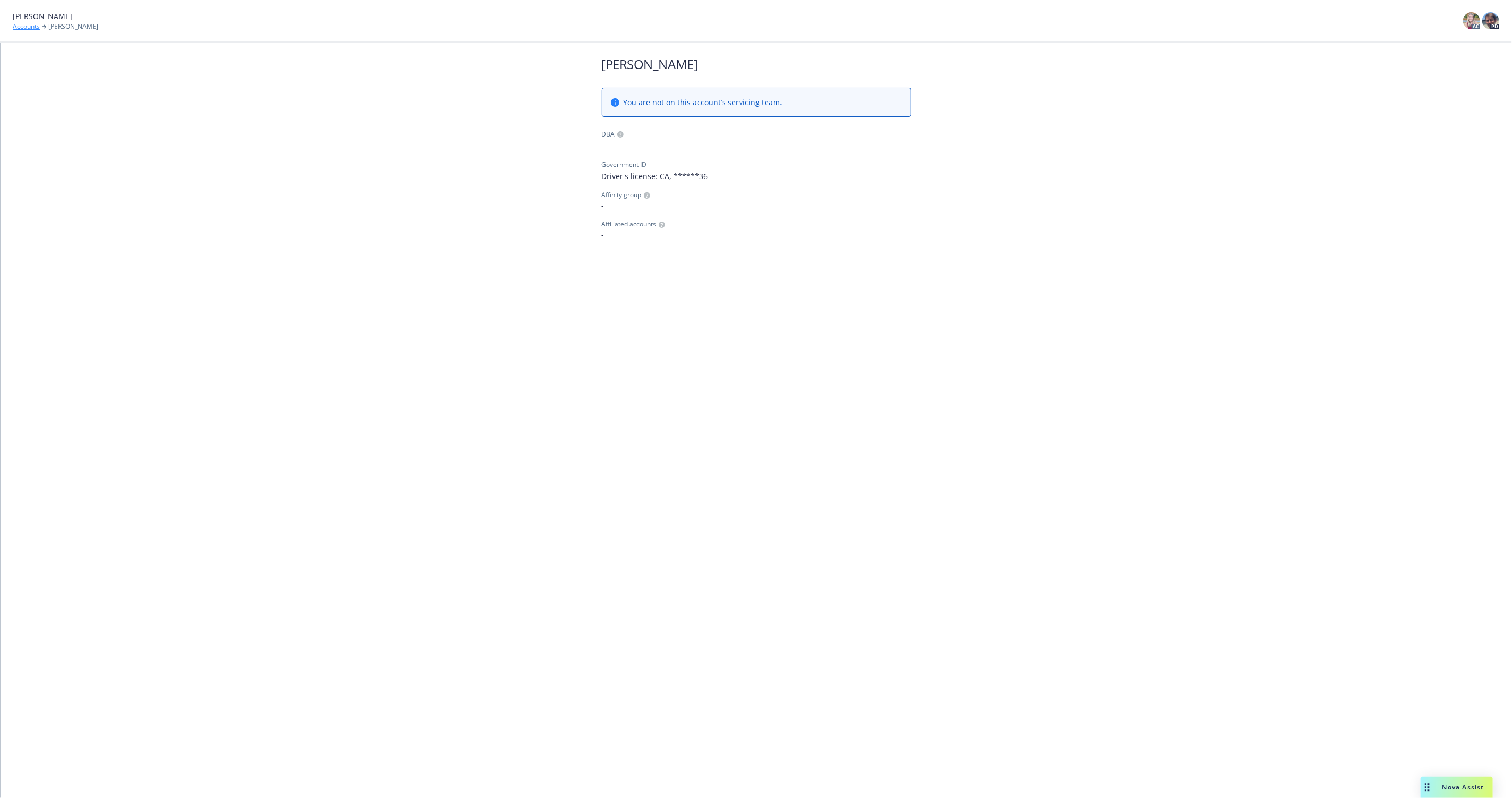
click at [33, 26] on link "Accounts" at bounding box center [26, 26] width 27 height 9
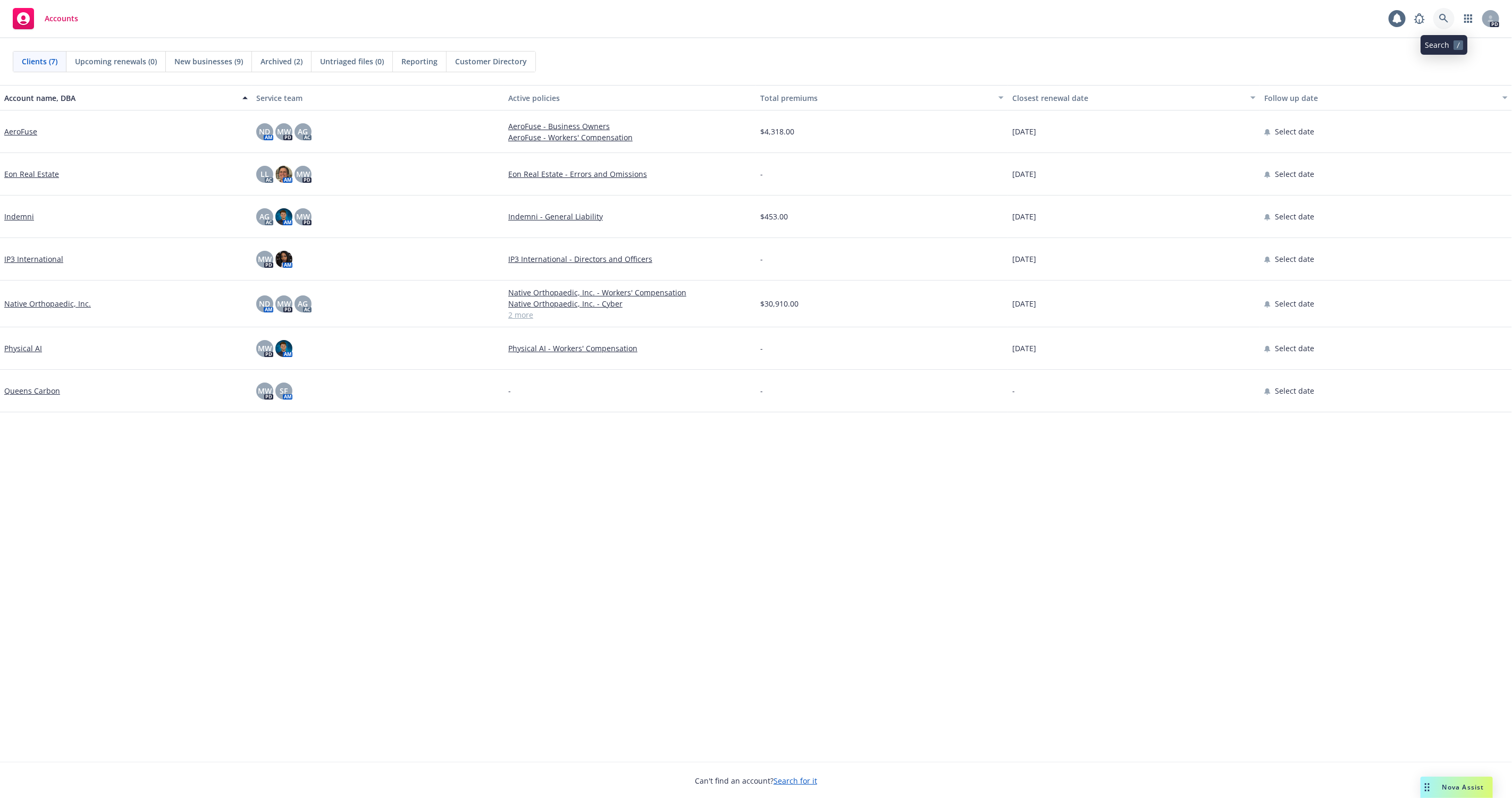
click at [1449, 18] on icon at bounding box center [1444, 18] width 9 height 9
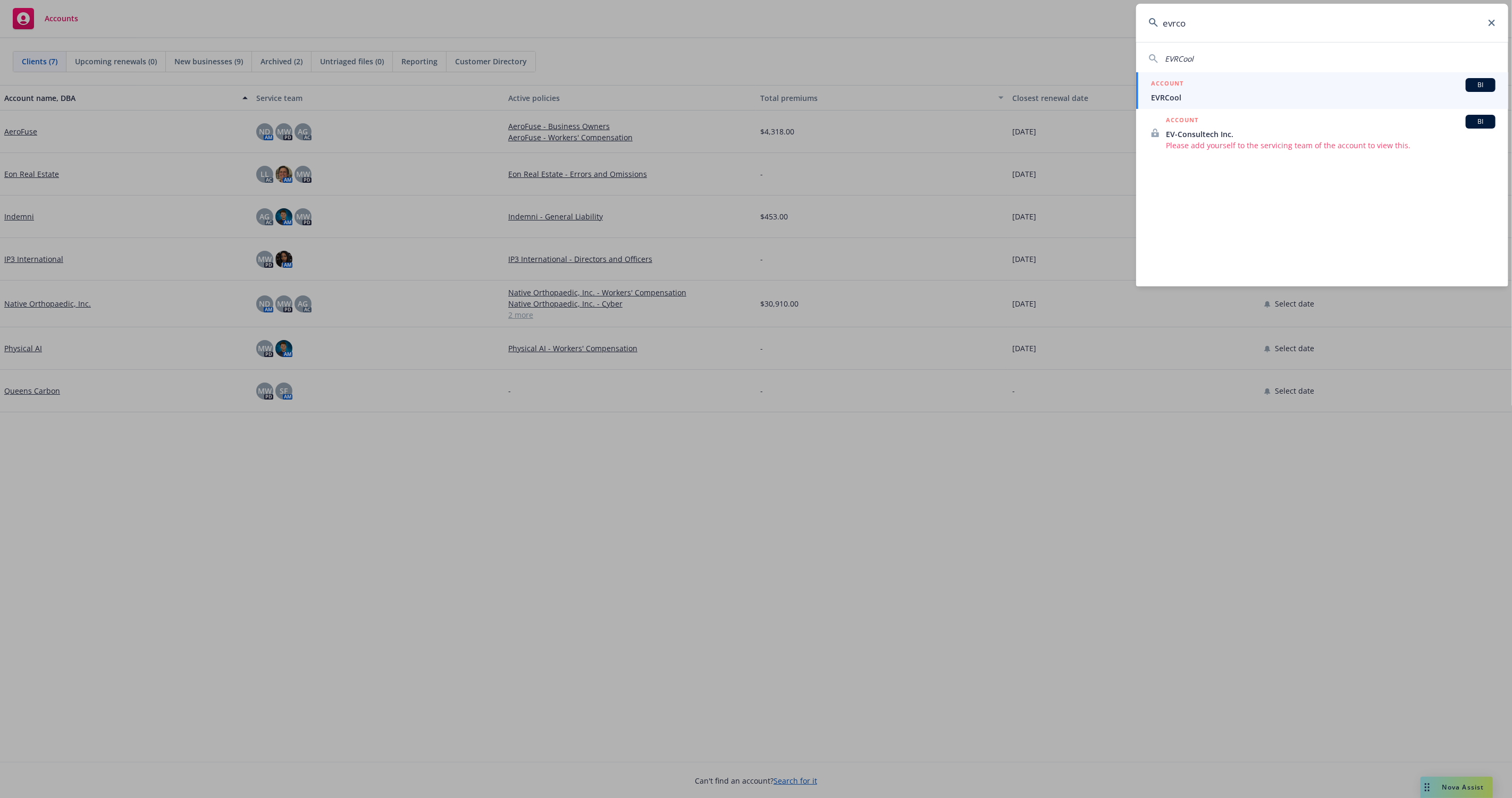
type input "evrco"
click at [1233, 91] on div "ACCOUNT BI" at bounding box center [1323, 85] width 344 height 14
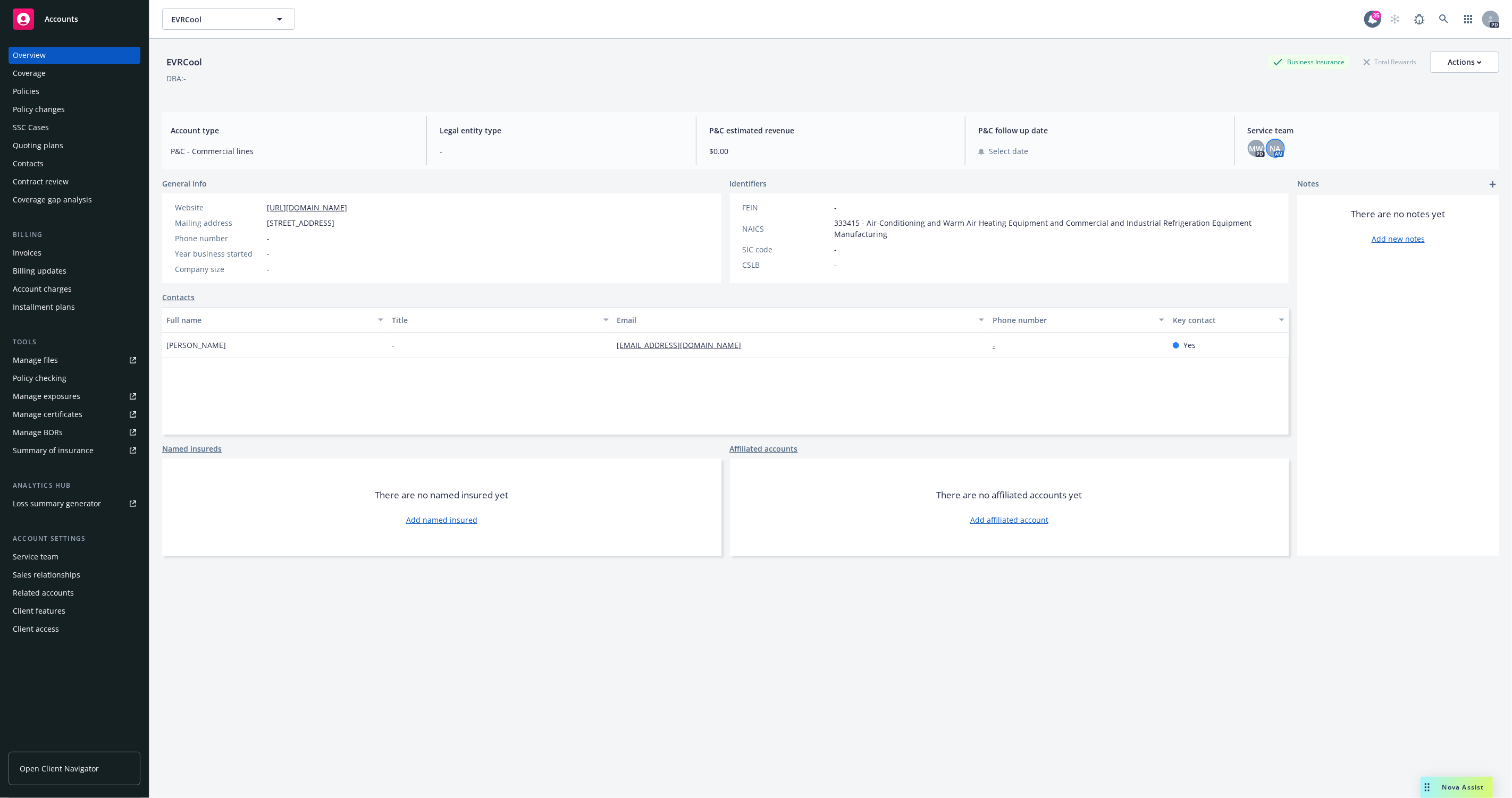
click at [1277, 148] on span "NA" at bounding box center [1275, 149] width 11 height 11
click at [1266, 175] on icon "close" at bounding box center [1268, 176] width 6 height 6
click at [1256, 150] on span "MW" at bounding box center [1256, 149] width 14 height 11
click at [1285, 150] on div "MW PD NA AM" at bounding box center [1369, 148] width 243 height 17
click at [1273, 149] on span "NA" at bounding box center [1275, 149] width 11 height 11
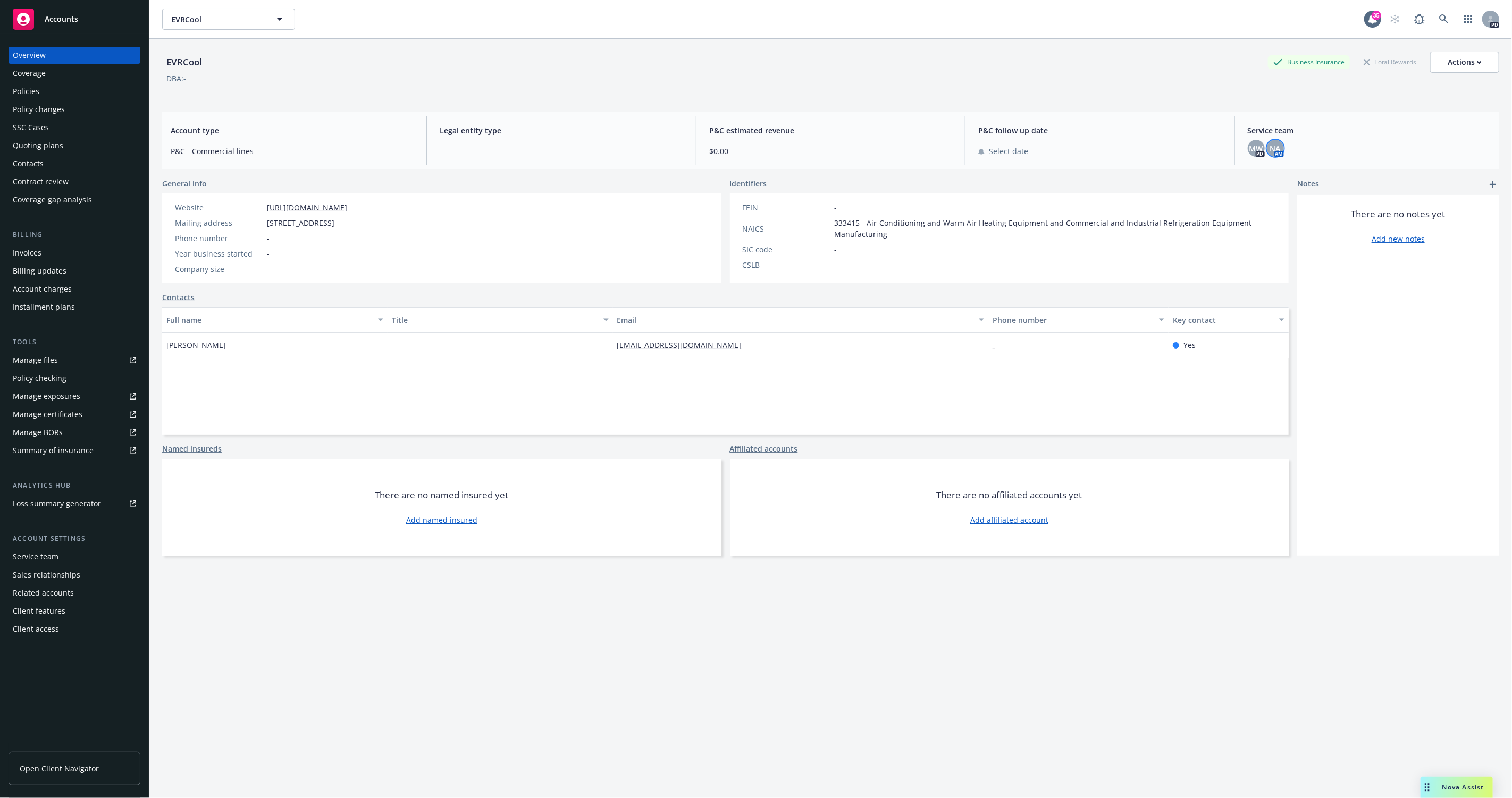
click at [1275, 148] on span "NA" at bounding box center [1275, 149] width 11 height 11
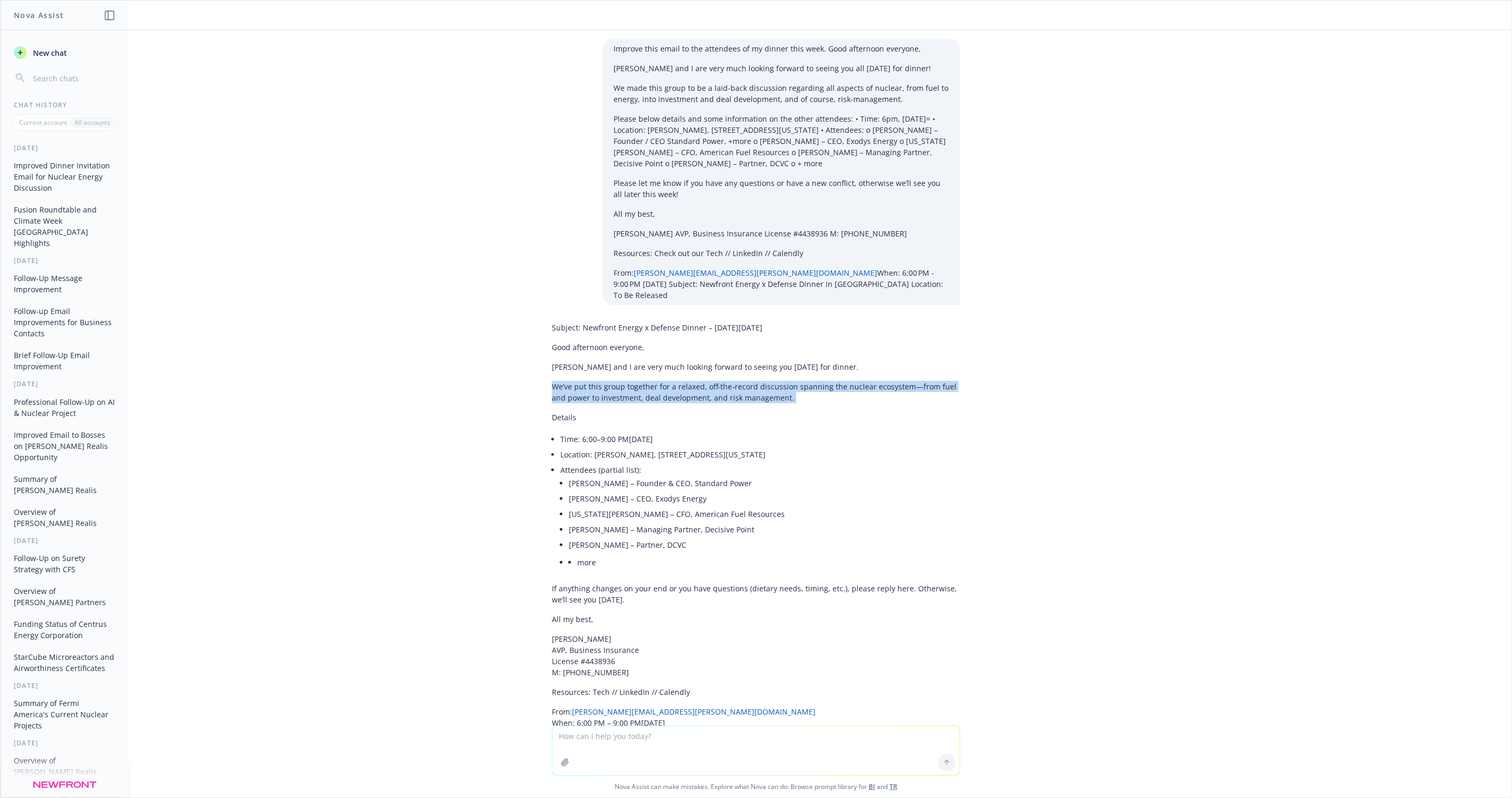
scroll to position [62, 0]
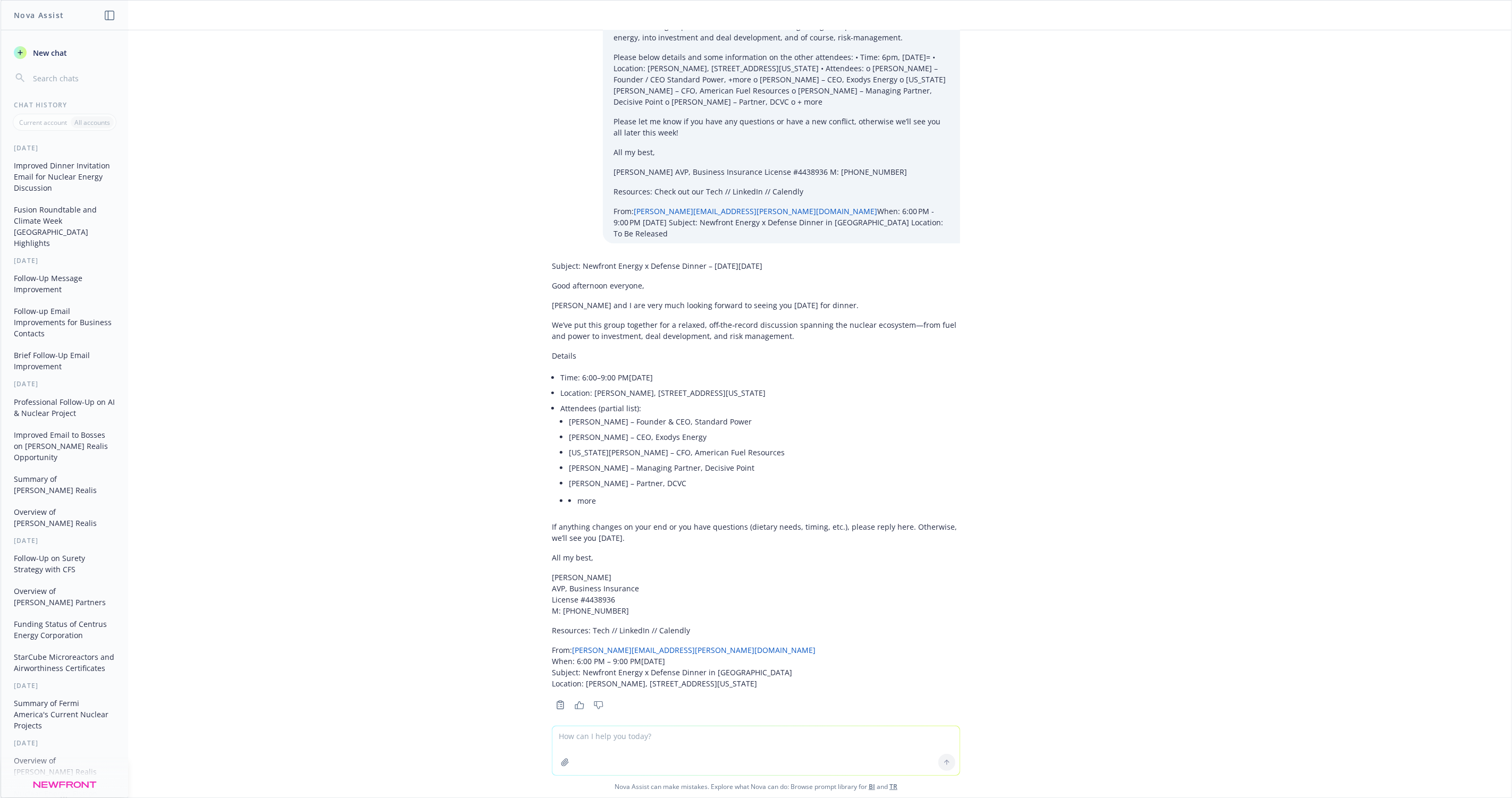
click at [585, 733] on textarea at bounding box center [756, 751] width 407 height 49
type textarea "what is meant by a force placement in insurance? With regard to mortgages and l…"
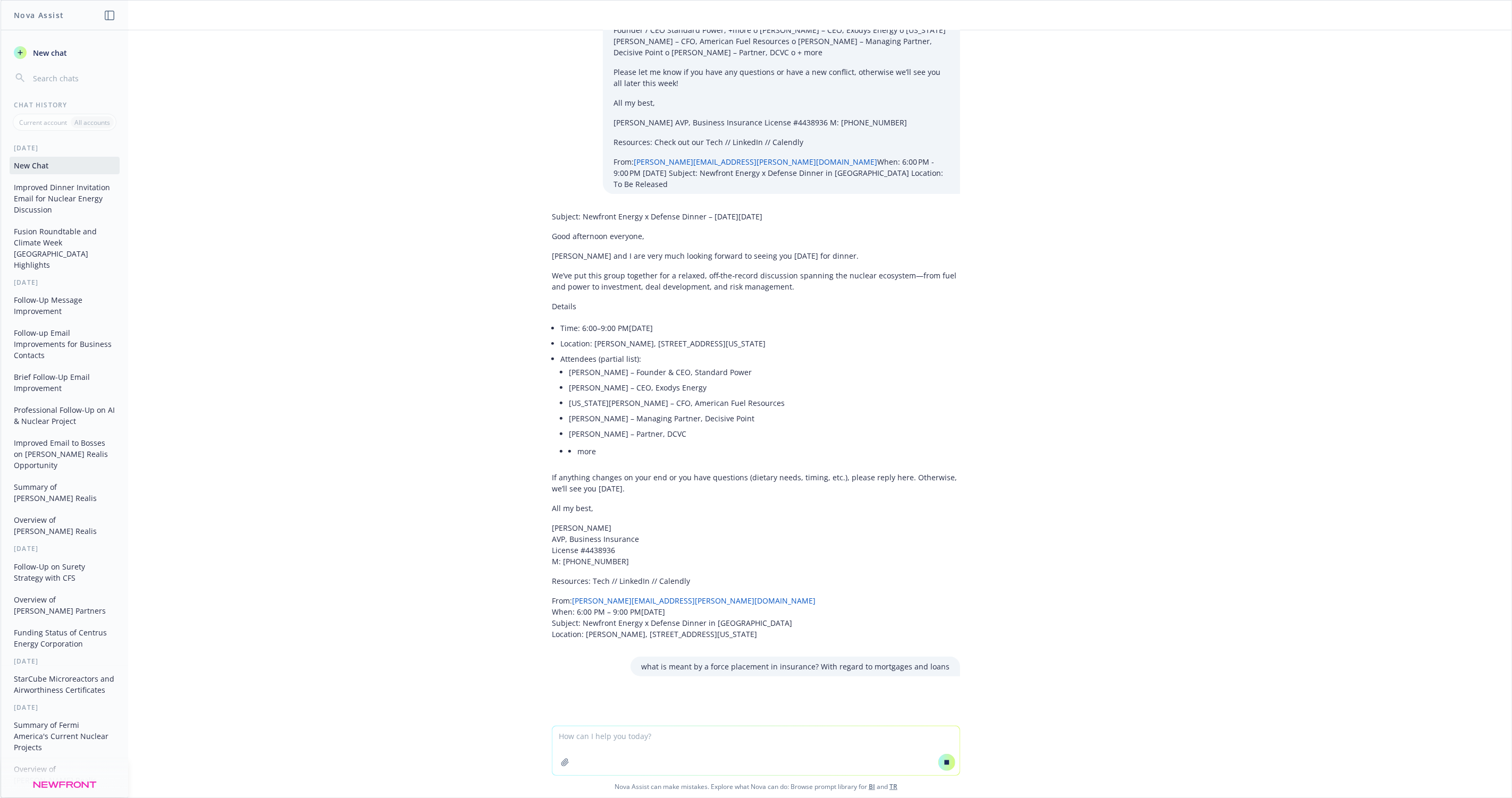
scroll to position [105, 0]
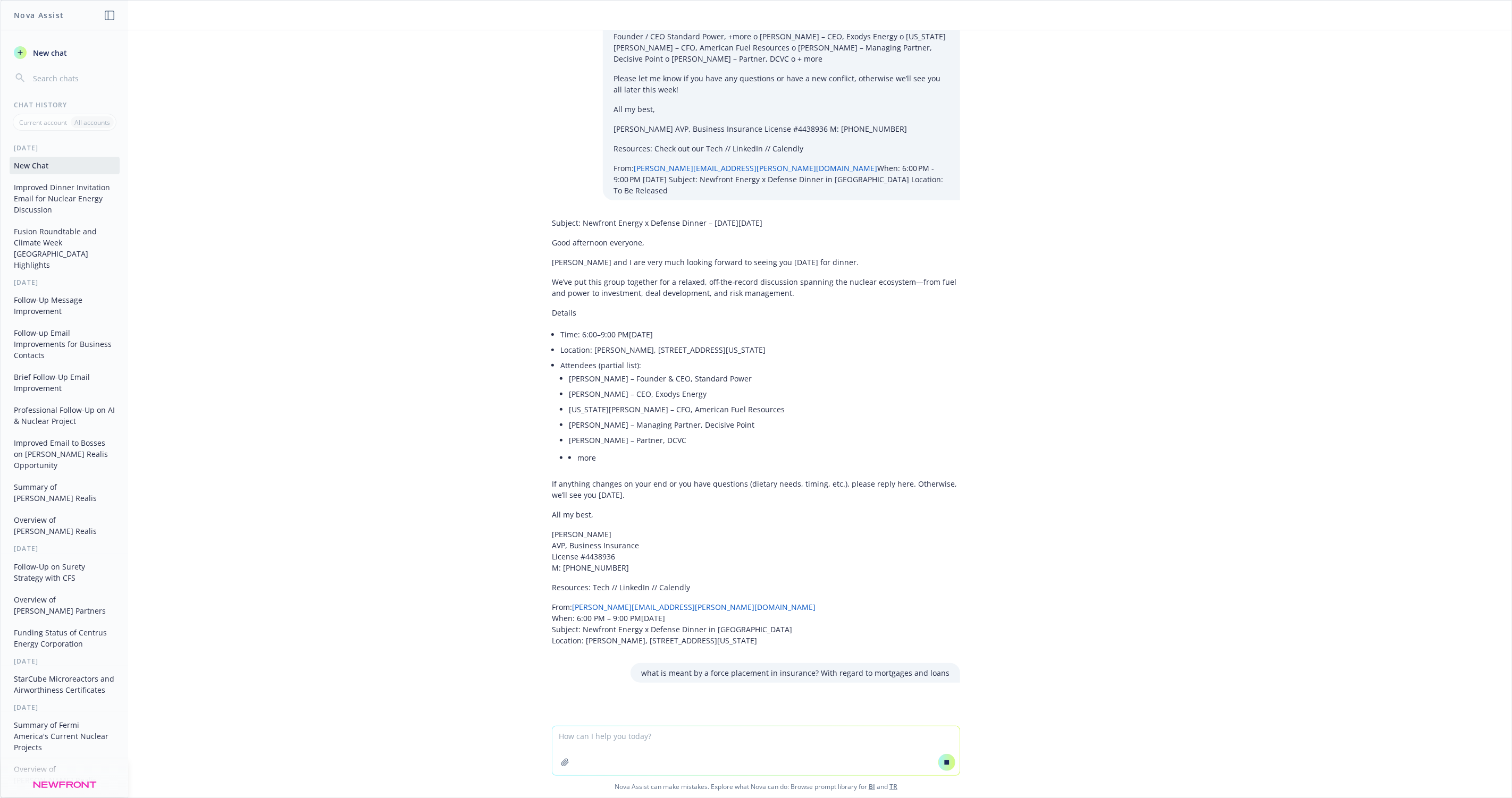
click at [697, 668] on p "what is meant by a force placement in insurance? With regard to mortgages and l…" at bounding box center [796, 673] width 309 height 11
click at [669, 675] on div "Improve this email to the attendees of my dinner this week. Good afternoon ever…" at bounding box center [756, 378] width 1511 height 695
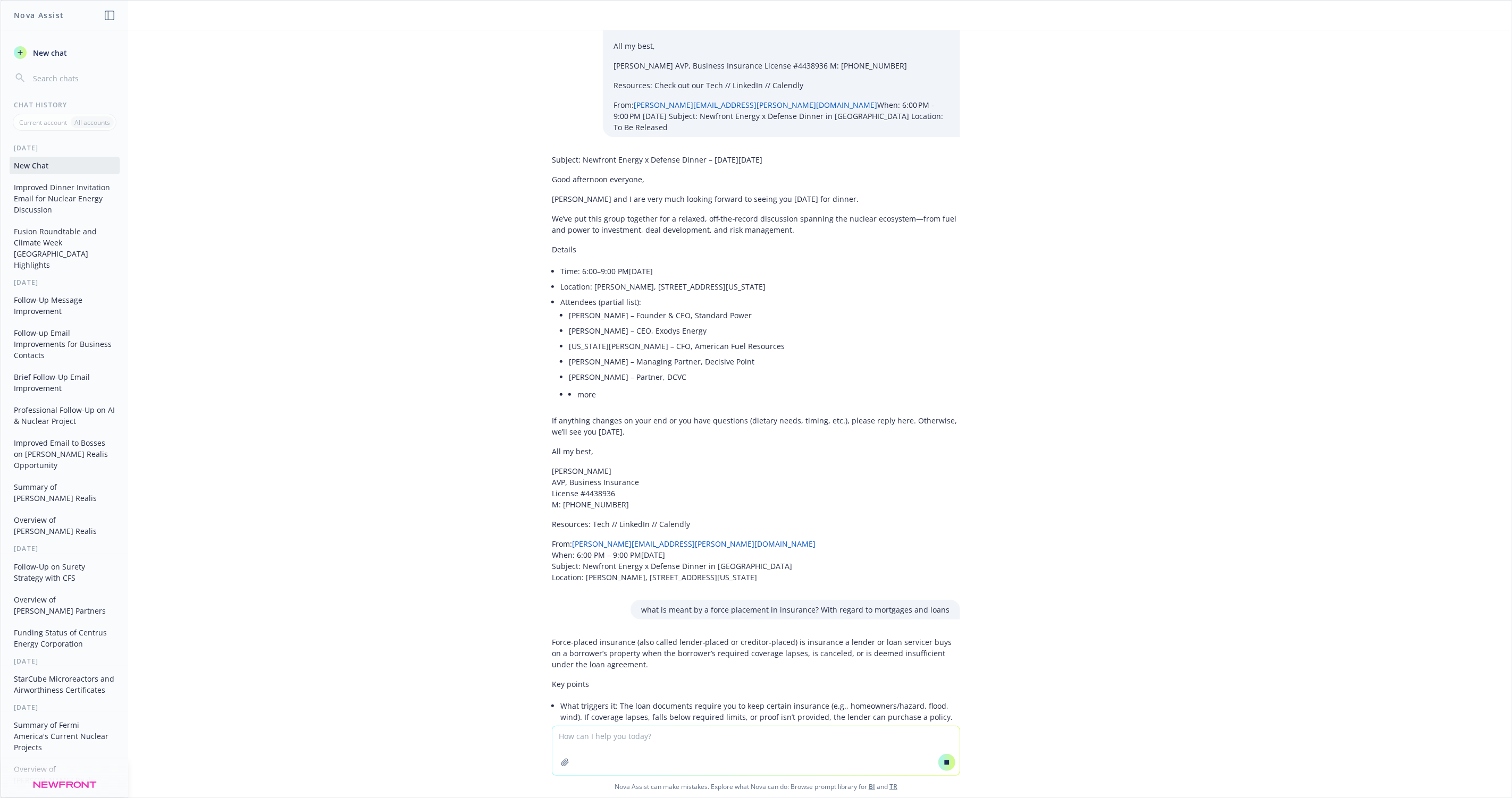
scroll to position [168, 0]
click at [594, 645] on p "Force-placed insurance (also called lender‑placed or creditor‑placed) is insura…" at bounding box center [756, 653] width 408 height 33
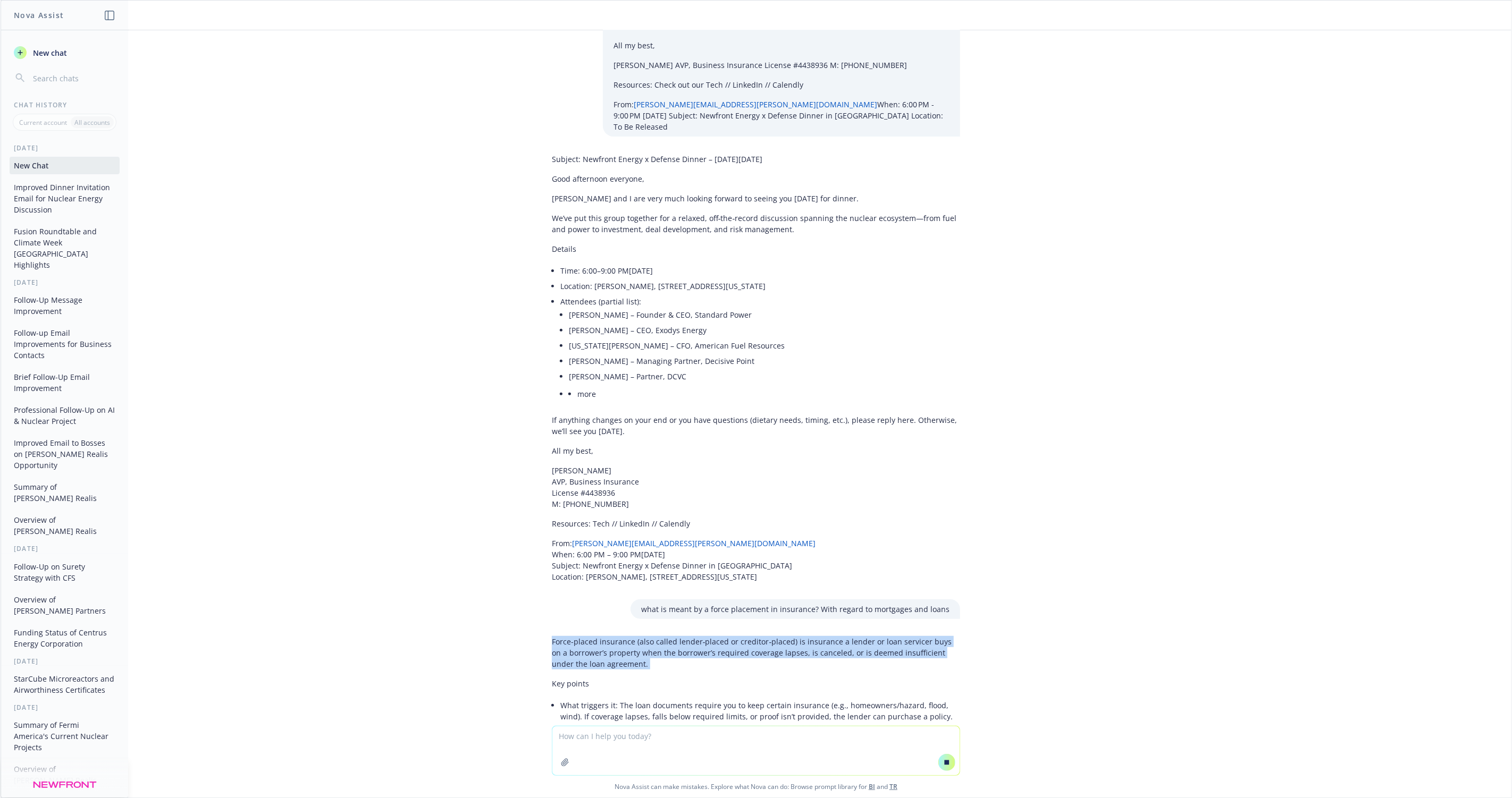
click at [594, 645] on p "Force-placed insurance (also called lender‑placed or creditor‑placed) is insura…" at bounding box center [756, 653] width 408 height 33
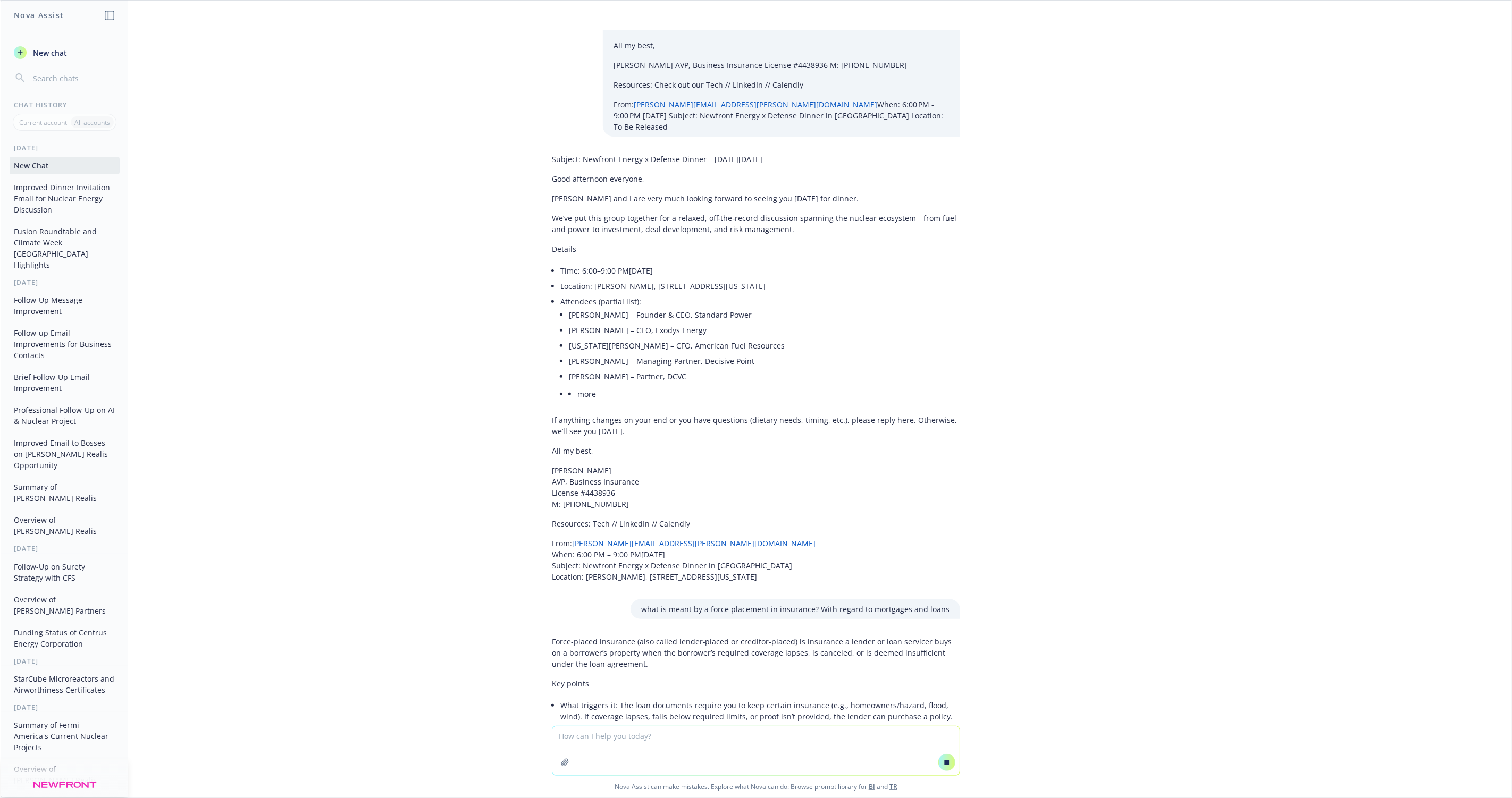
click at [585, 641] on p "Force-placed insurance (also called lender‑placed or creditor‑placed) is insura…" at bounding box center [756, 653] width 408 height 33
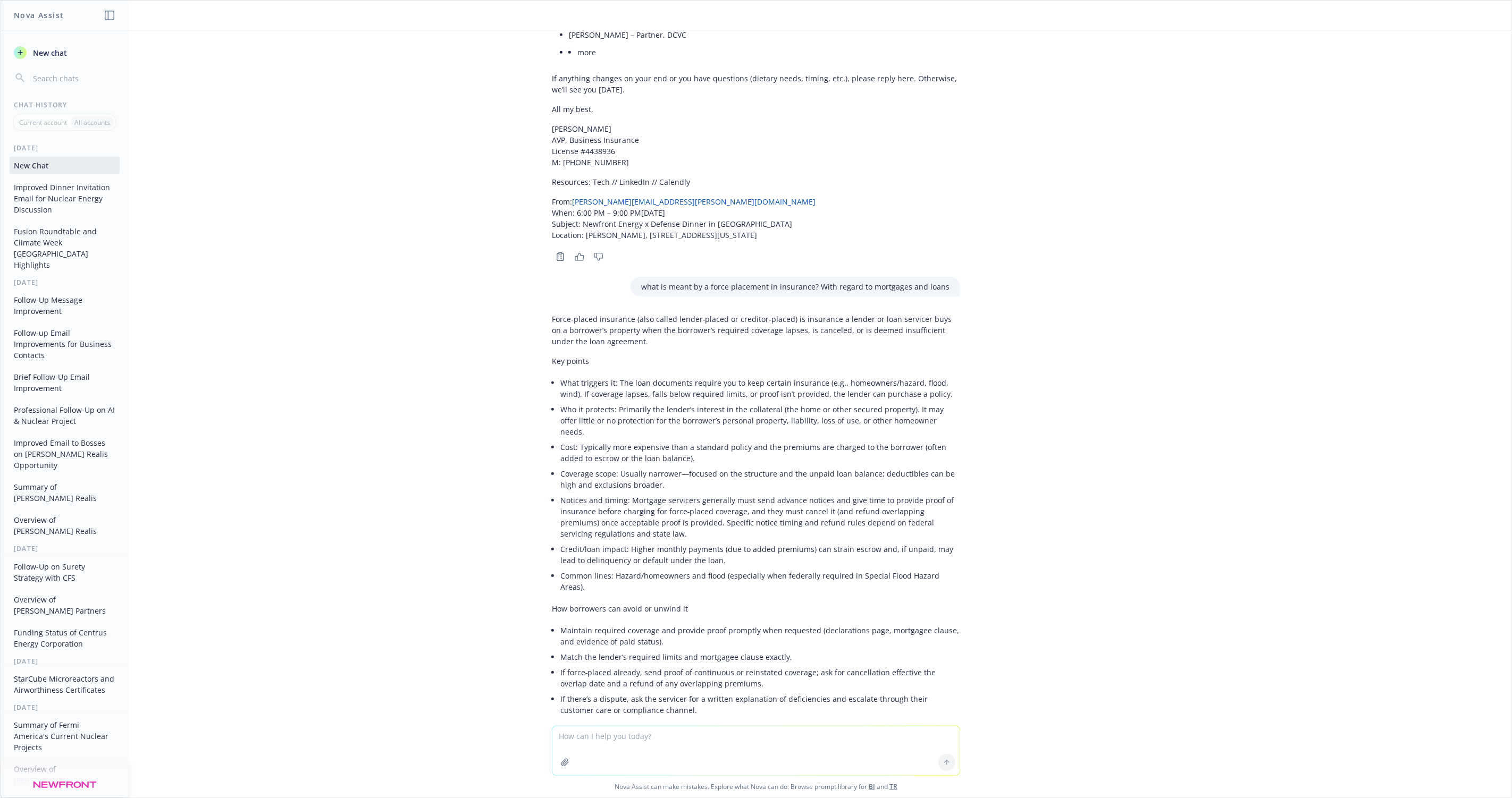
scroll to position [547, 0]
